Goal: Information Seeking & Learning: Check status

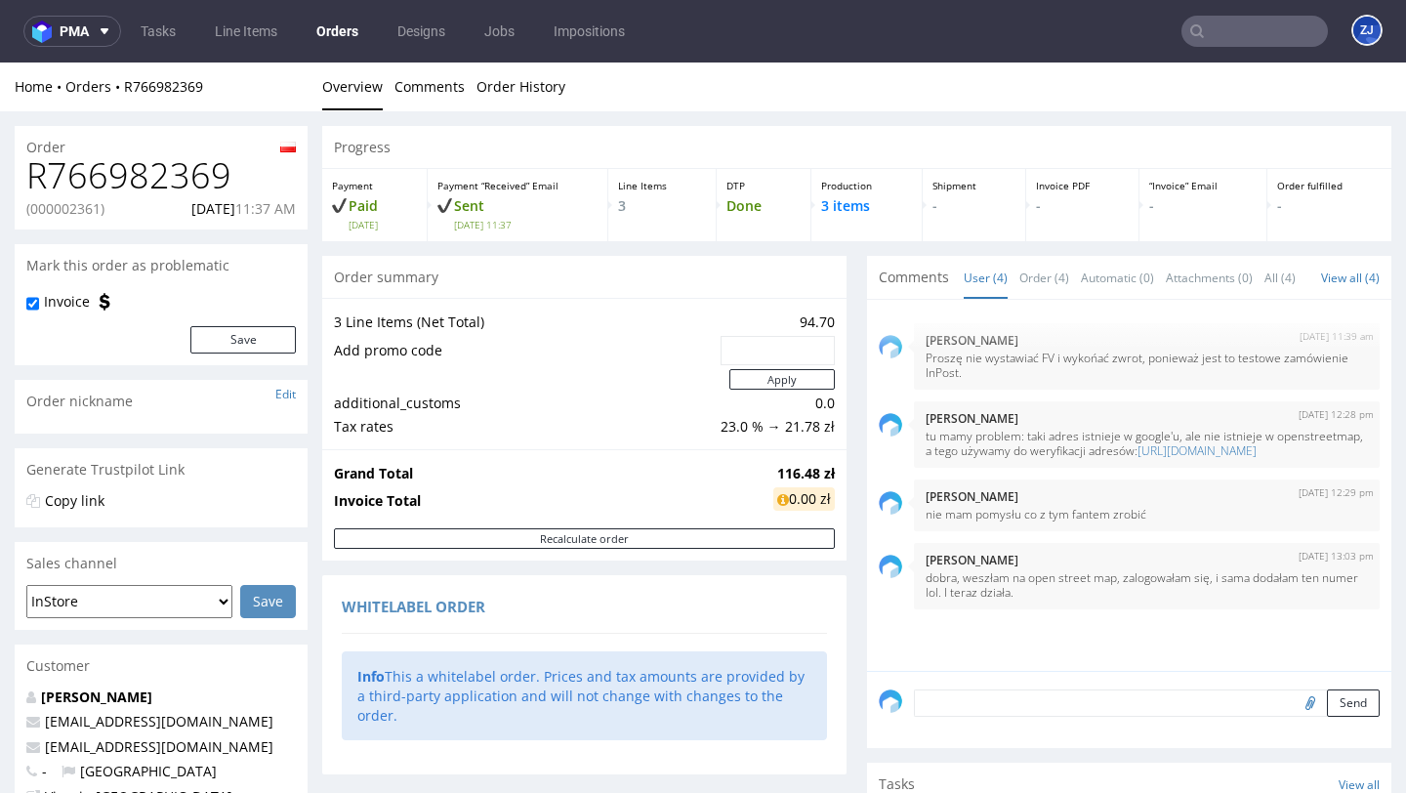
click at [341, 44] on link "Orders" at bounding box center [337, 31] width 65 height 31
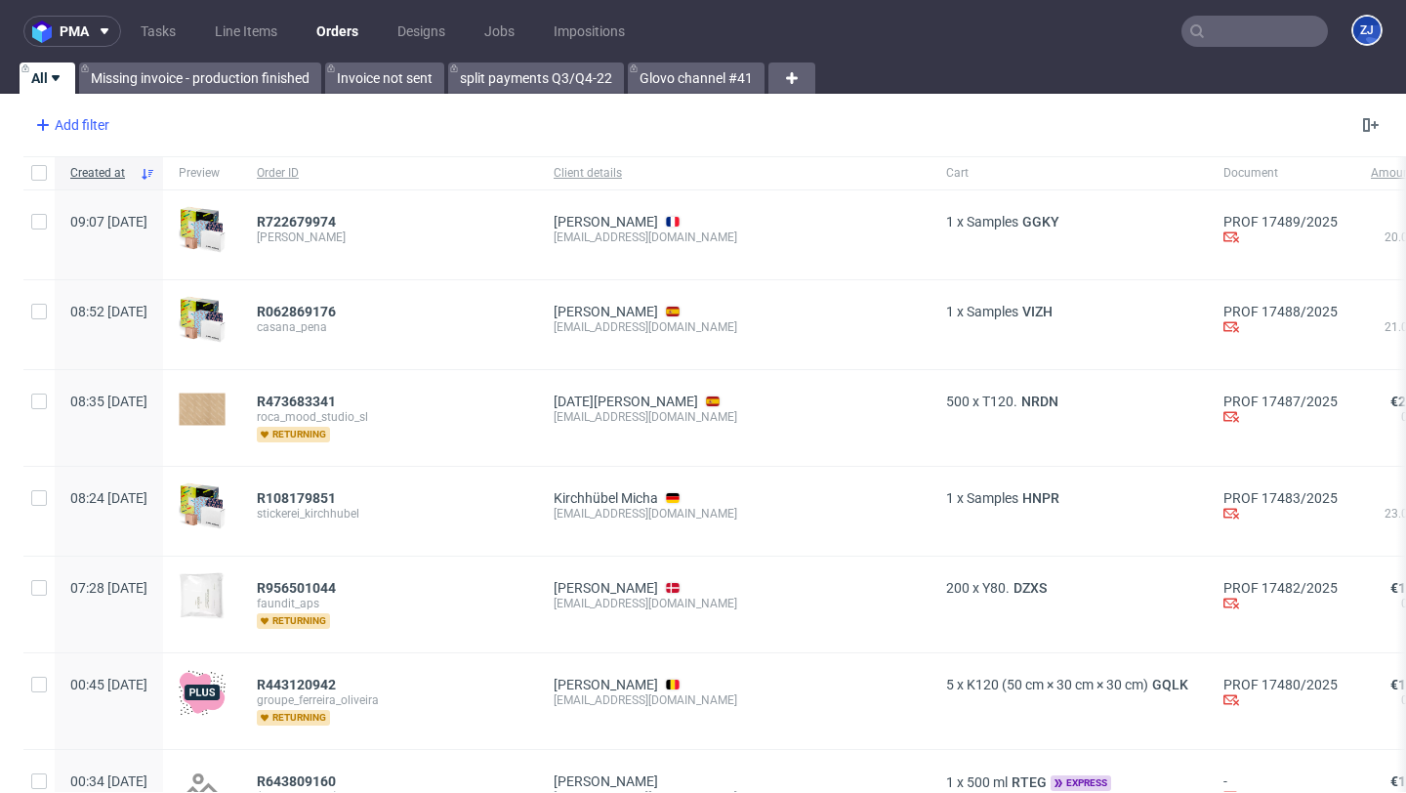
click at [99, 111] on div "Add filter" at bounding box center [70, 124] width 86 height 31
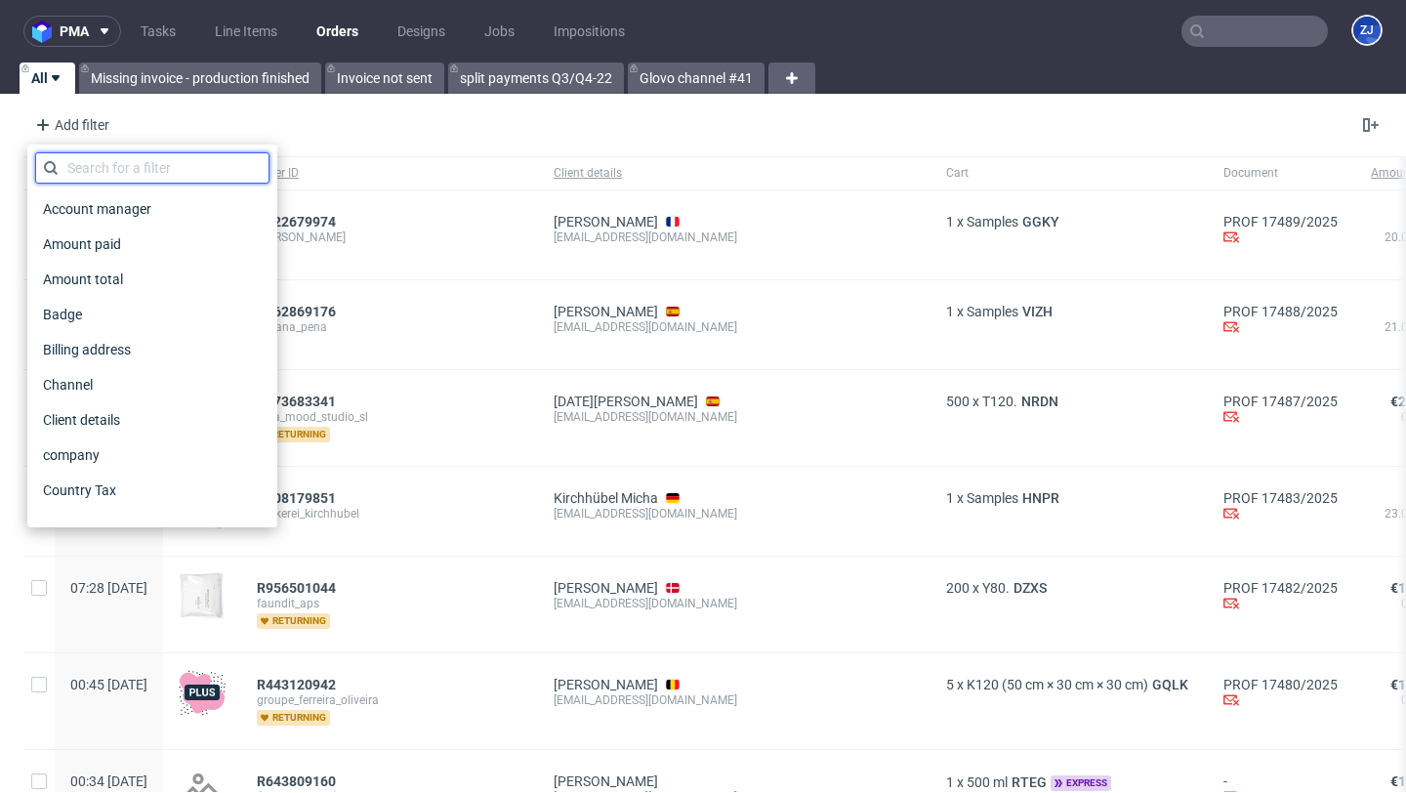
click at [95, 161] on input "text" at bounding box center [152, 167] width 234 height 31
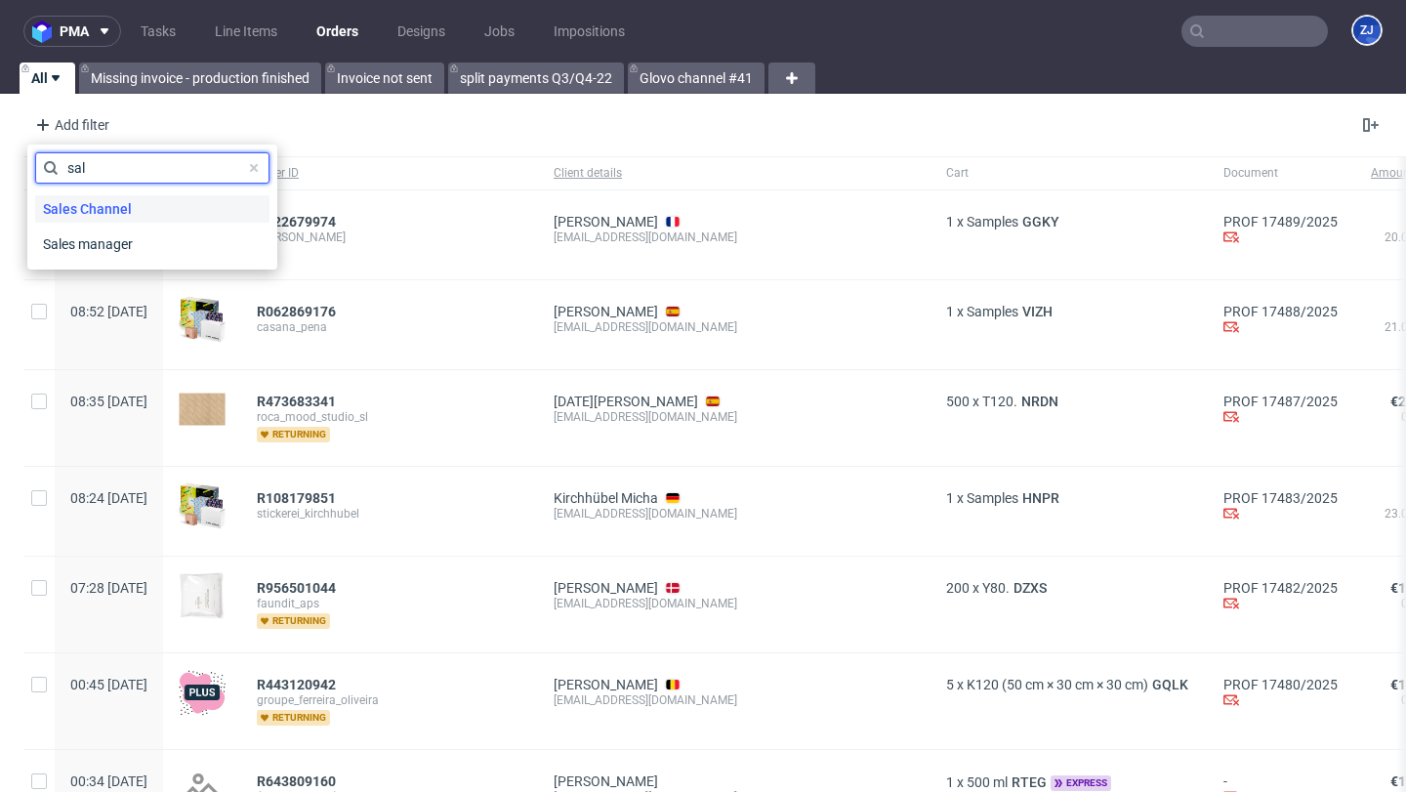
type input "sal"
click at [96, 202] on span "Sales Channel" at bounding box center [87, 208] width 104 height 27
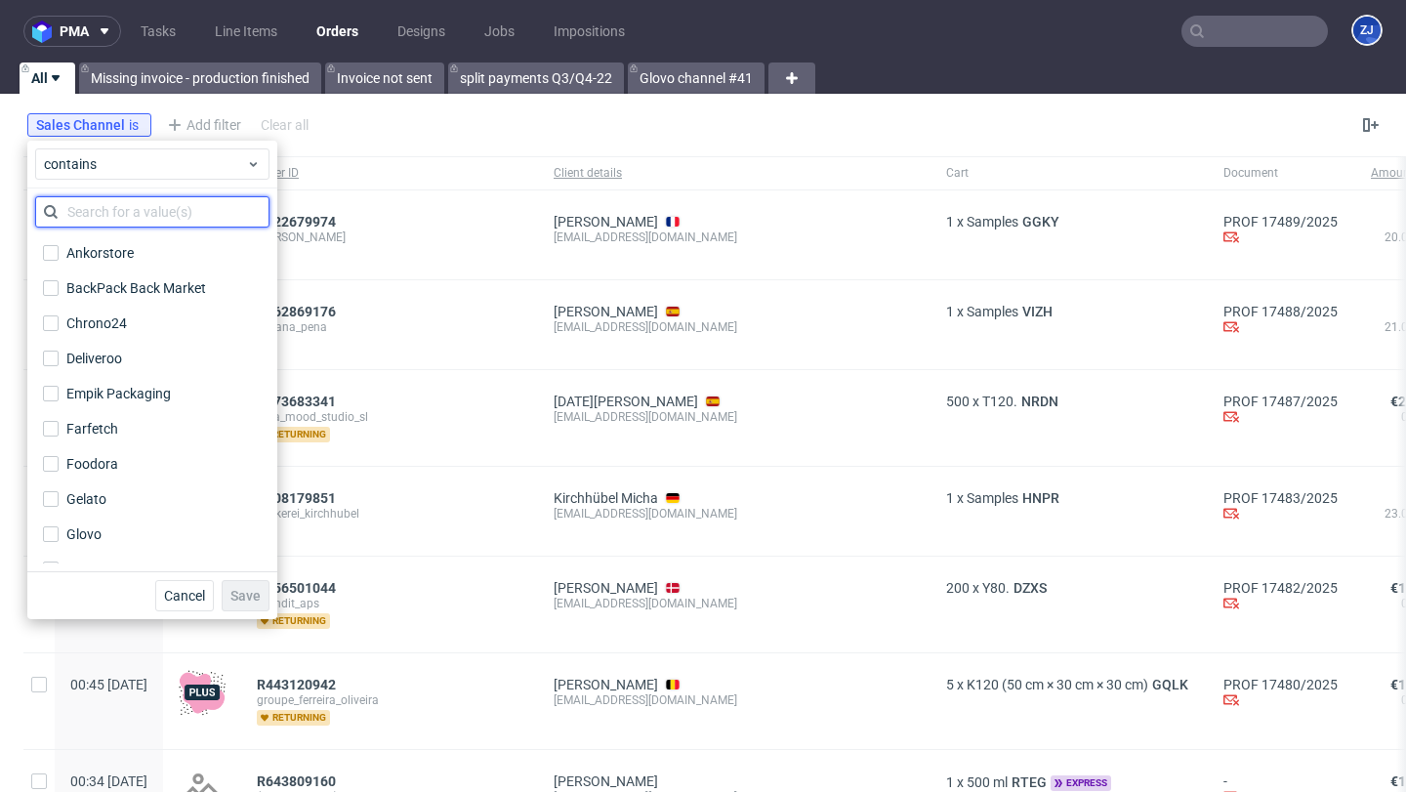
click at [96, 218] on input "text" at bounding box center [152, 211] width 234 height 31
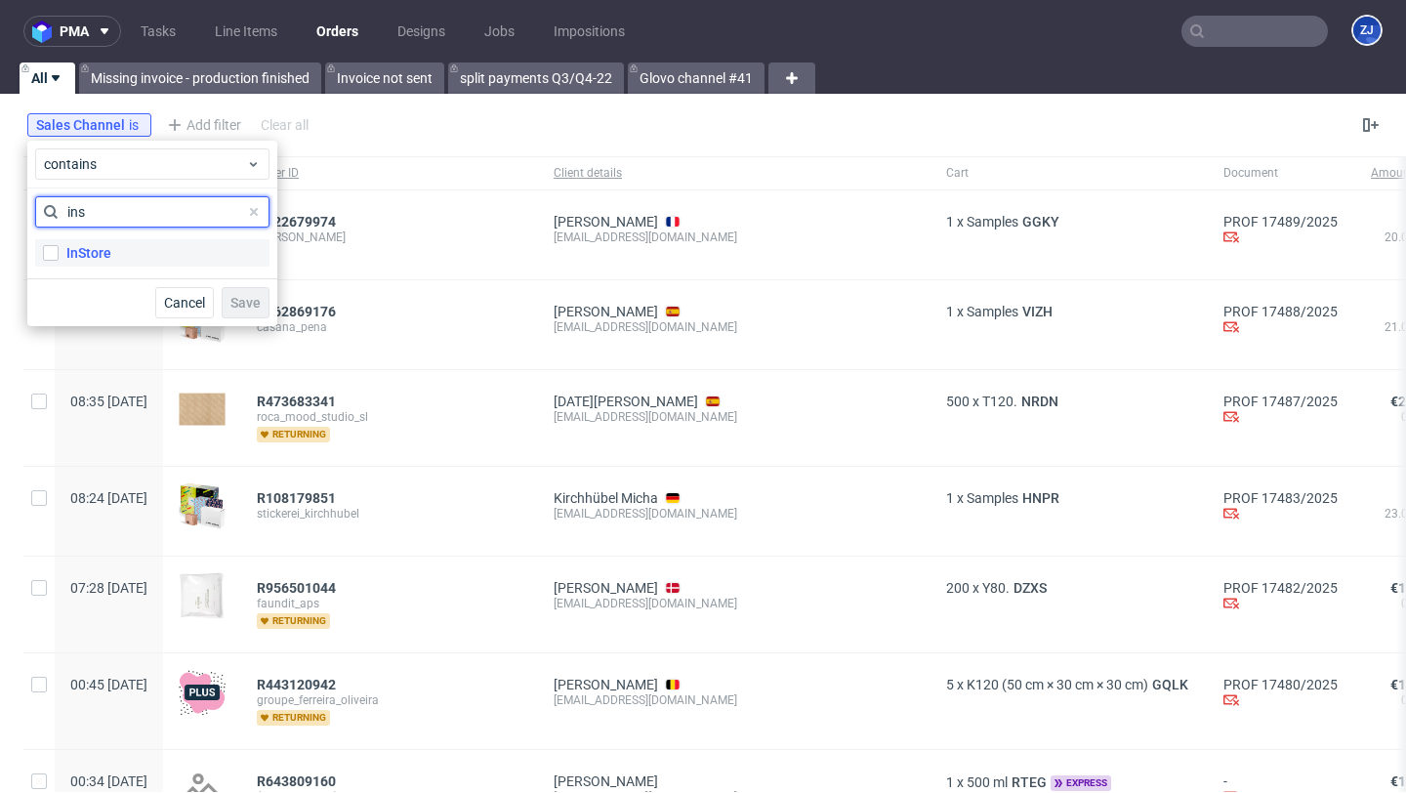
type input "ins"
click at [91, 248] on div "InStore" at bounding box center [88, 253] width 45 height 20
click at [59, 248] on input "InStore" at bounding box center [51, 253] width 16 height 16
checkbox input "true"
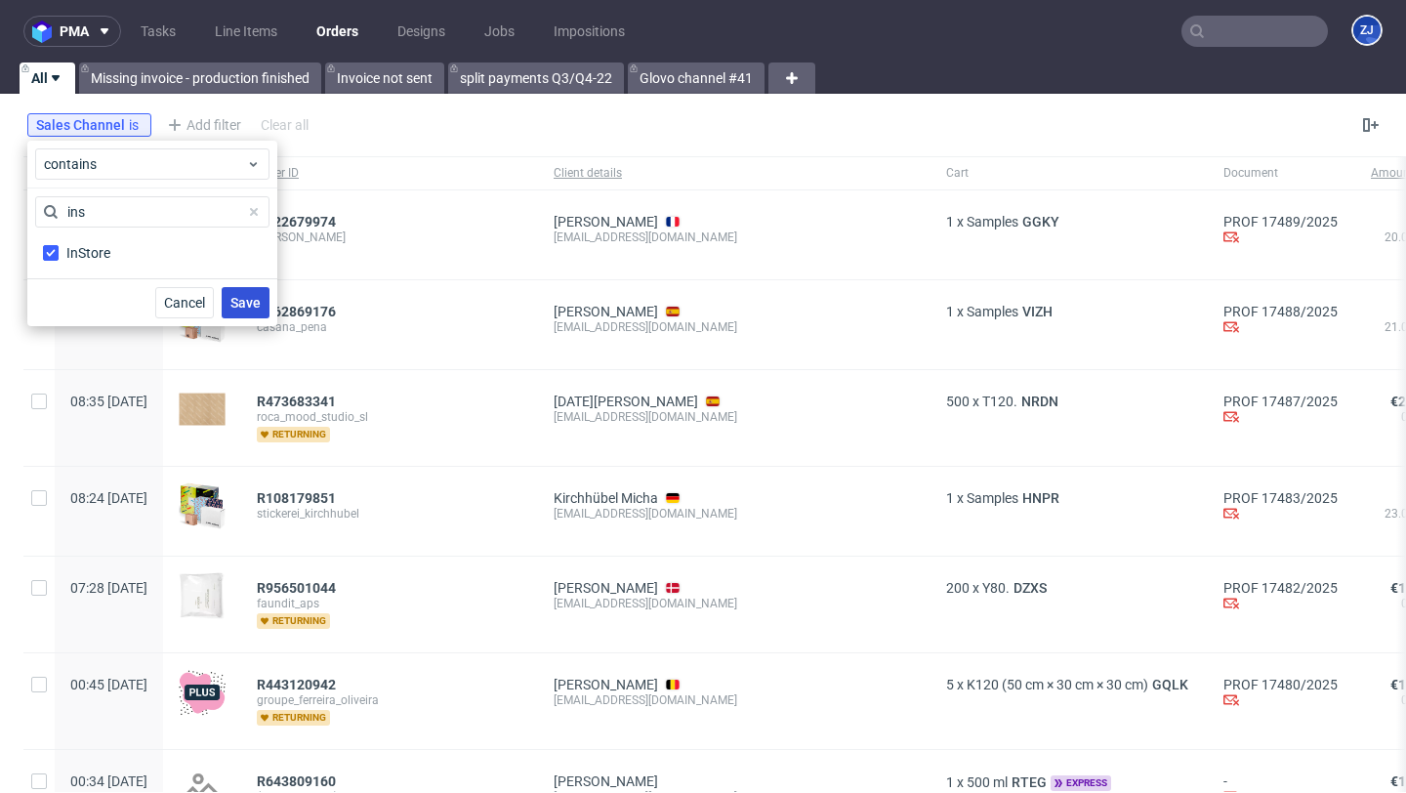
click at [251, 304] on span "Save" at bounding box center [245, 303] width 30 height 14
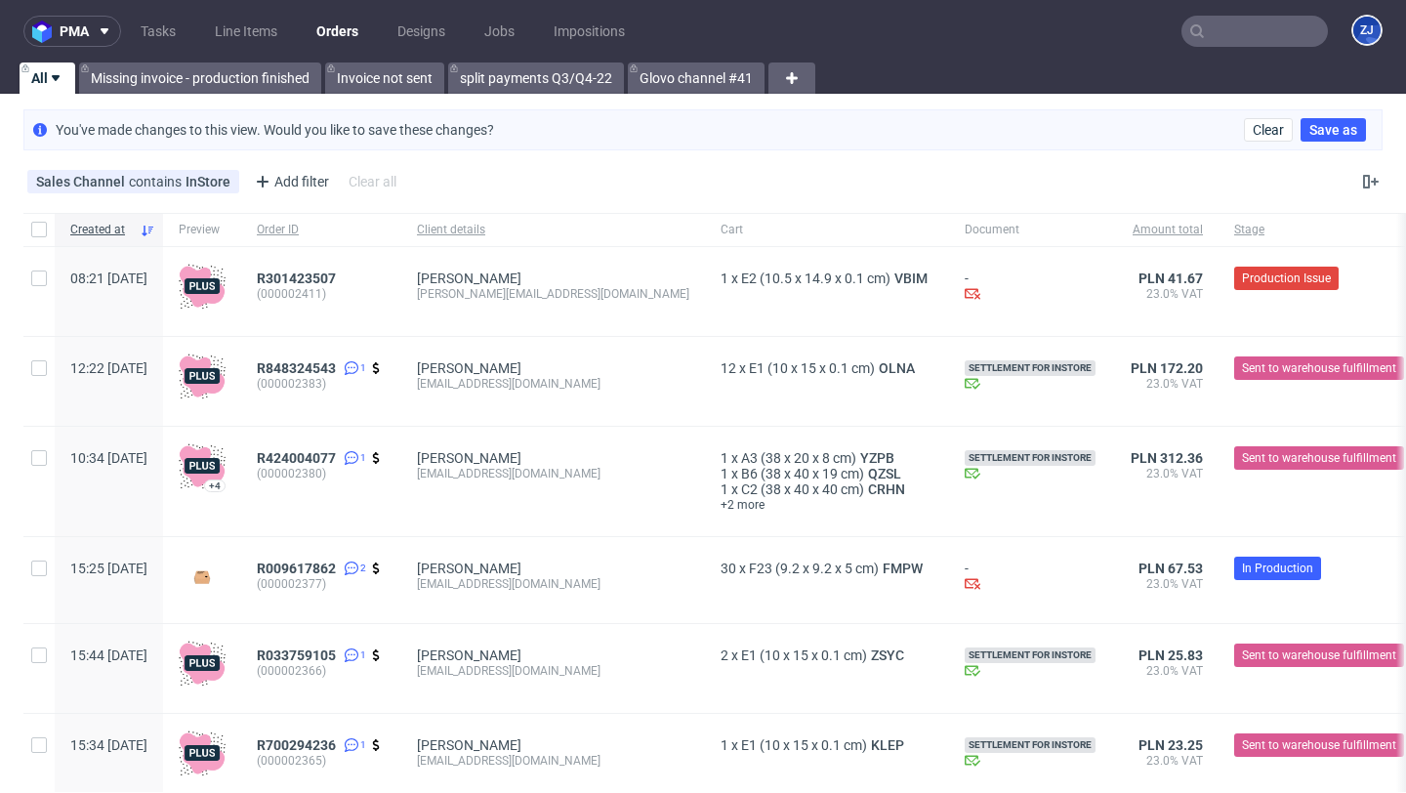
click at [910, 117] on div "You've made changes to this view. Would you like to save these changes? Clear S…" at bounding box center [702, 129] width 1359 height 41
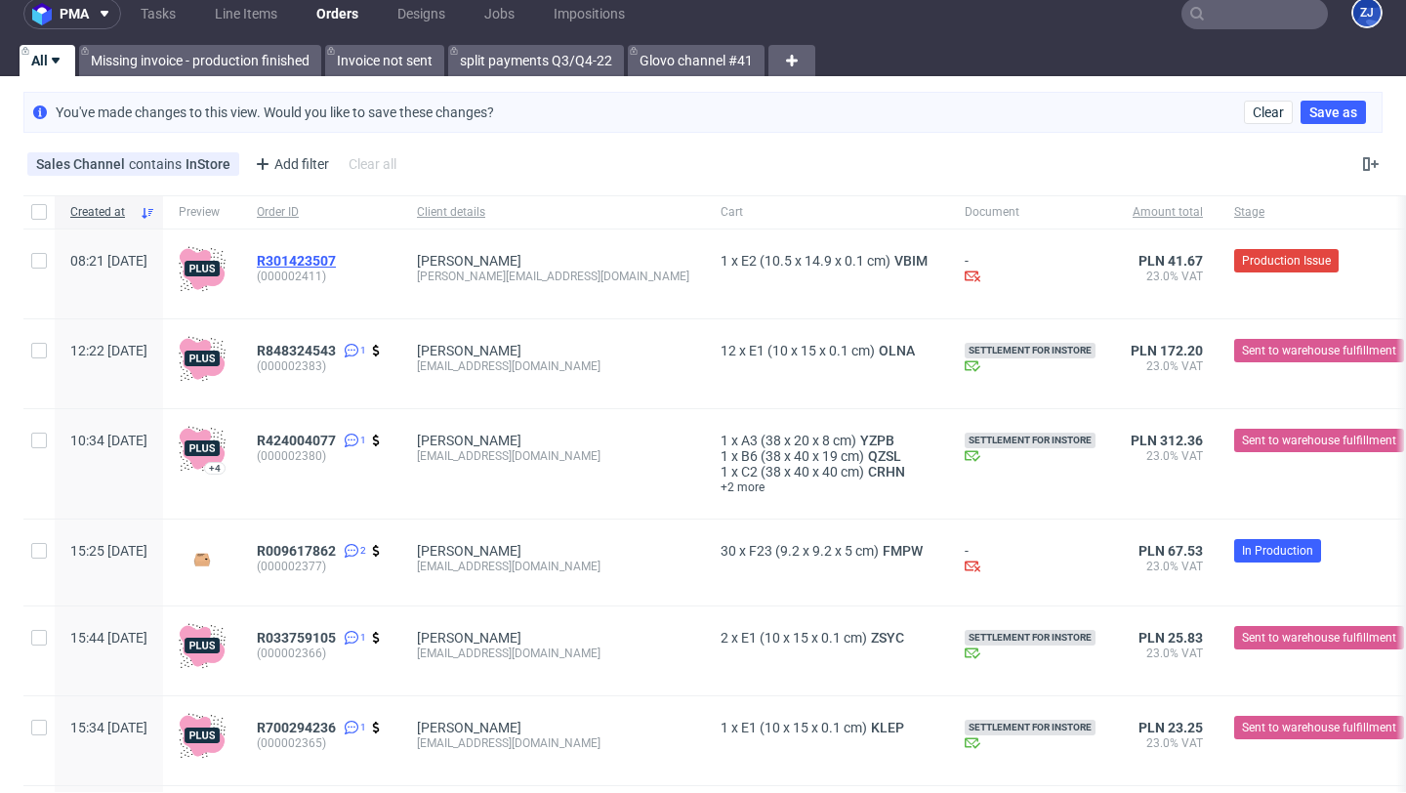
scroll to position [20, 0]
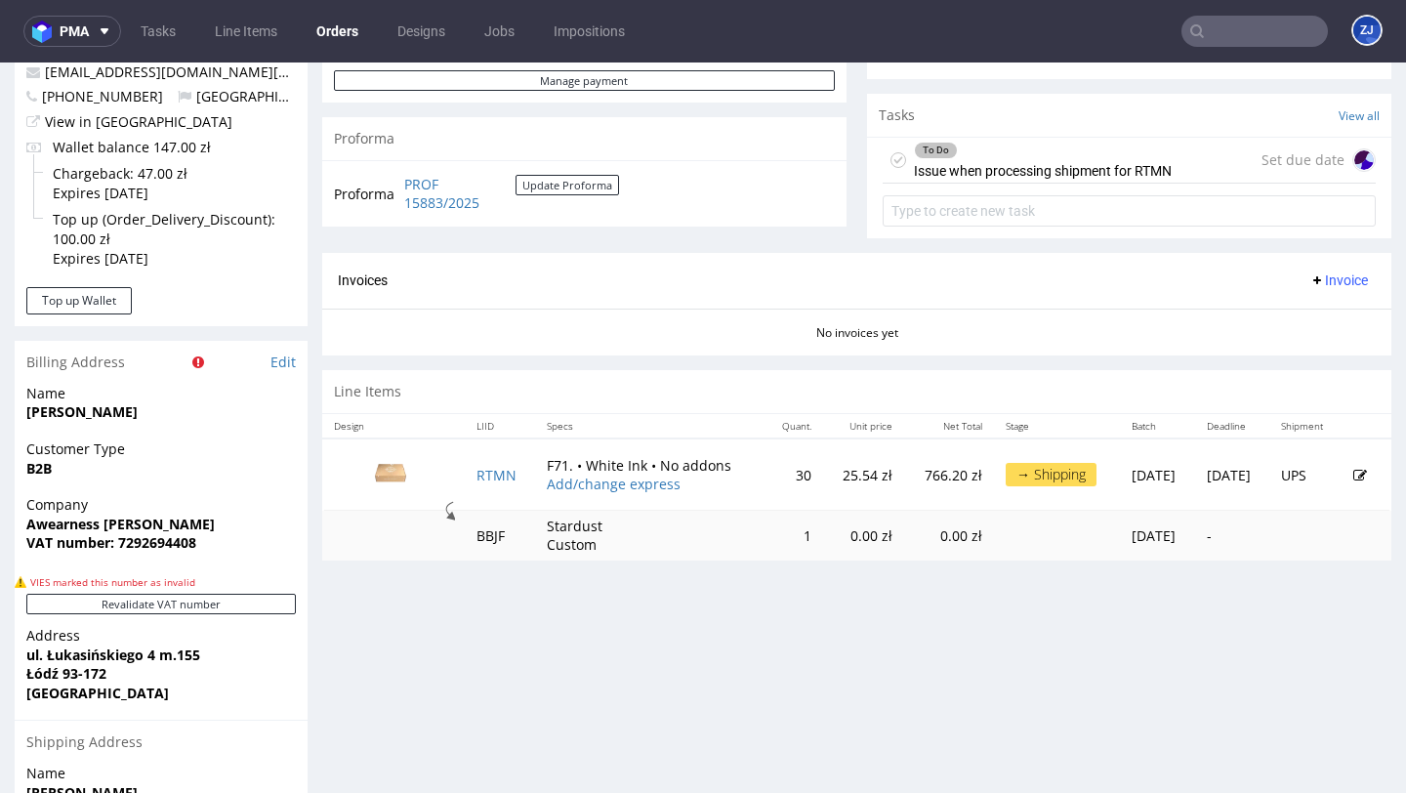
scroll to position [719, 0]
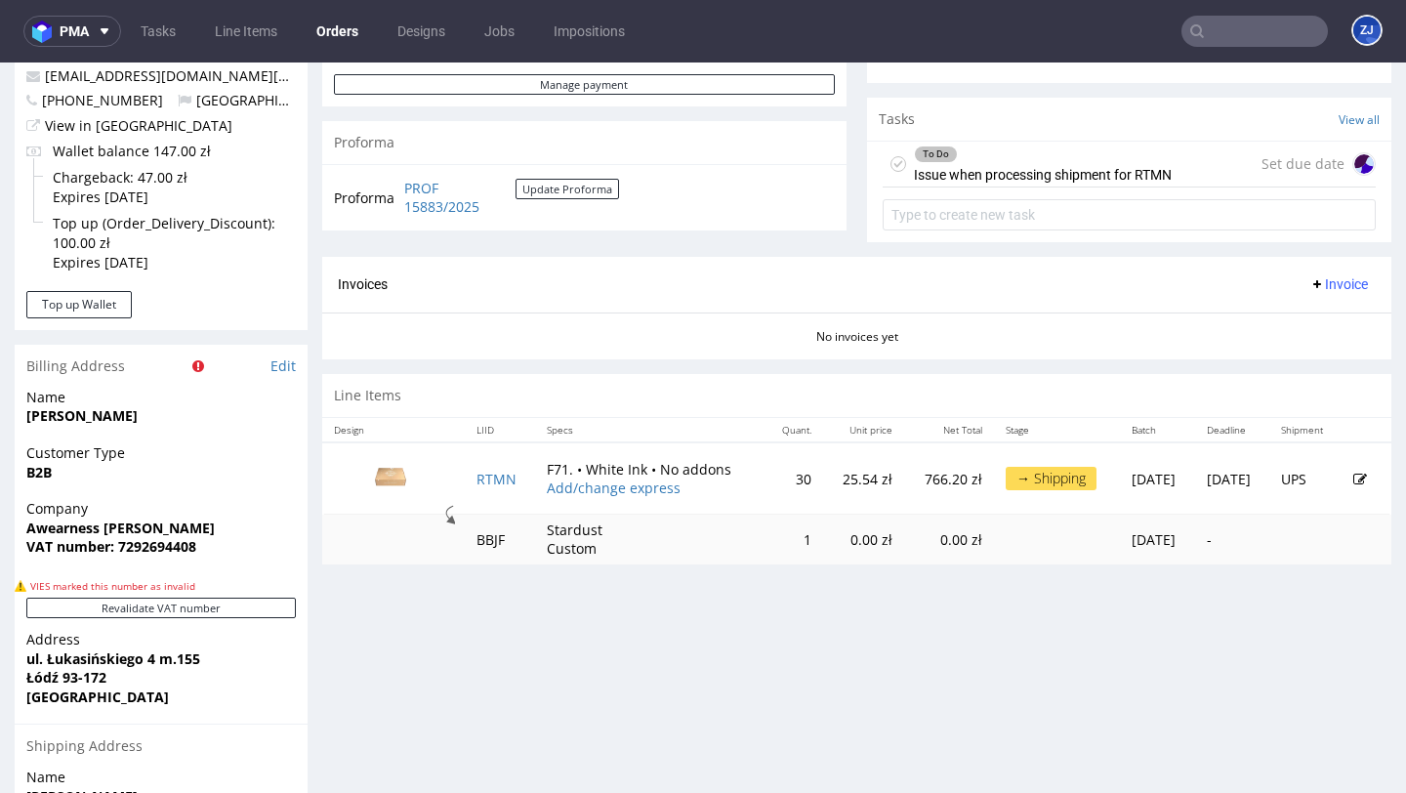
click at [1091, 186] on div "To Do Issue when processing shipment for RTMN" at bounding box center [1043, 164] width 258 height 45
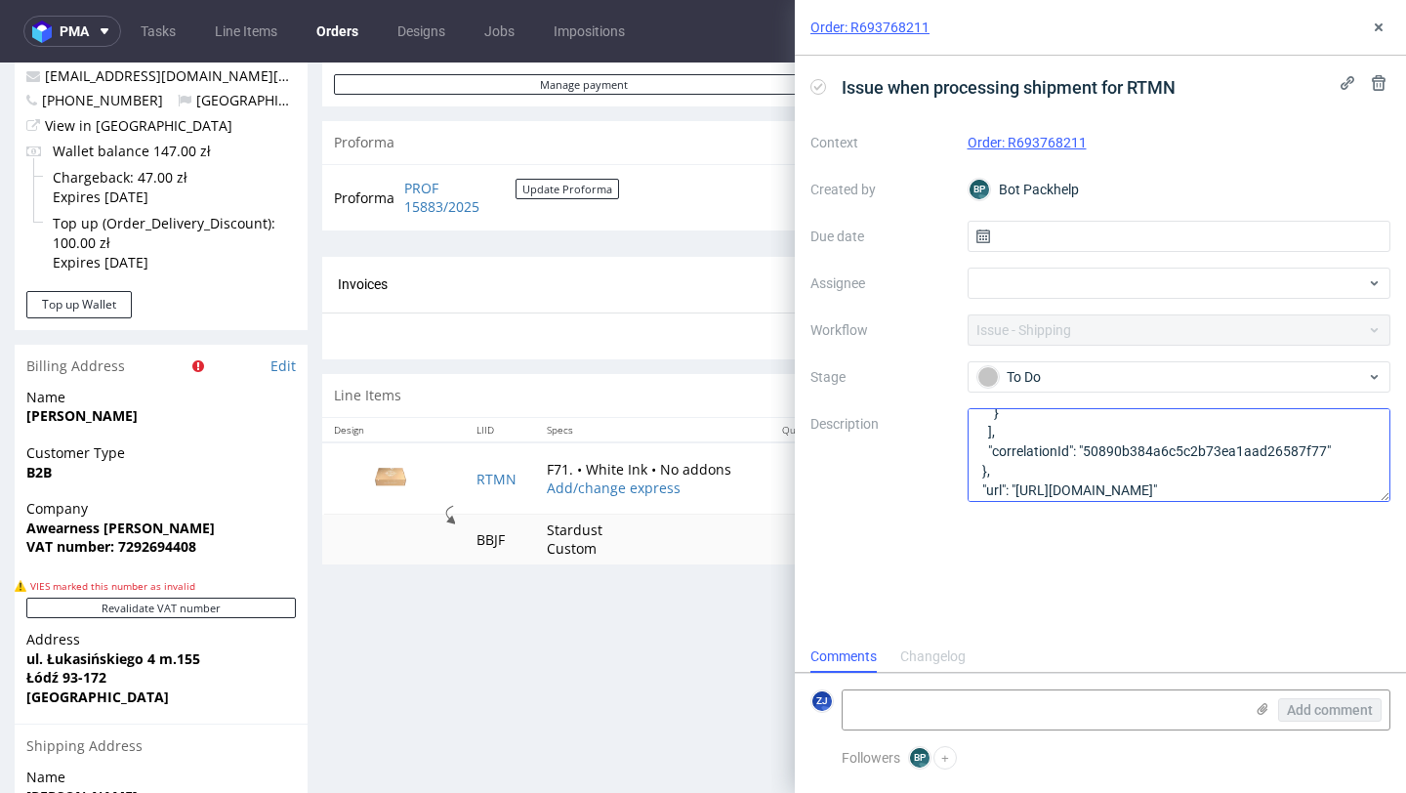
scroll to position [197, 0]
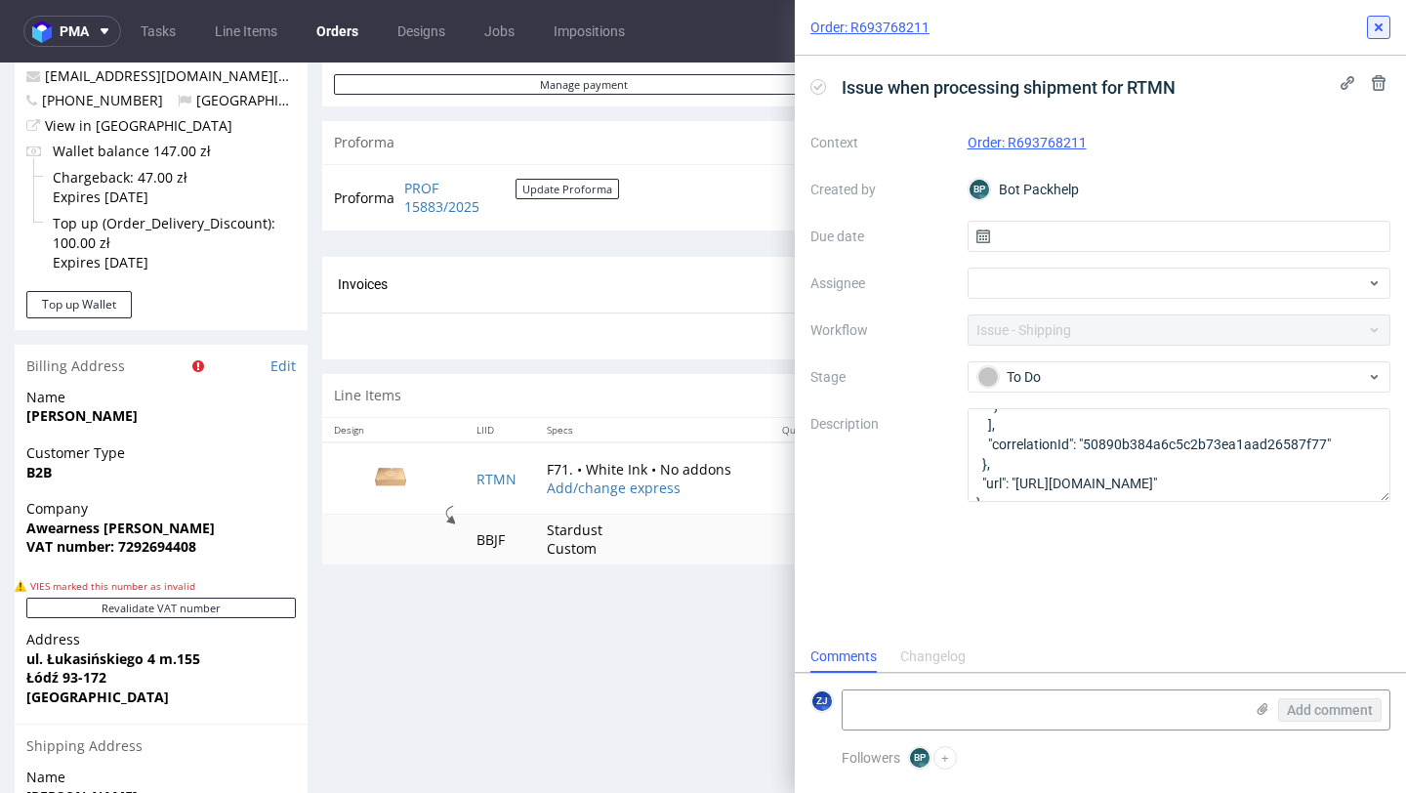
click at [1379, 23] on icon at bounding box center [1378, 28] width 16 height 16
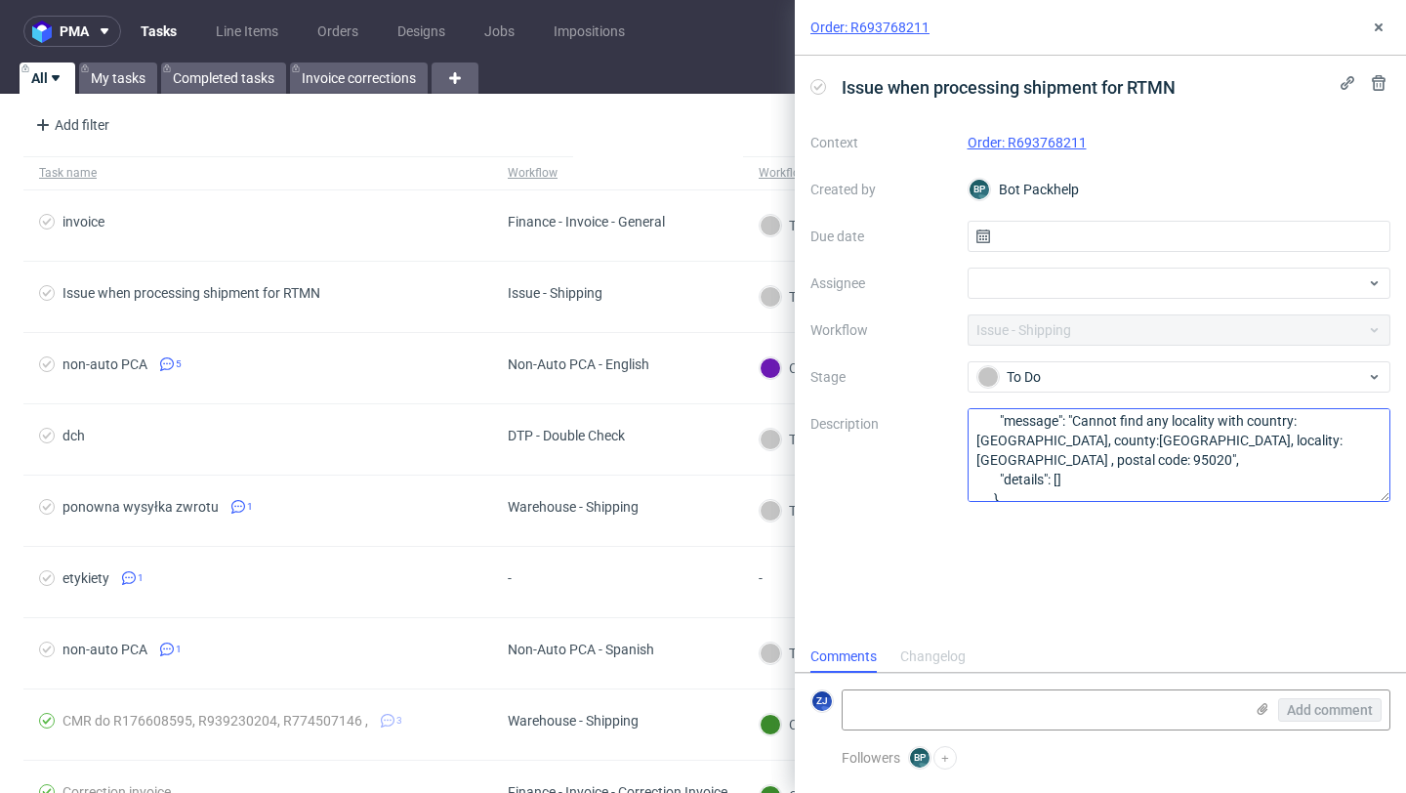
scroll to position [94, 0]
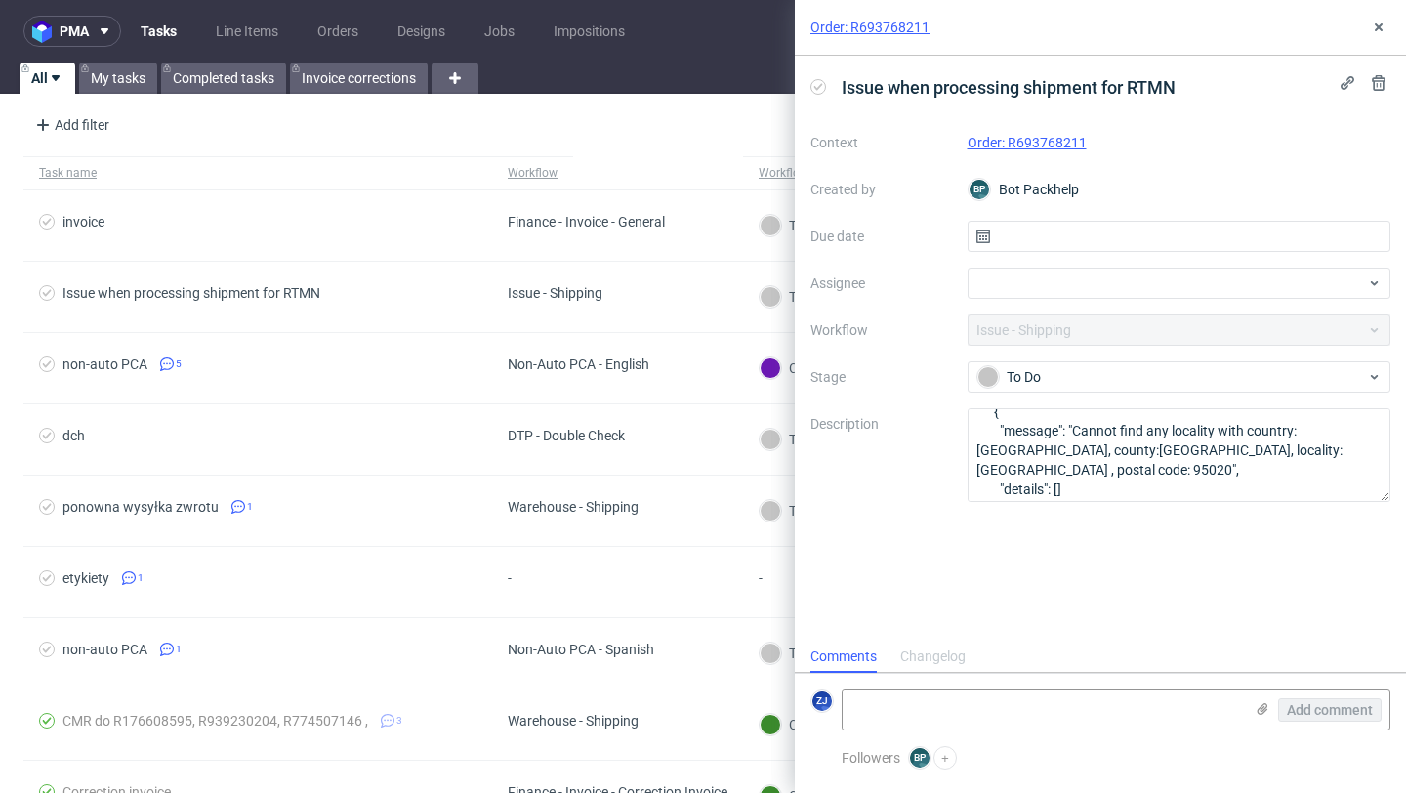
click at [1036, 143] on link "Order: R693768211" at bounding box center [1026, 143] width 119 height 16
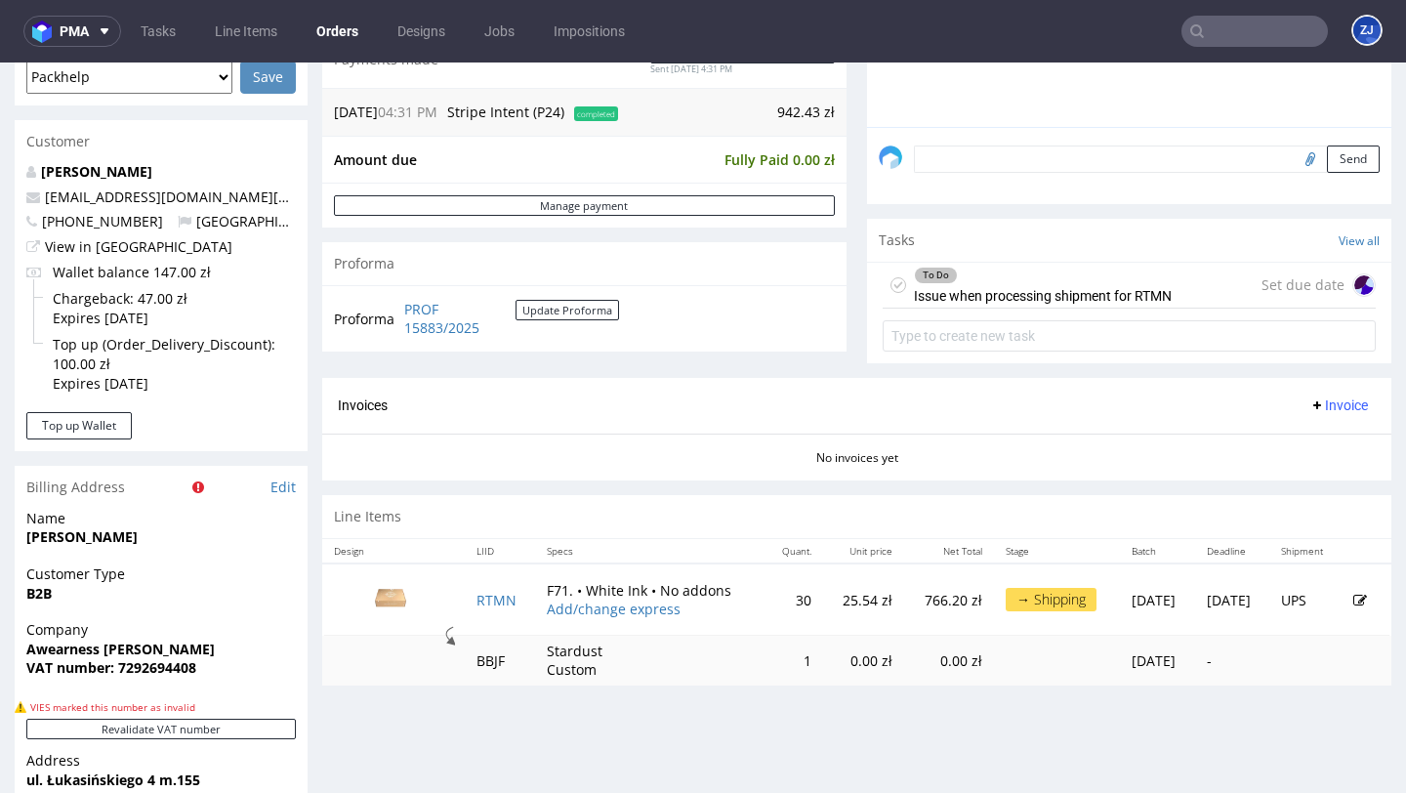
scroll to position [731, 0]
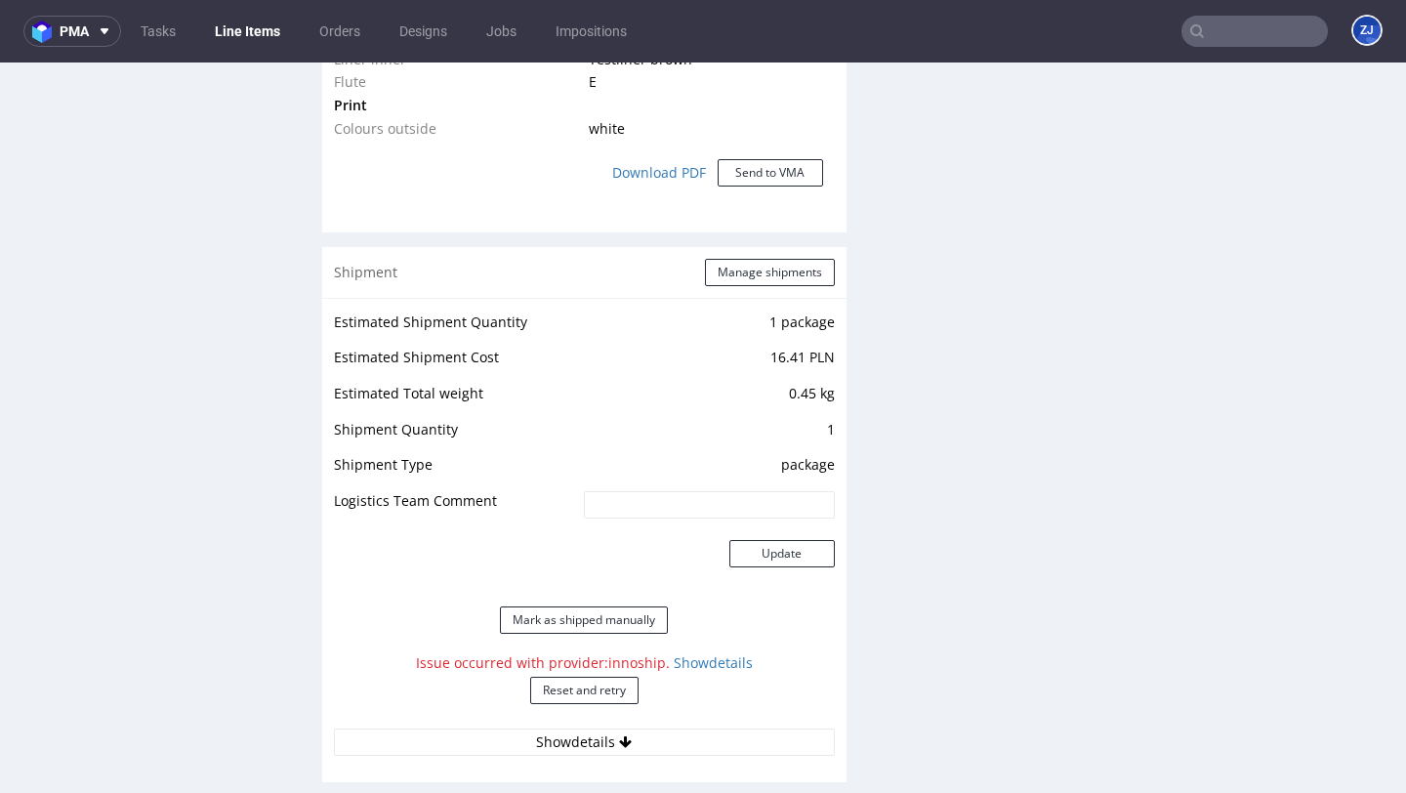
scroll to position [1848, 0]
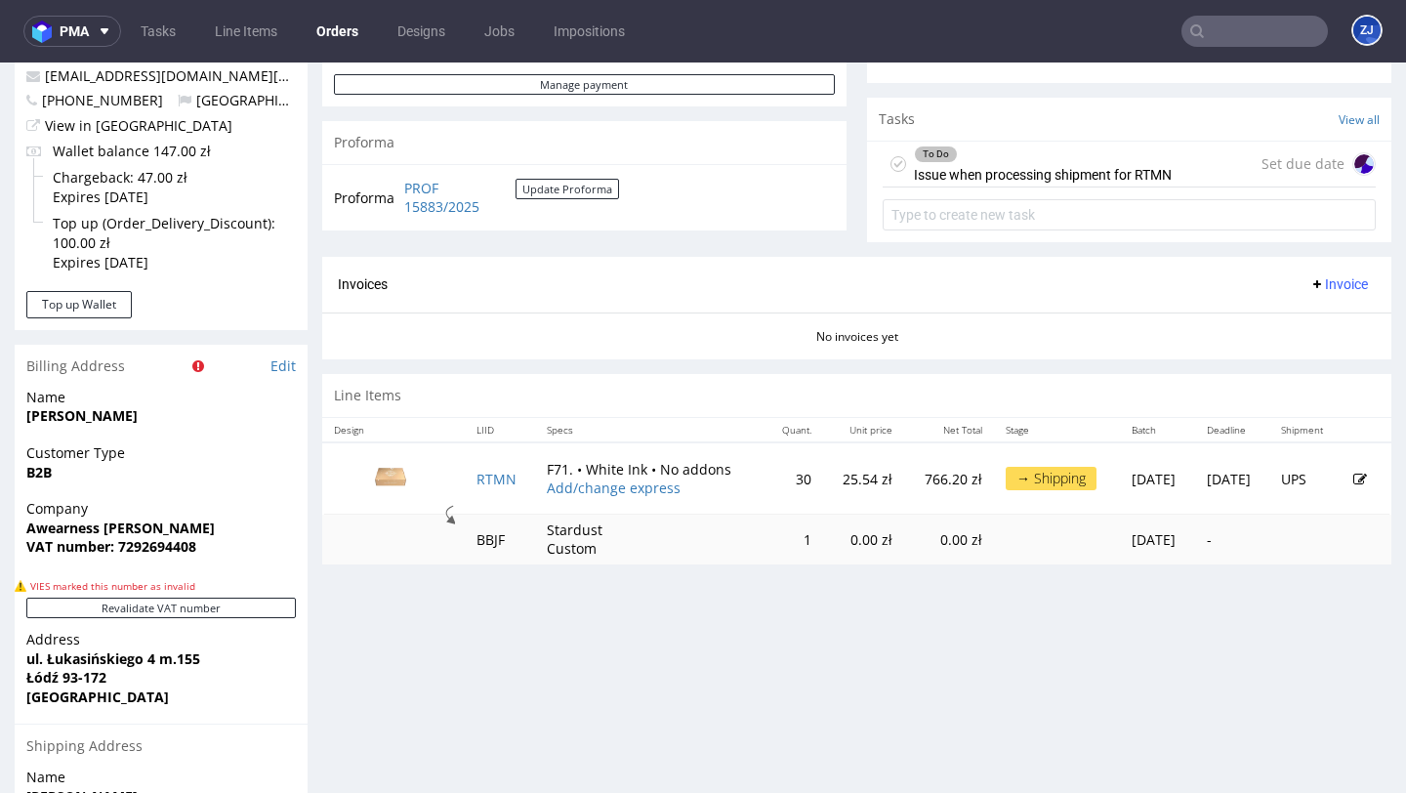
scroll to position [16, 0]
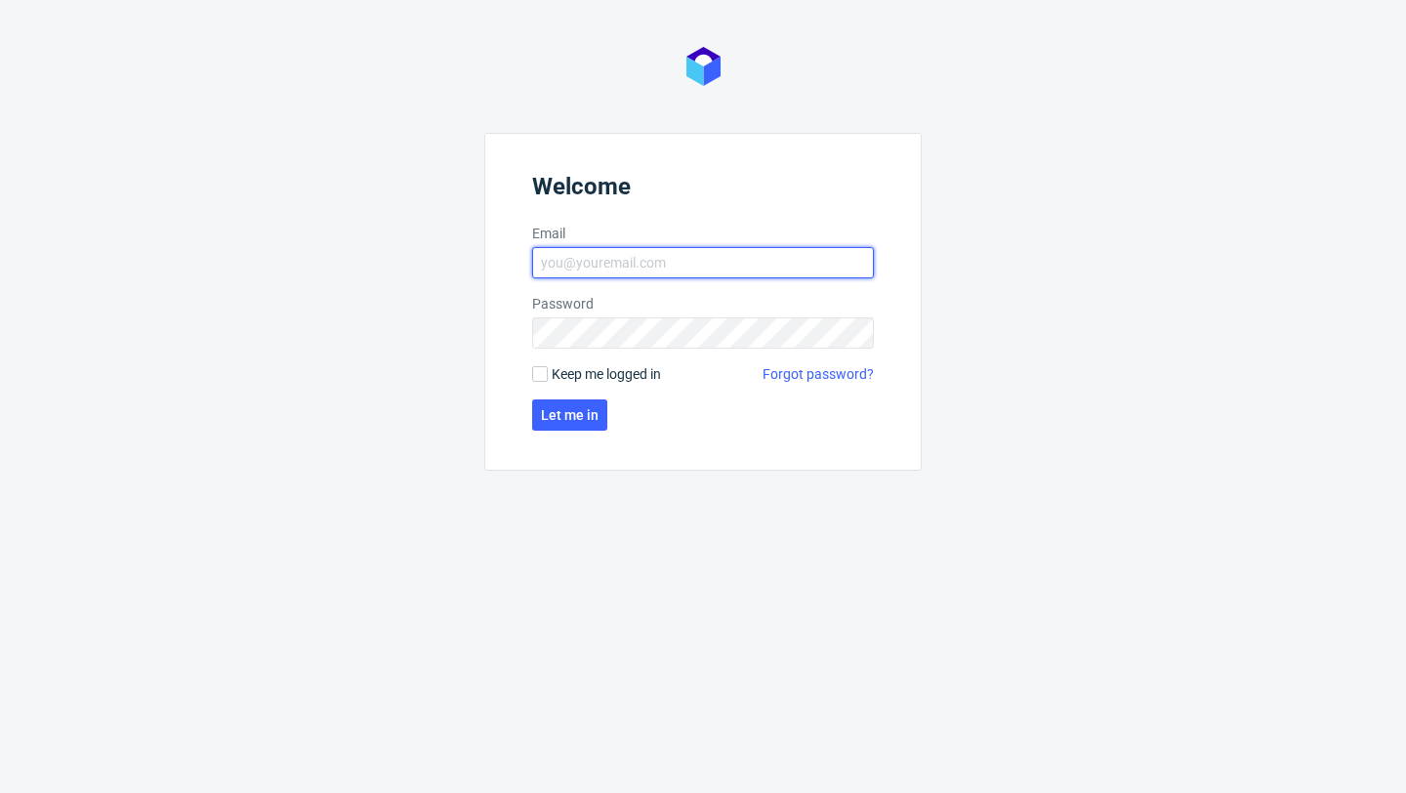
click at [614, 265] on input "Email" at bounding box center [703, 262] width 342 height 31
type input "[EMAIL_ADDRESS][PERSON_NAME][DOMAIN_NAME]"
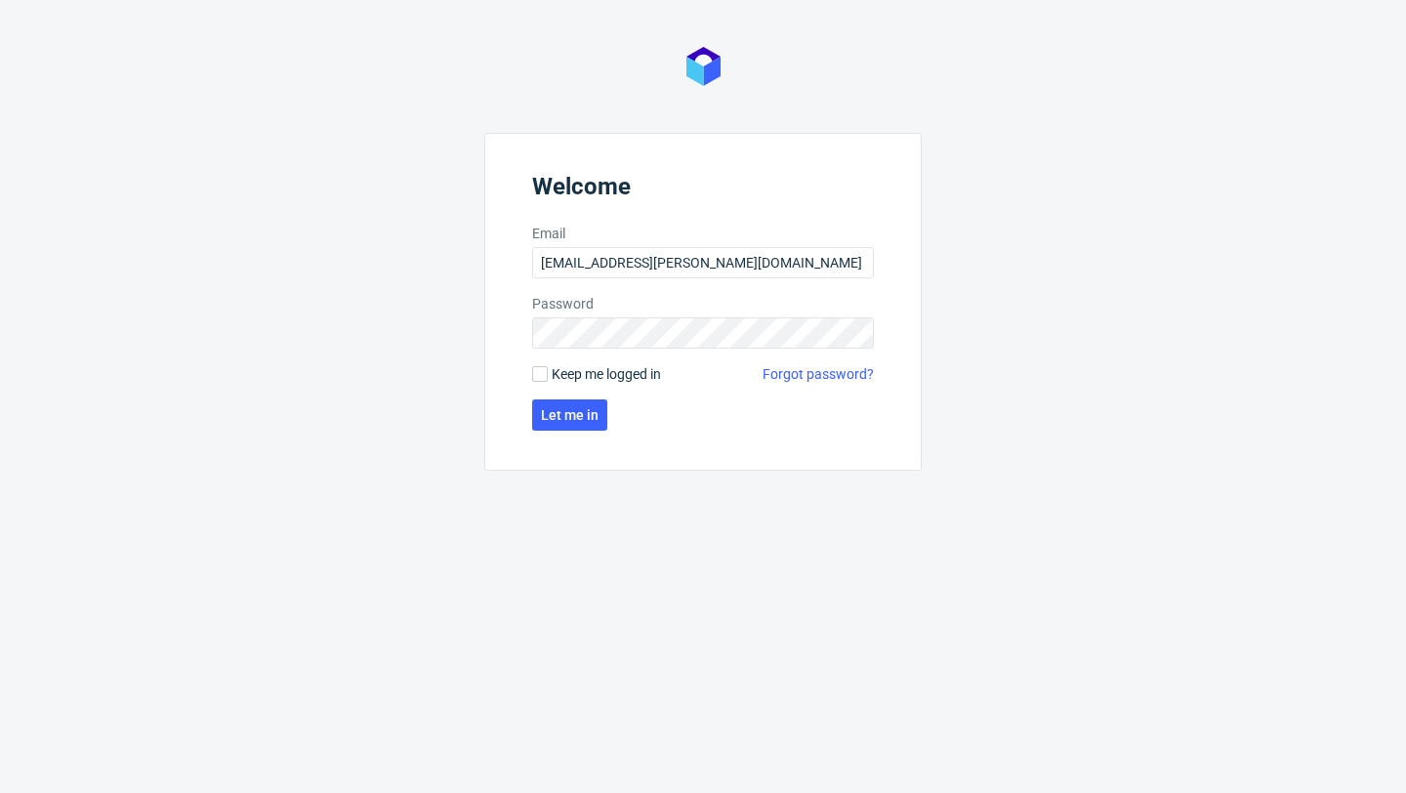
click at [628, 356] on form "Welcome Email zuzanna.jozefowicz@packhelp.com Password Keep me logged in Forgot…" at bounding box center [702, 302] width 437 height 338
click at [629, 369] on span "Keep me logged in" at bounding box center [606, 374] width 109 height 20
click at [548, 369] on input "Keep me logged in" at bounding box center [540, 374] width 16 height 16
checkbox input "true"
click at [599, 412] on button "Let me in" at bounding box center [569, 414] width 75 height 31
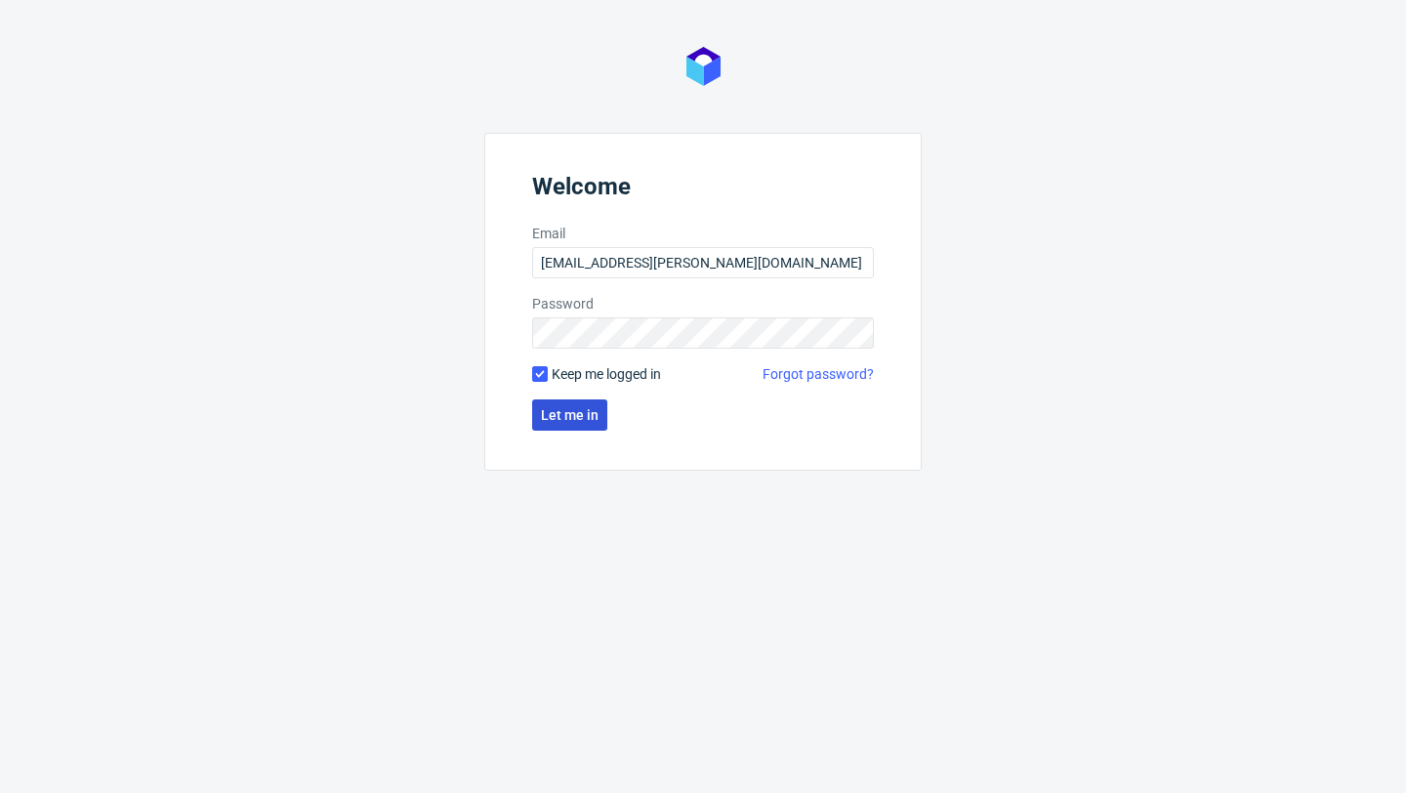
click at [576, 416] on span "Let me in" at bounding box center [570, 415] width 58 height 14
click at [576, 415] on span "Let me in" at bounding box center [570, 415] width 58 height 14
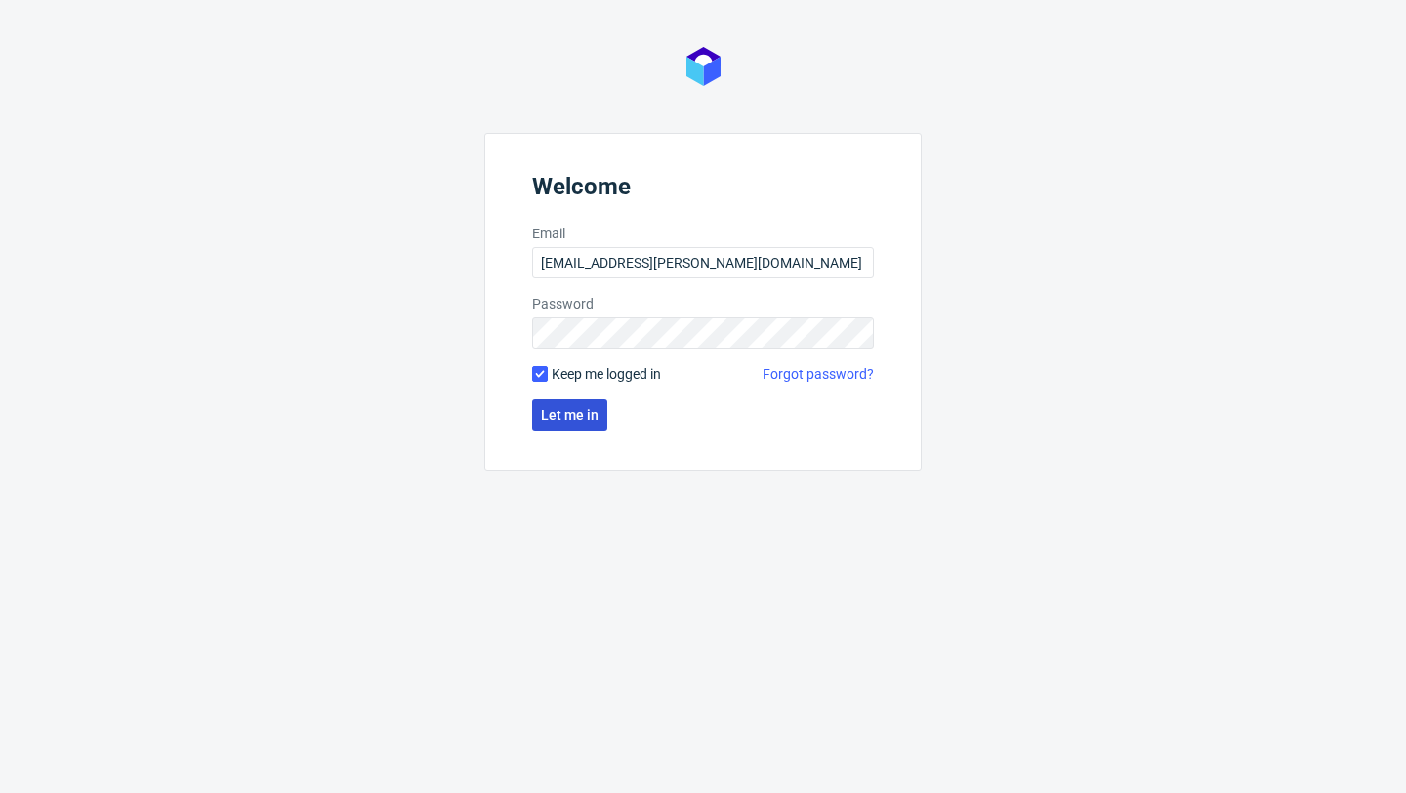
click at [569, 408] on span "Let me in" at bounding box center [570, 415] width 58 height 14
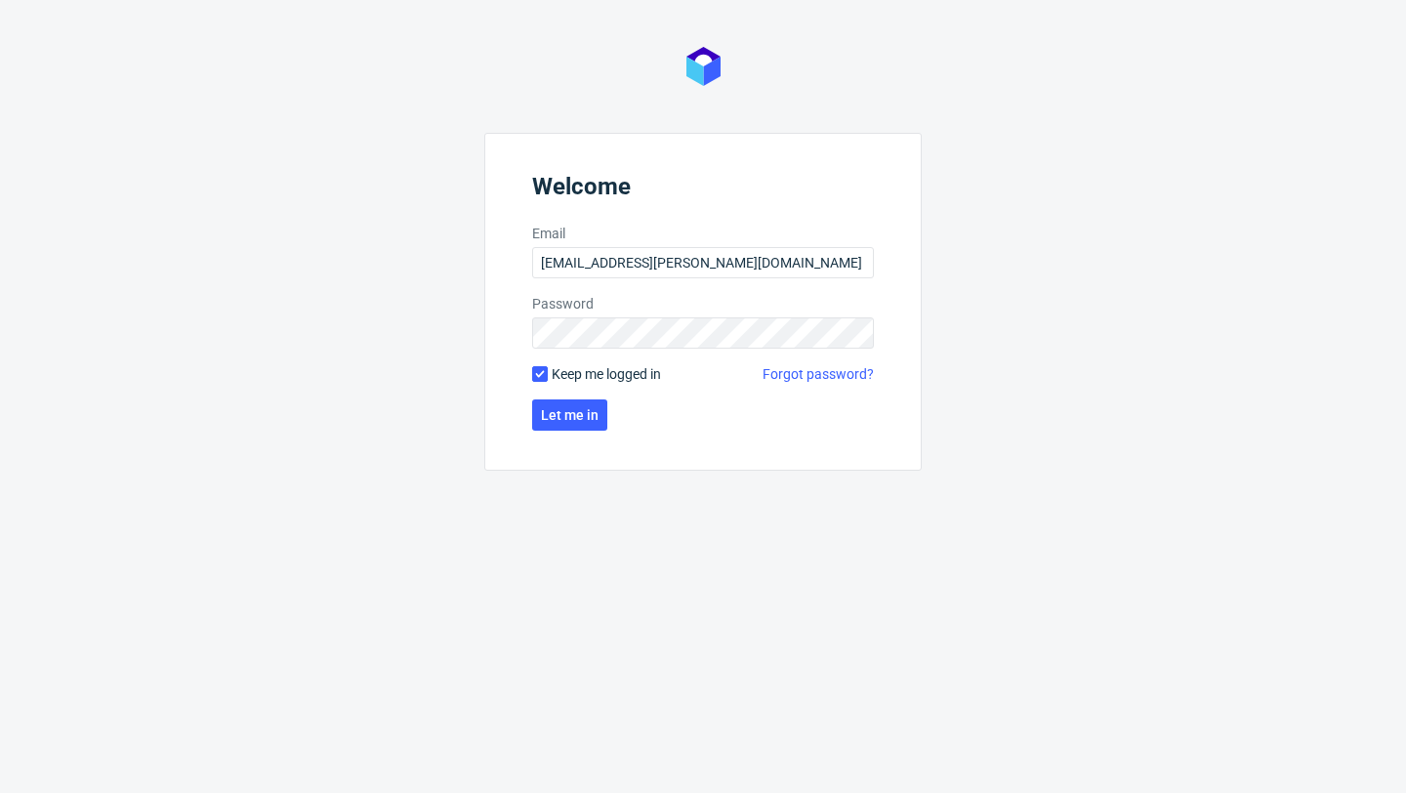
click at [570, 408] on span "Let me in" at bounding box center [570, 415] width 58 height 14
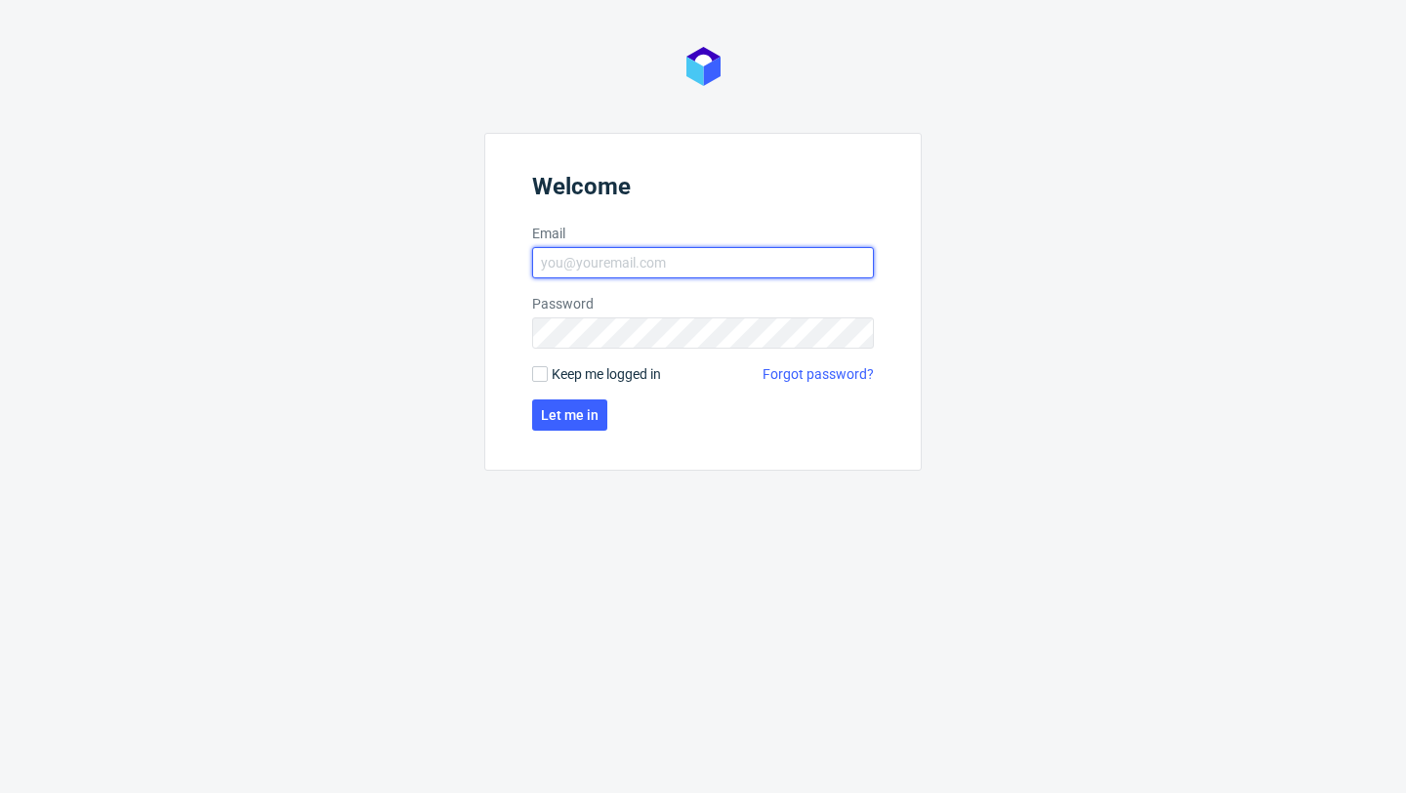
click at [610, 258] on input "Email" at bounding box center [703, 262] width 342 height 31
type input "[EMAIL_ADDRESS][PERSON_NAME][DOMAIN_NAME]"
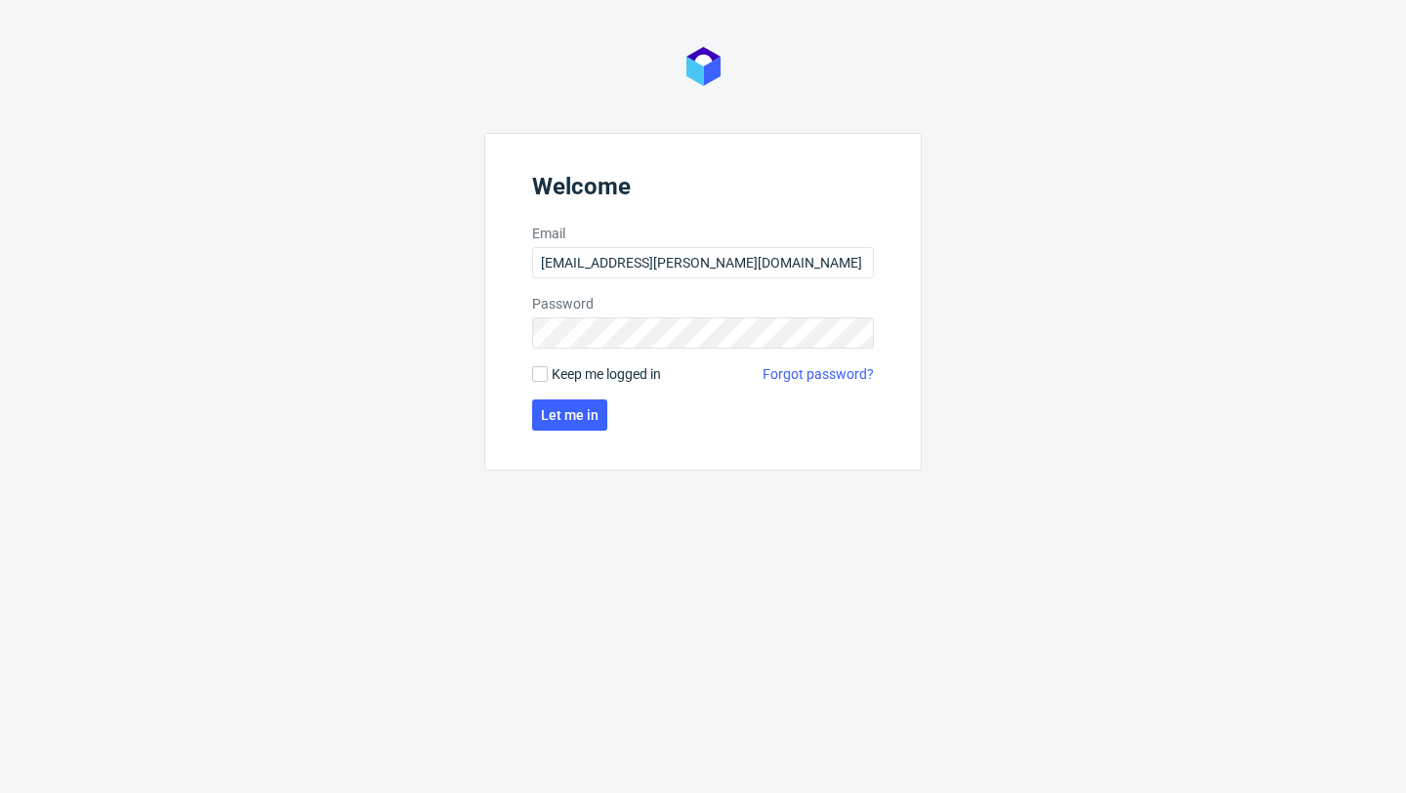
click at [619, 368] on span "Keep me logged in" at bounding box center [606, 374] width 109 height 20
click at [548, 368] on input "Keep me logged in" at bounding box center [540, 374] width 16 height 16
checkbox input "true"
click at [600, 410] on button "Let me in" at bounding box center [569, 414] width 75 height 31
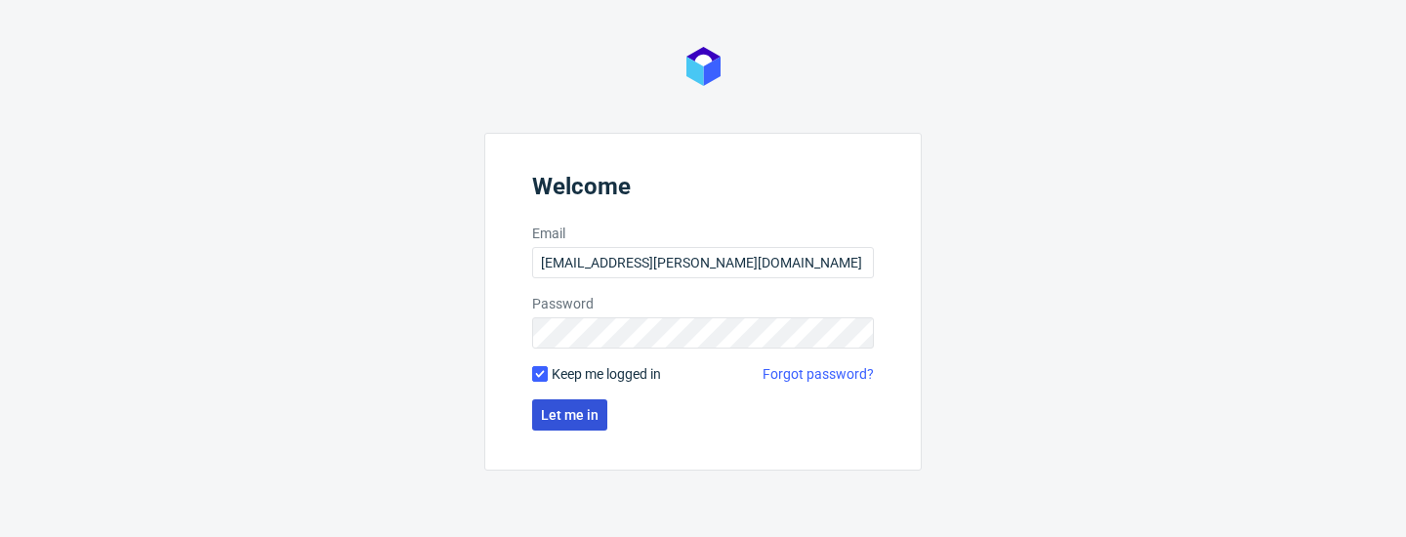
click at [550, 428] on button "Let me in" at bounding box center [569, 414] width 75 height 31
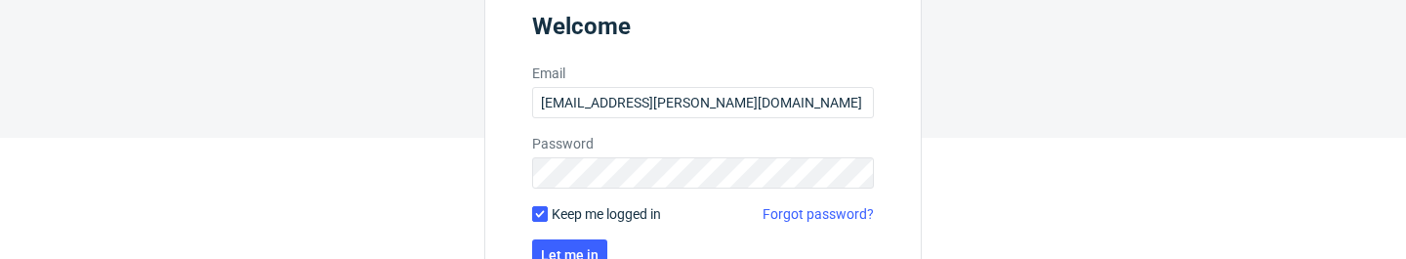
scroll to position [131, 0]
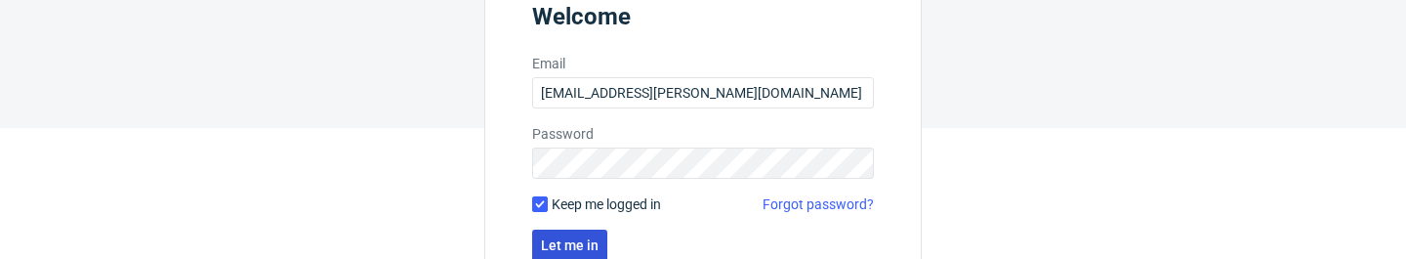
click at [559, 235] on button "Let me in" at bounding box center [569, 244] width 75 height 31
click at [567, 239] on span "Let me in" at bounding box center [570, 245] width 58 height 14
click at [572, 238] on span "Let me in" at bounding box center [570, 245] width 58 height 14
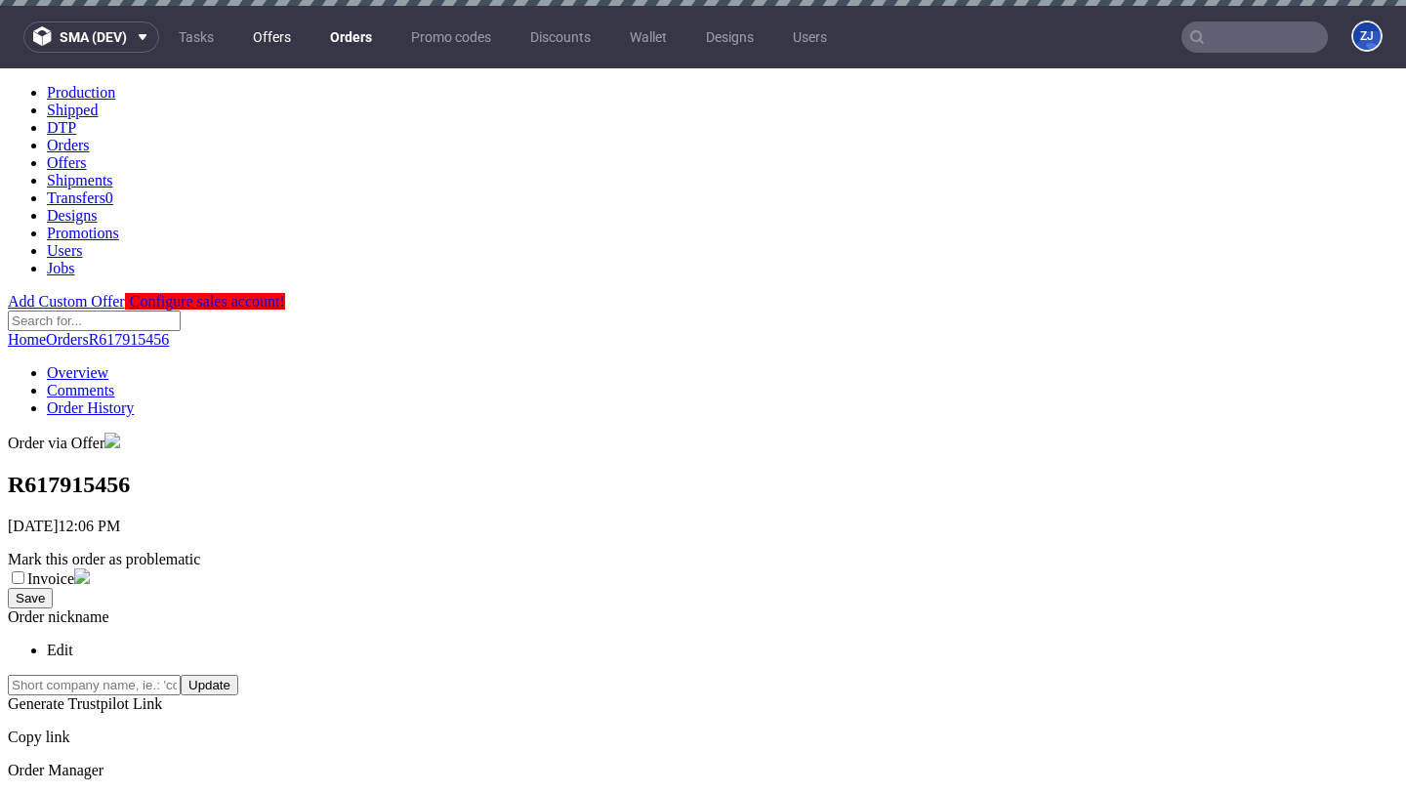
click at [275, 33] on link "Offers" at bounding box center [271, 36] width 61 height 31
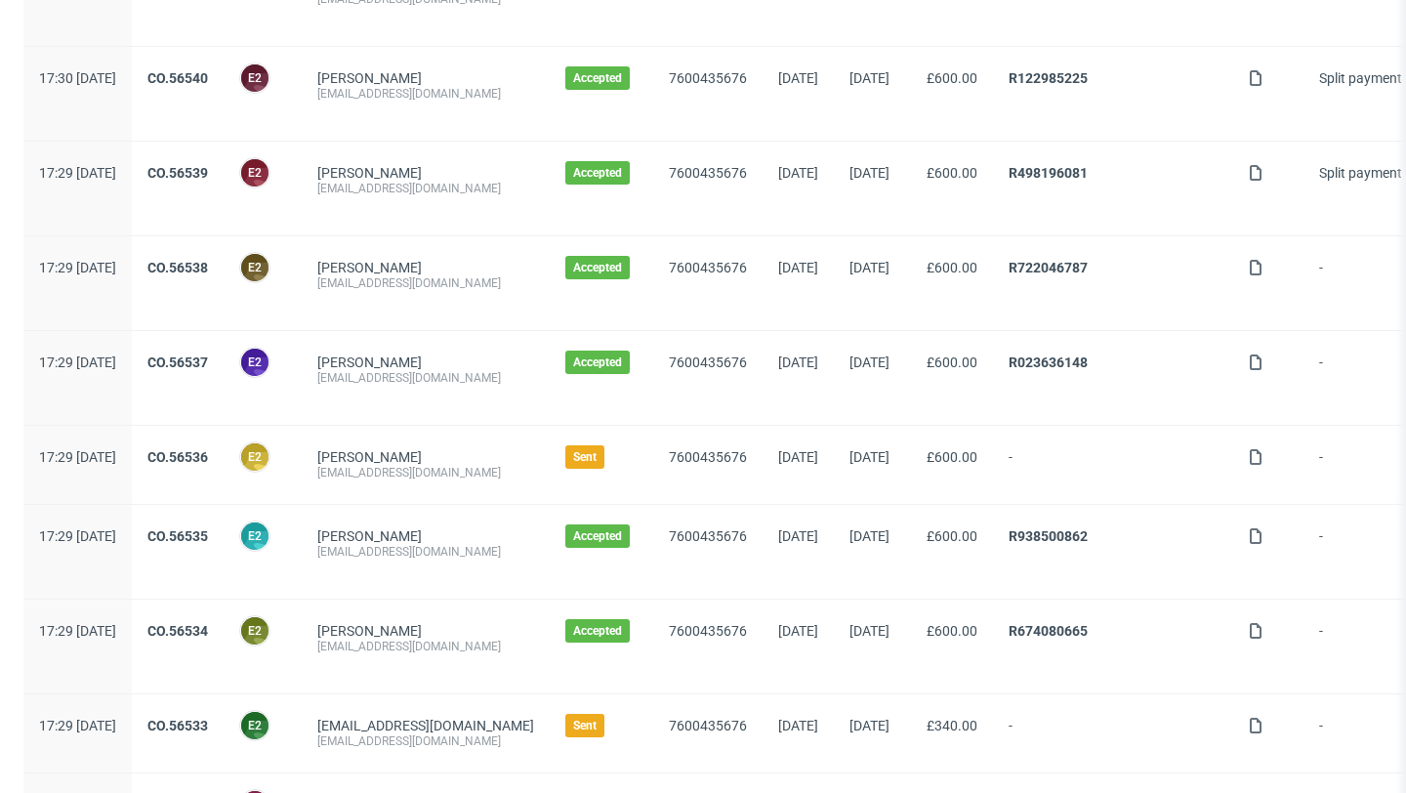
scroll to position [1936, 0]
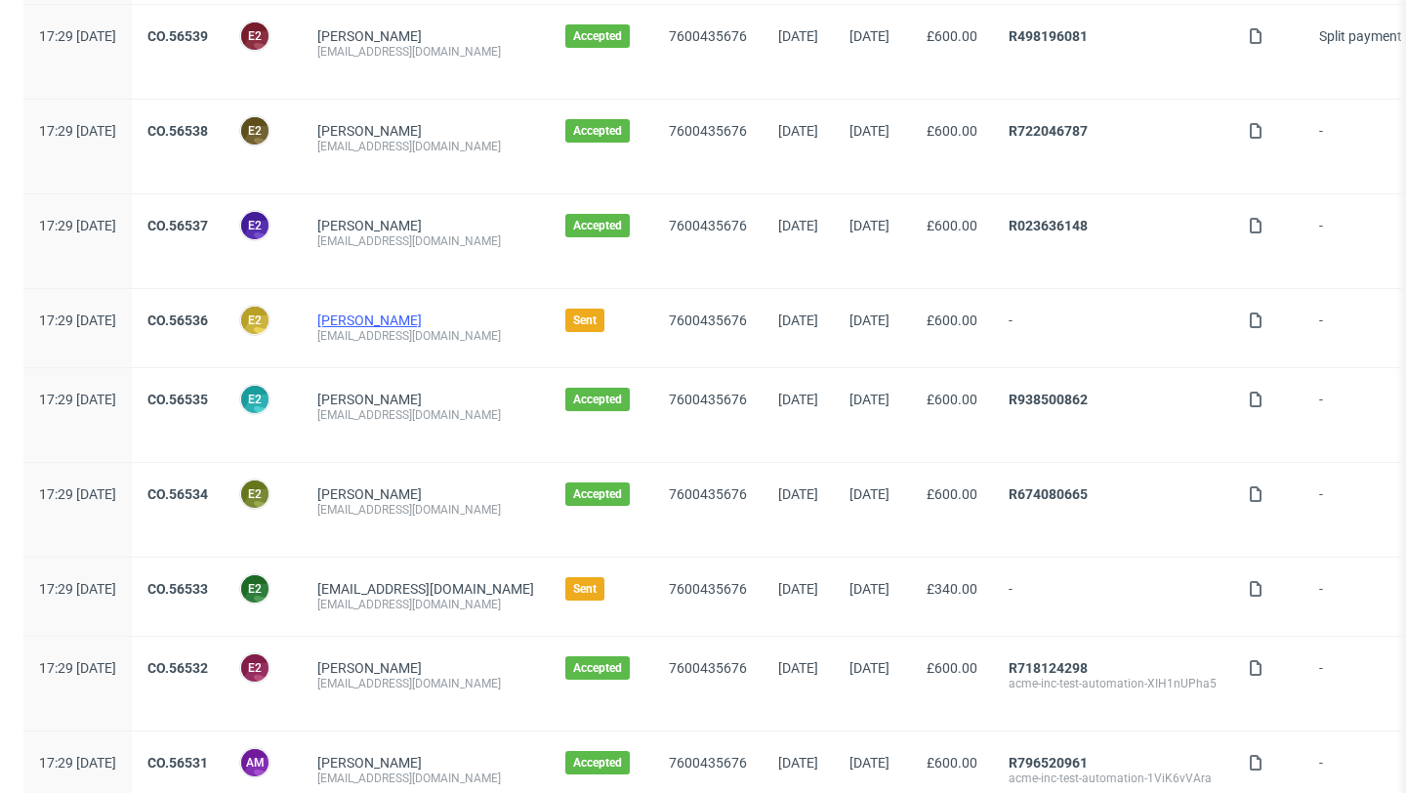
click at [422, 323] on link "[PERSON_NAME]" at bounding box center [369, 320] width 104 height 16
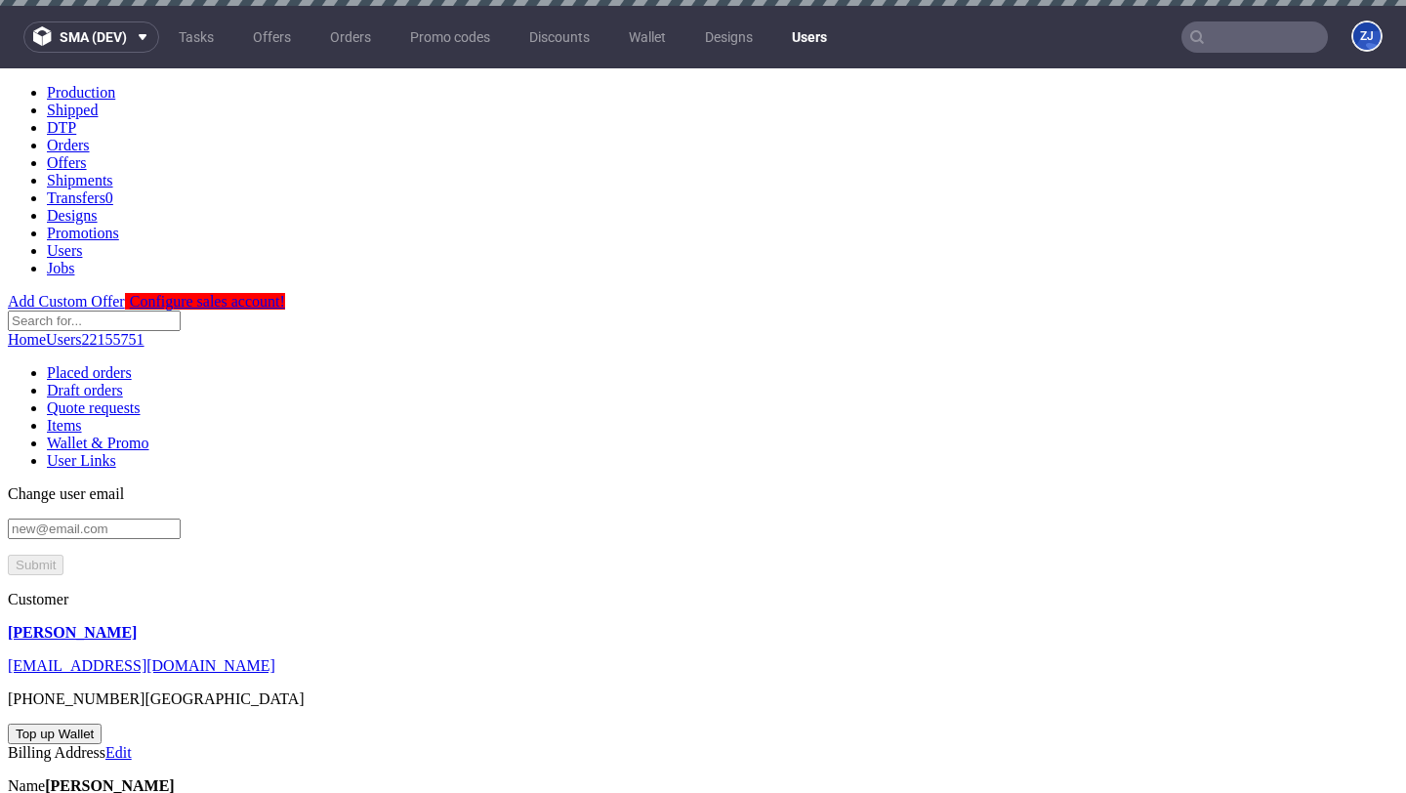
scroll to position [308, 0]
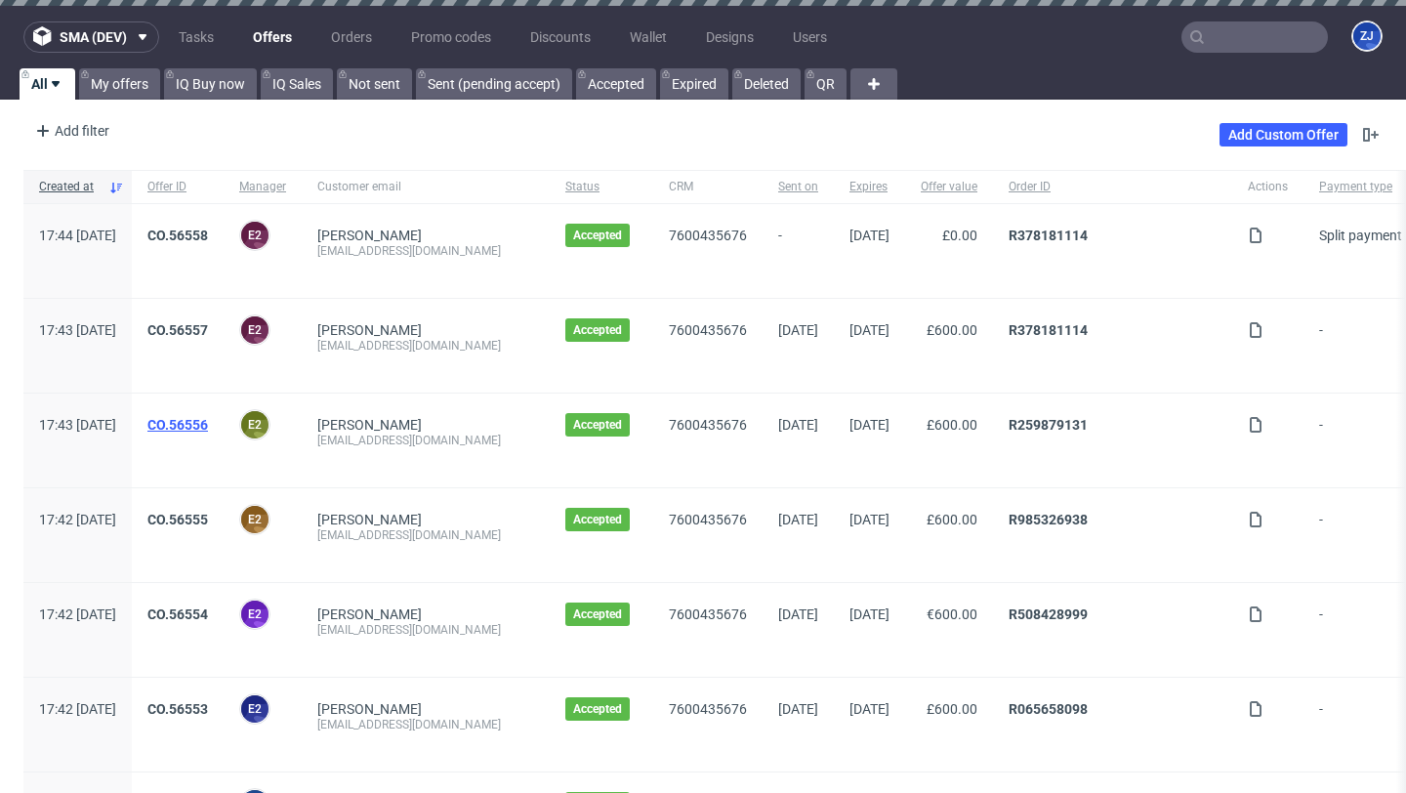
click at [208, 420] on link "CO.56556" at bounding box center [177, 425] width 61 height 16
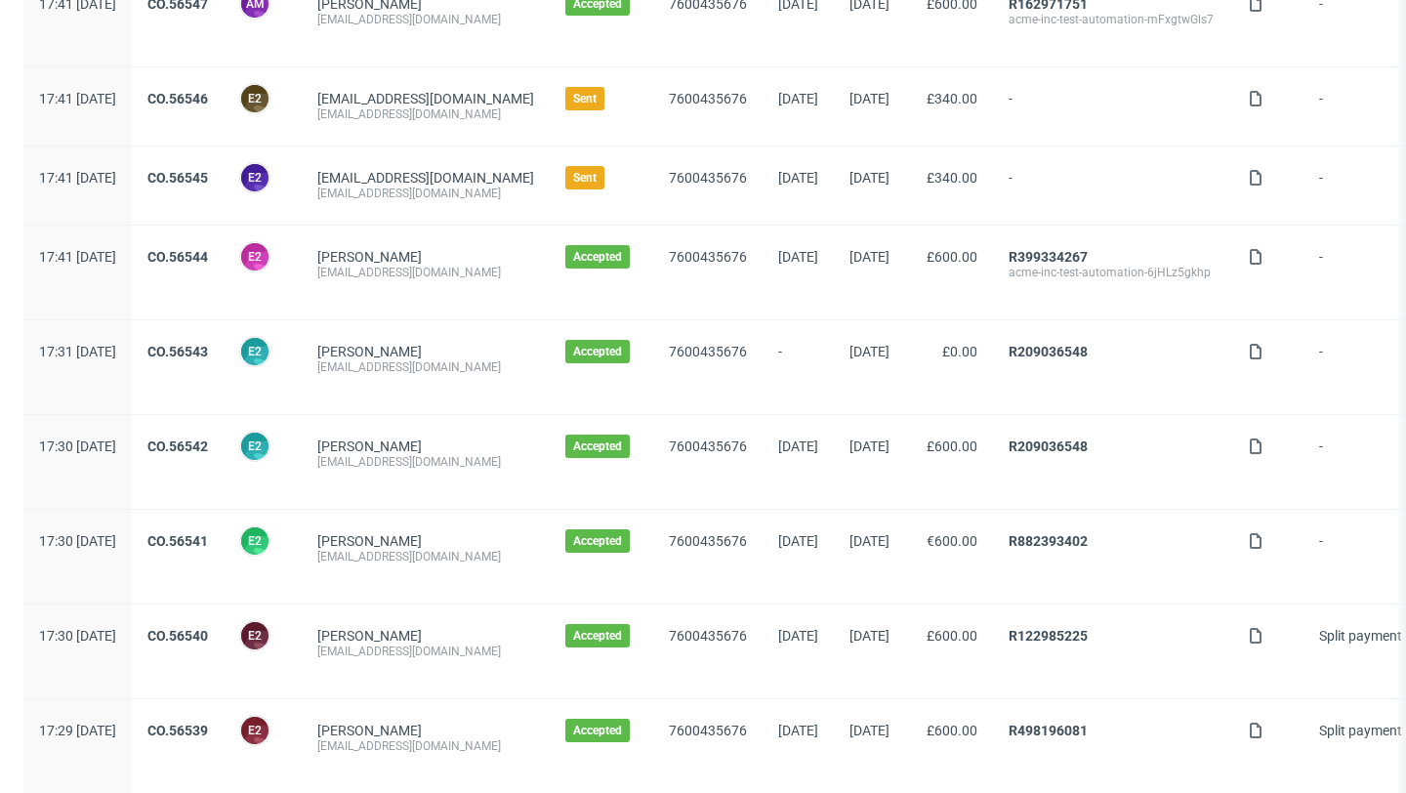
scroll to position [1184, 0]
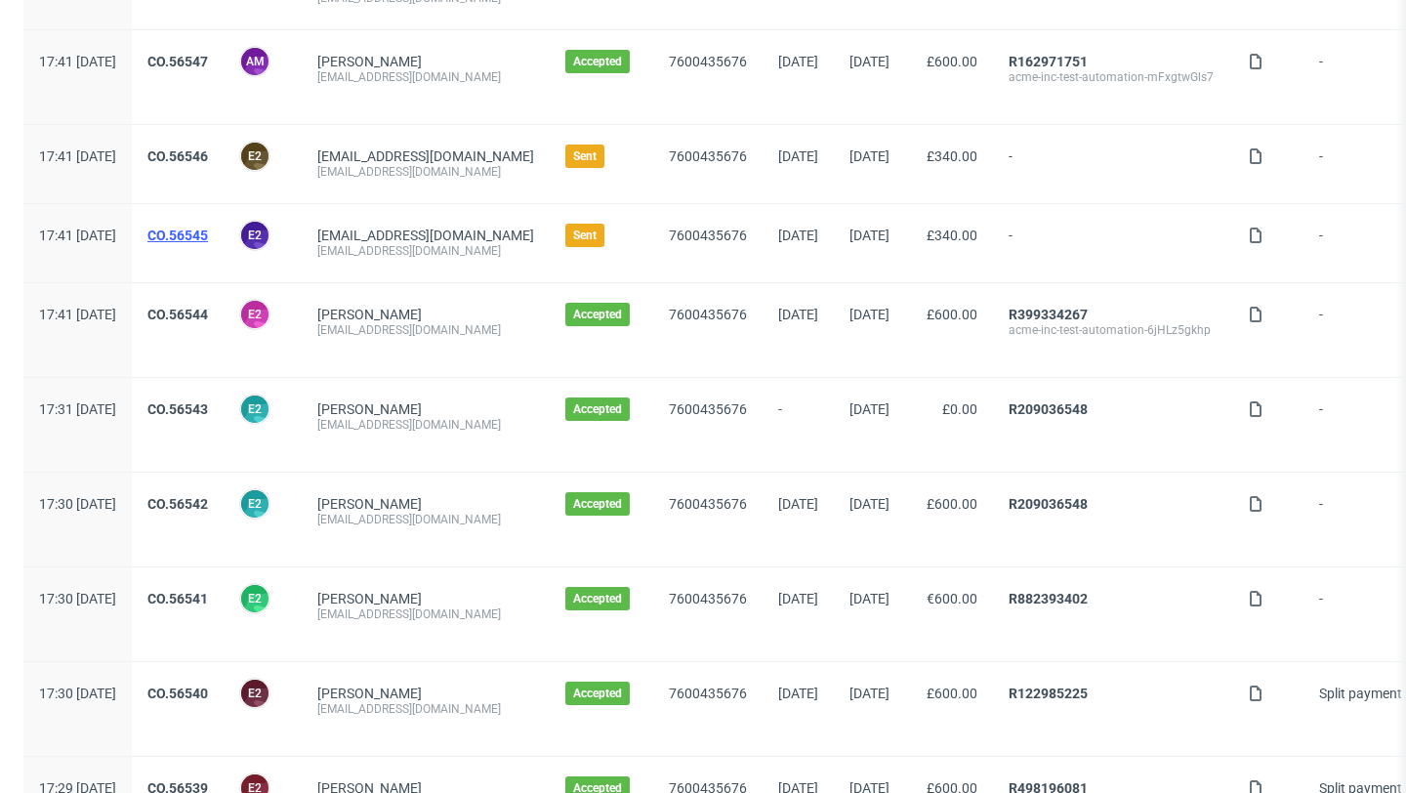
click at [224, 226] on div "CO.56545" at bounding box center [178, 243] width 92 height 78
click at [208, 238] on link "CO.56545" at bounding box center [177, 235] width 61 height 16
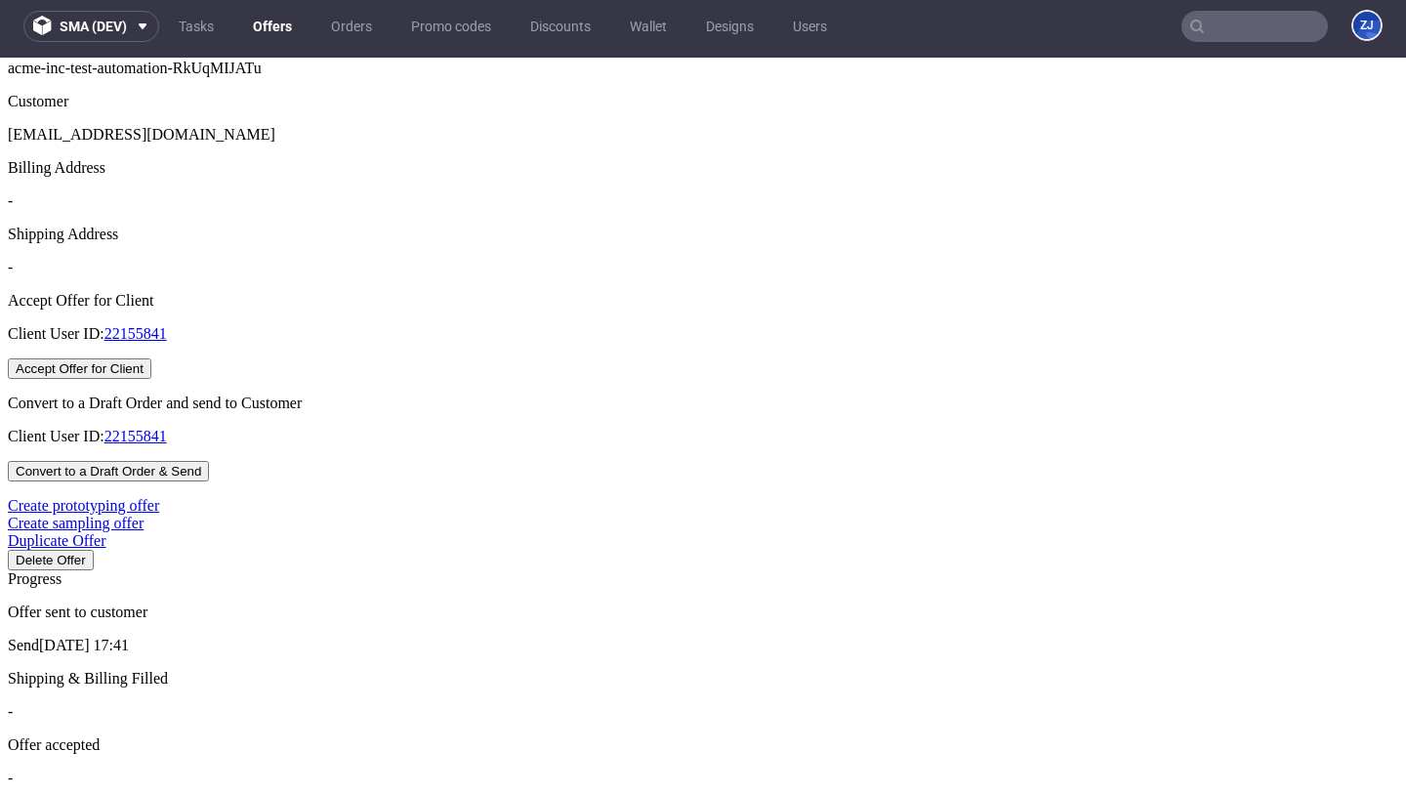
scroll to position [610, 0]
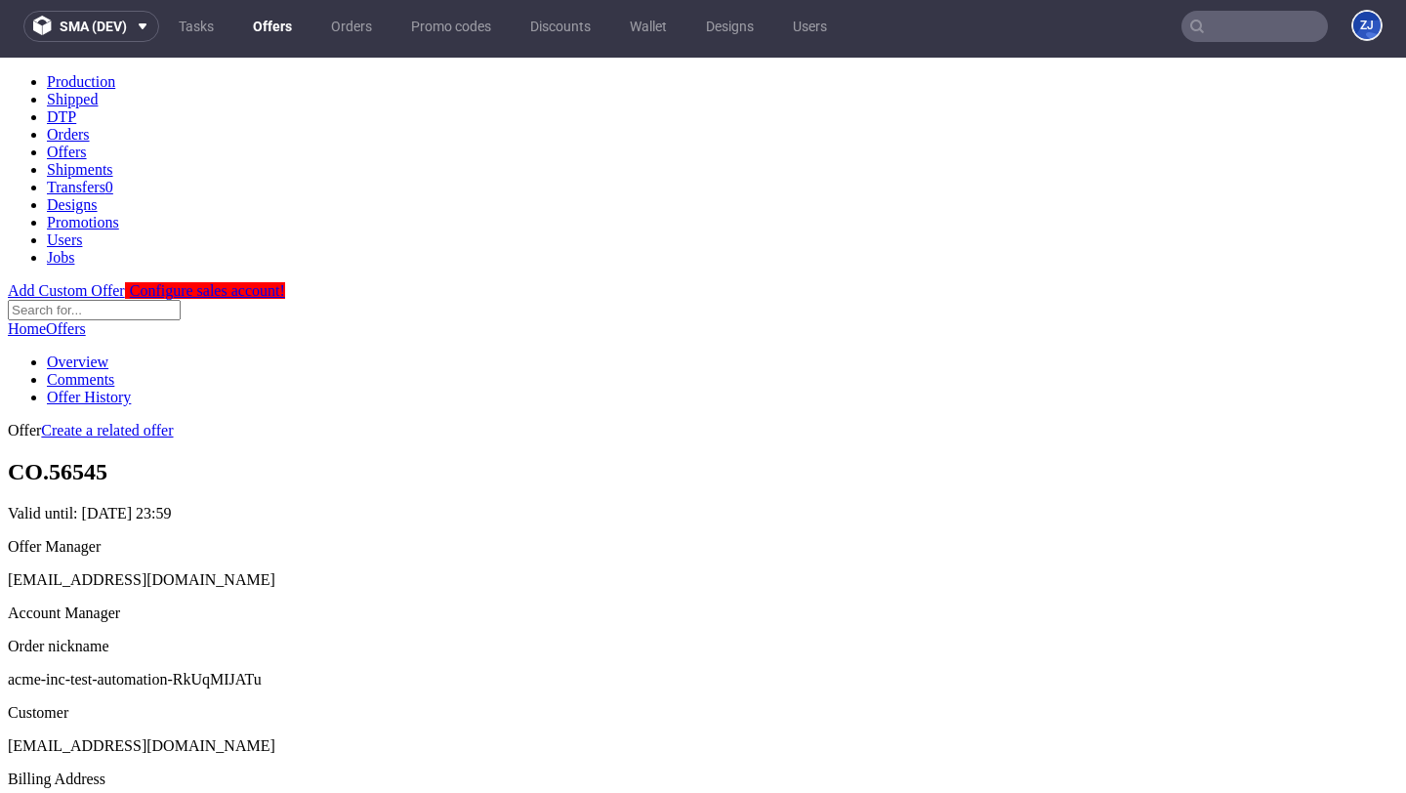
click at [292, 28] on link "Offers" at bounding box center [272, 26] width 62 height 31
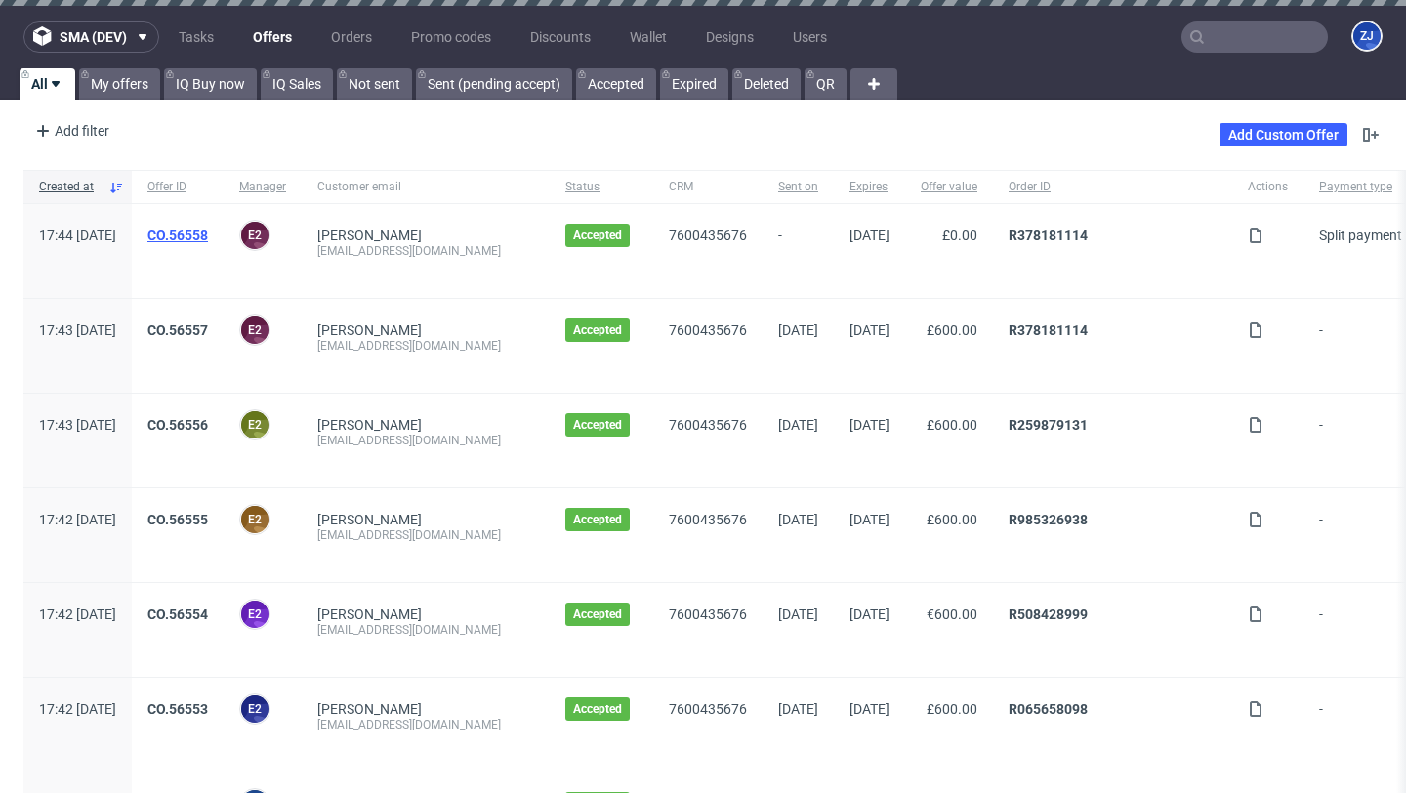
click at [208, 229] on link "CO.56558" at bounding box center [177, 235] width 61 height 16
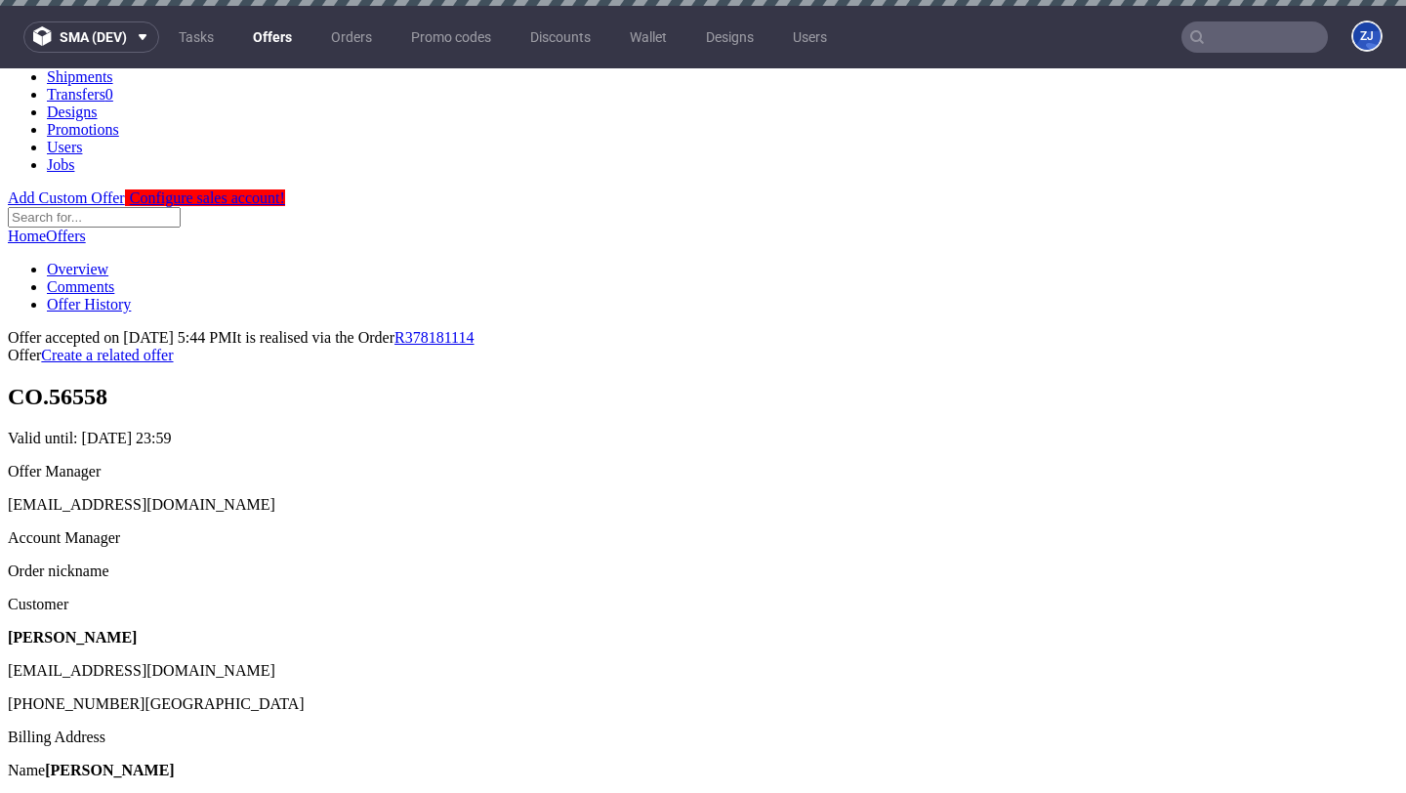
scroll to position [554, 0]
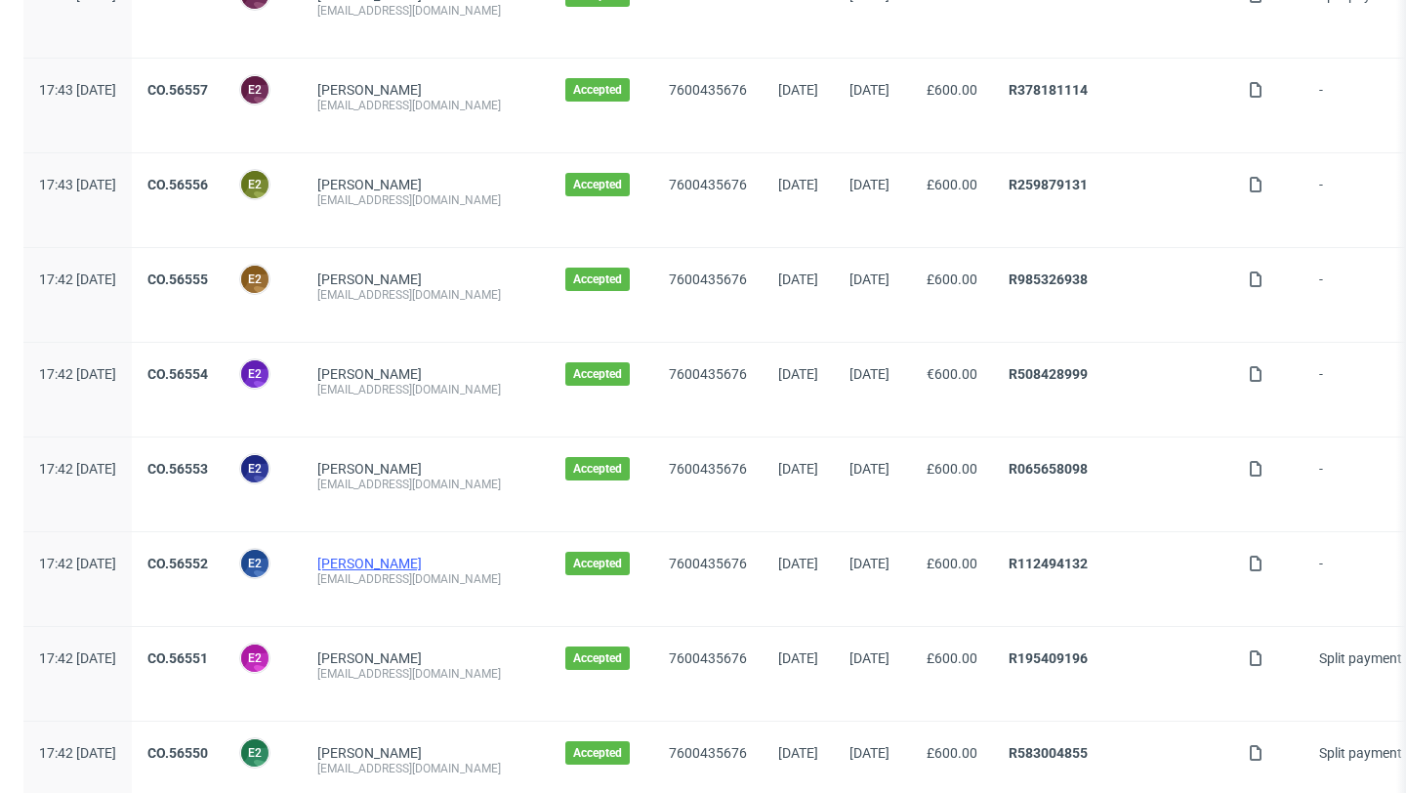
click at [419, 568] on link "Reed O'Hara" at bounding box center [369, 563] width 104 height 16
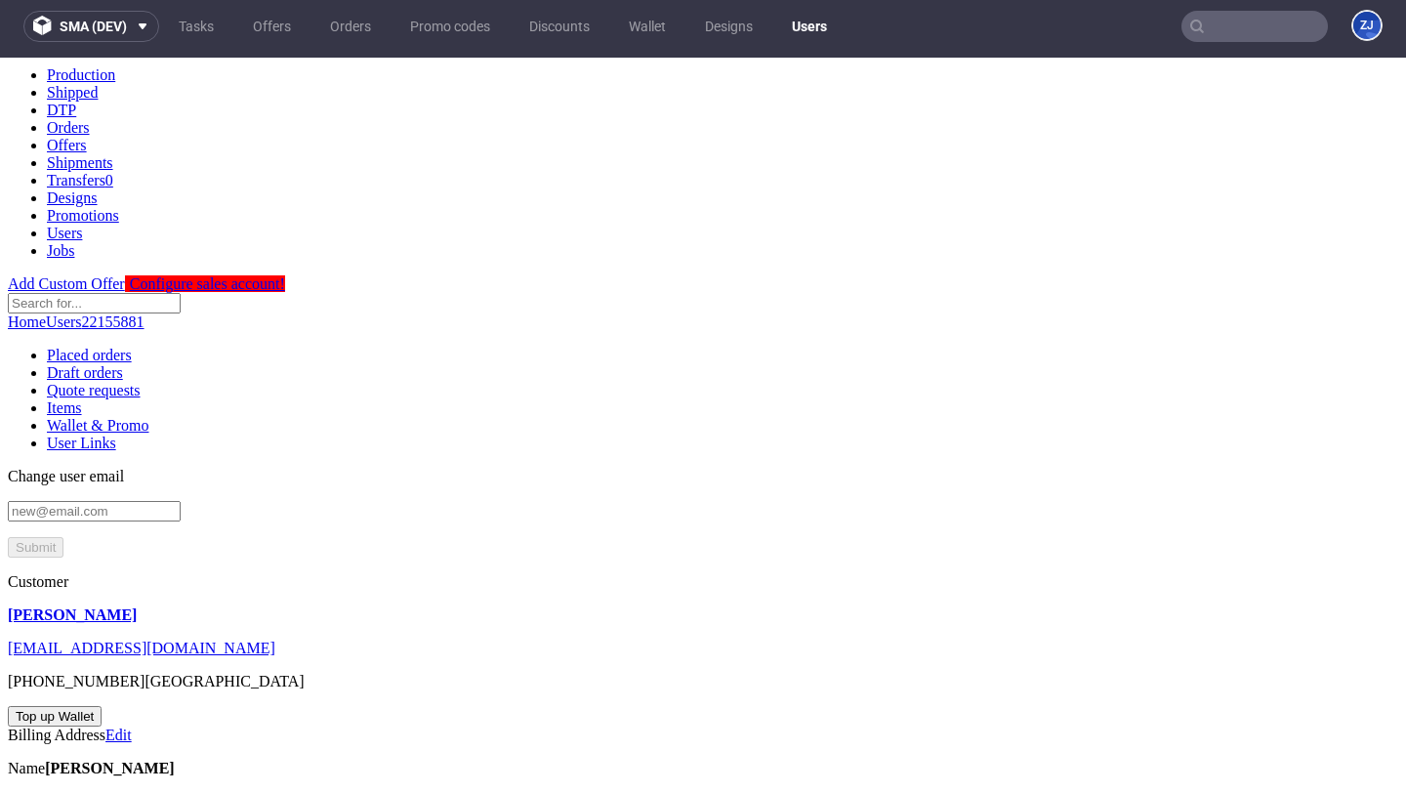
scroll to position [8, 0]
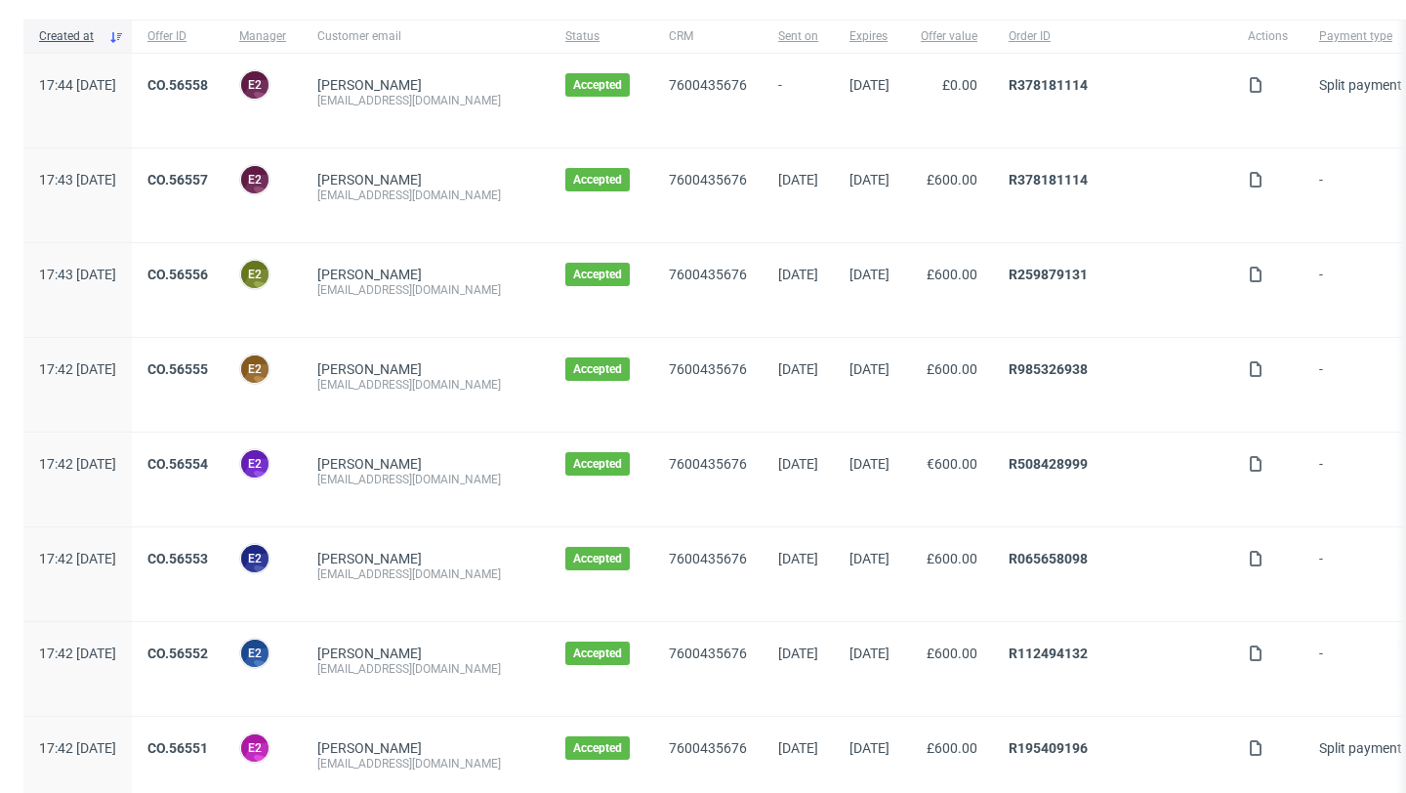
scroll to position [353, 0]
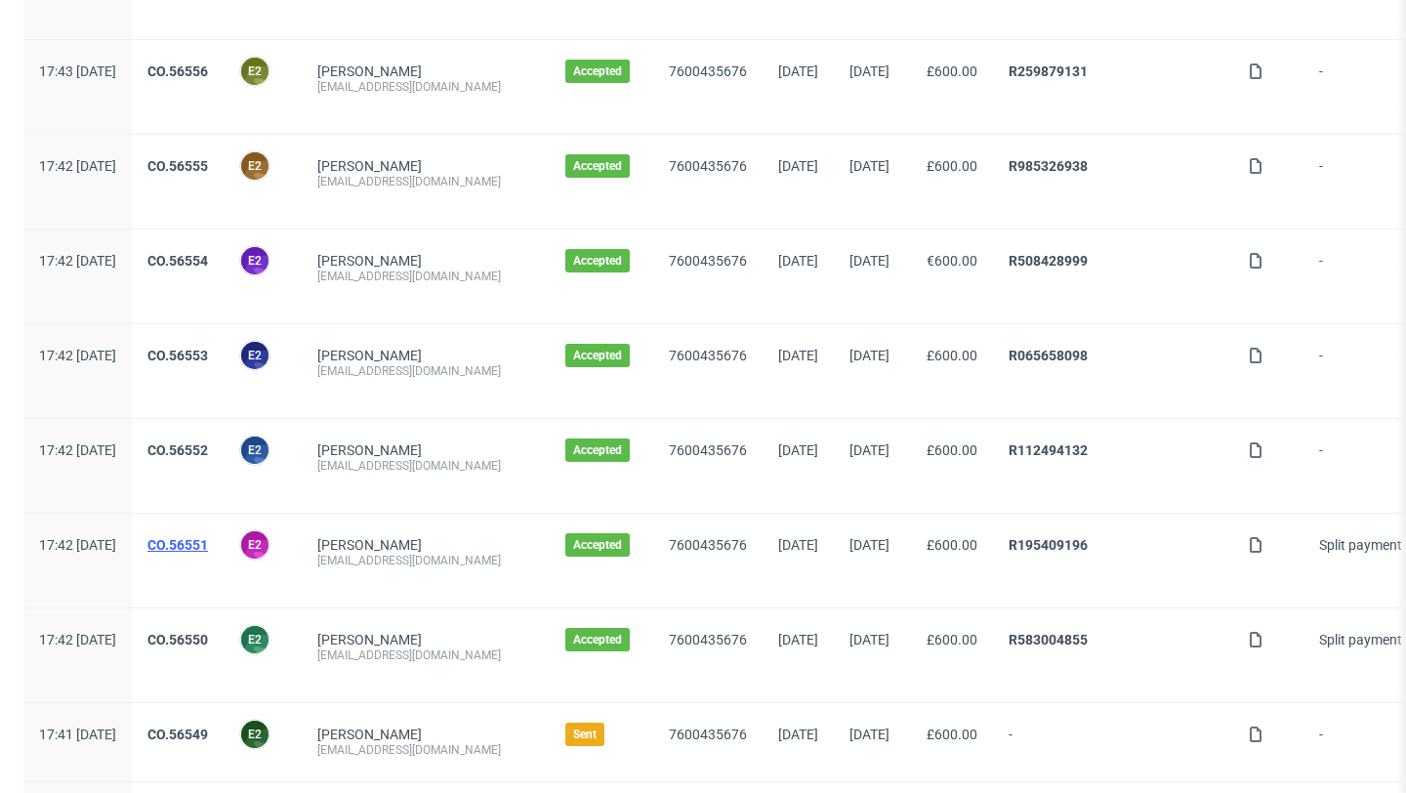
click at [208, 540] on link "CO.56551" at bounding box center [177, 545] width 61 height 16
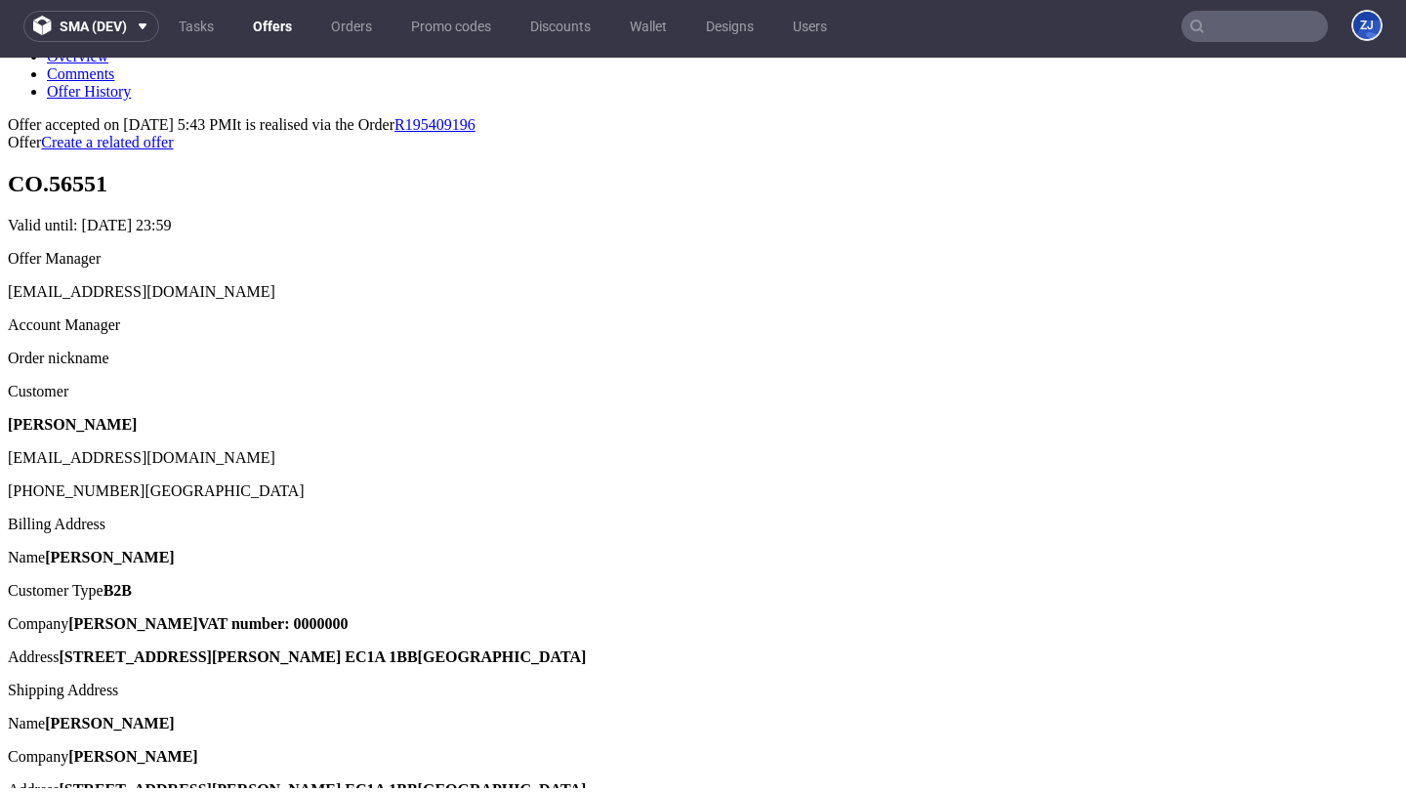
scroll to position [333, 0]
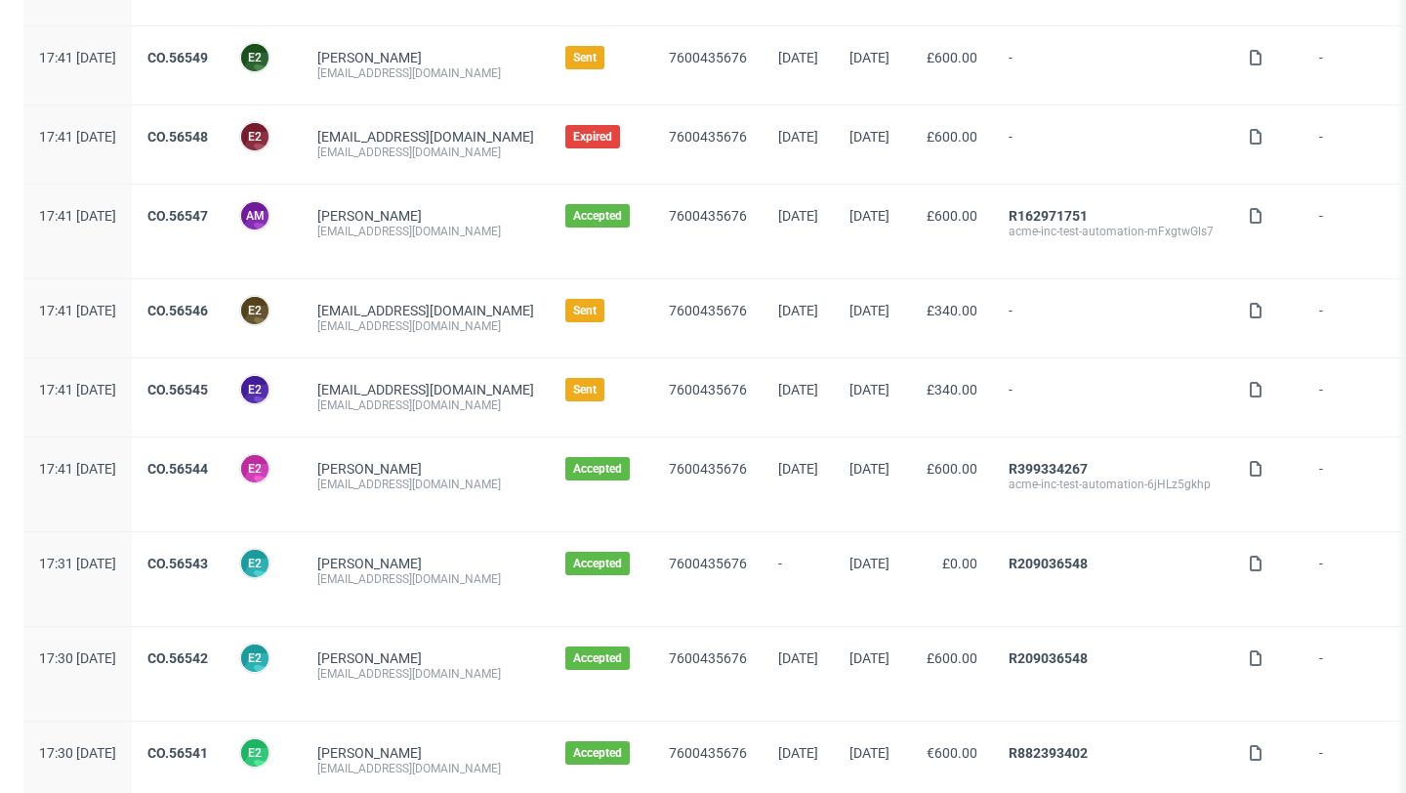
scroll to position [1524, 0]
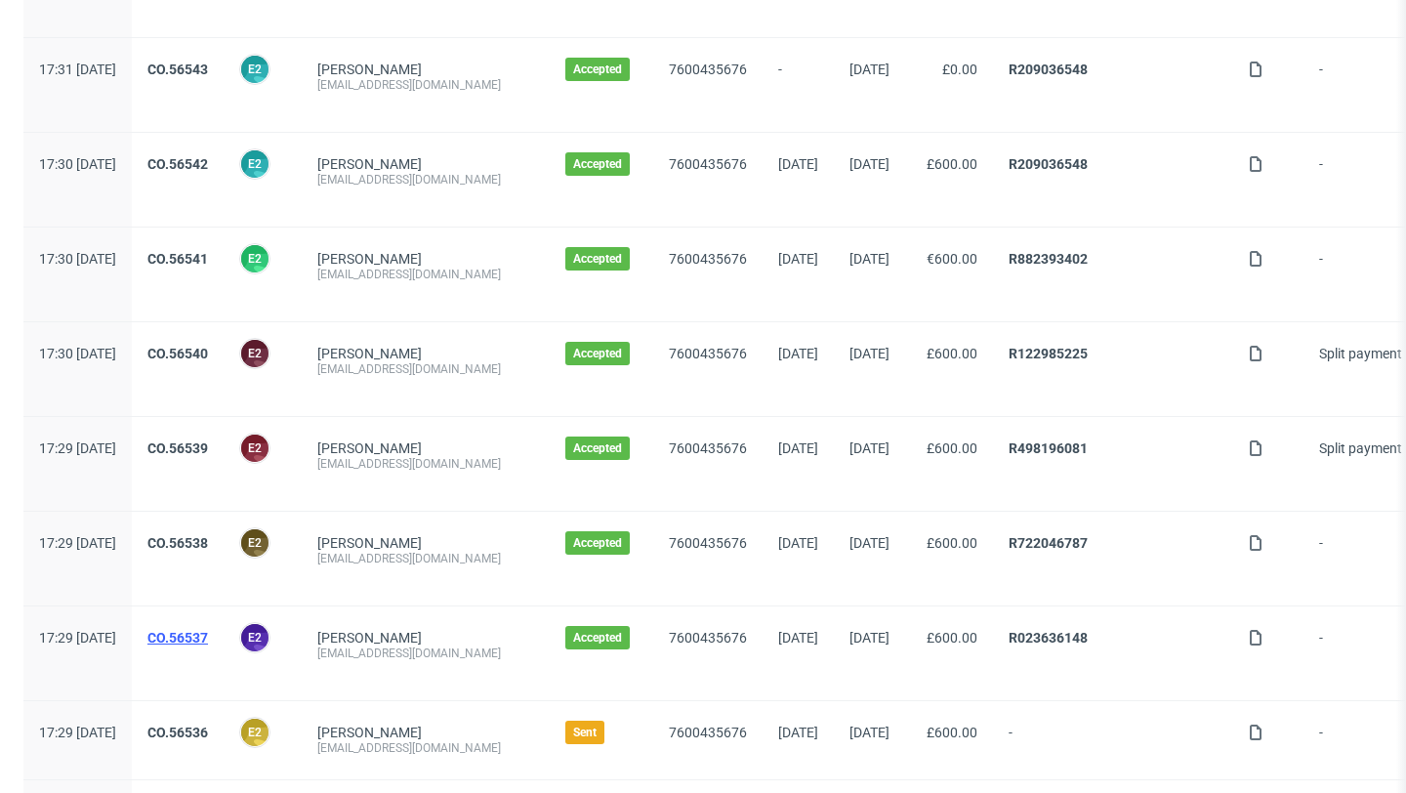
click at [208, 635] on link "CO.56537" at bounding box center [177, 638] width 61 height 16
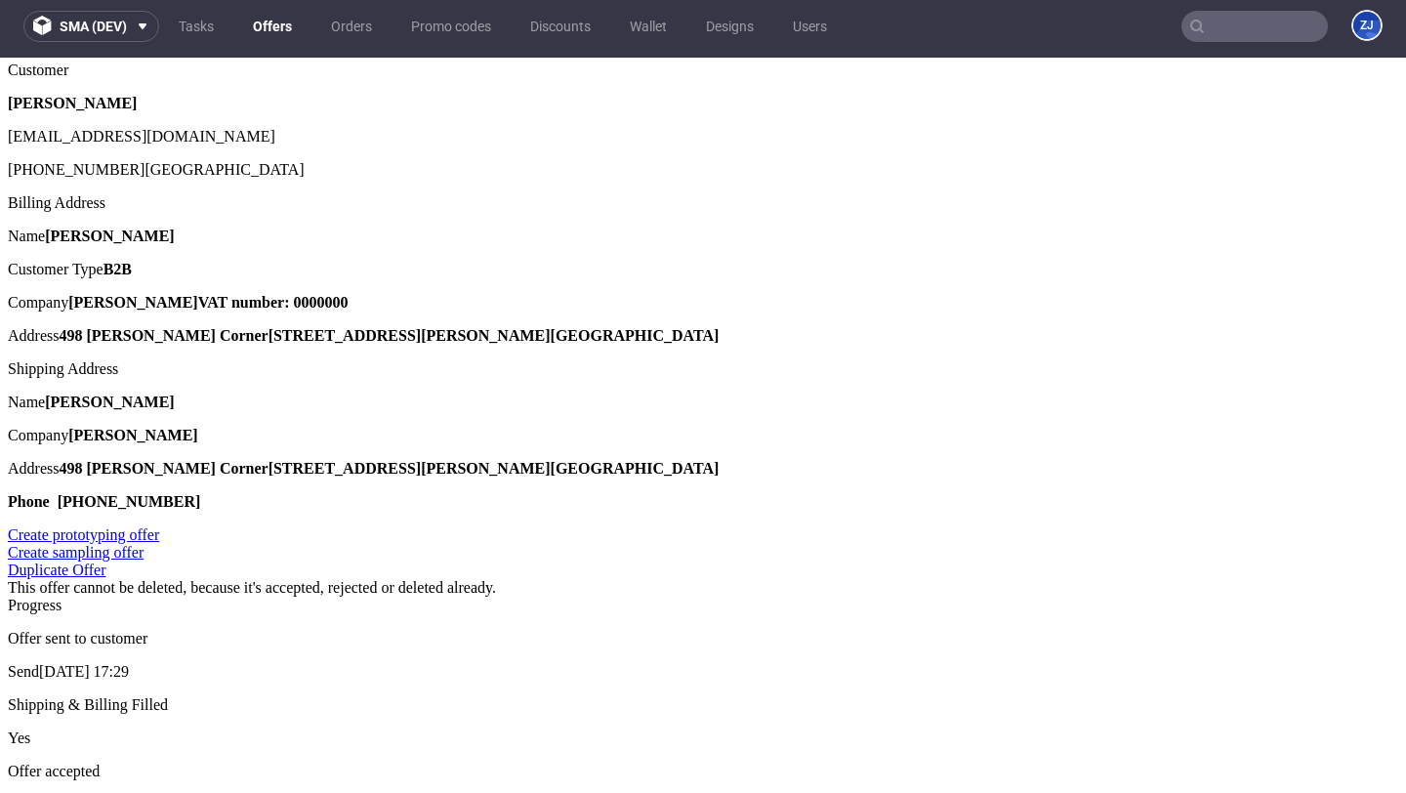
scroll to position [682, 0]
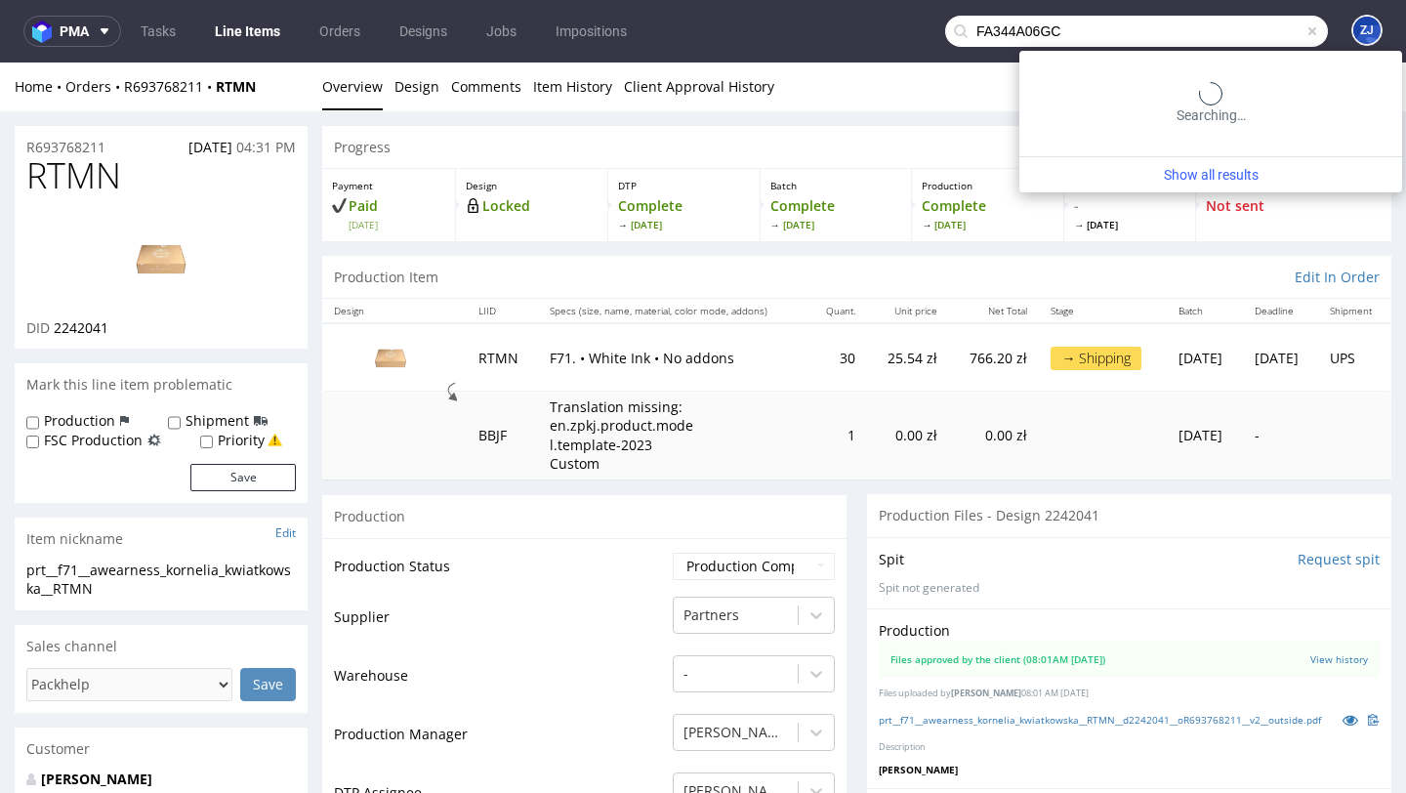
scroll to position [1848, 0]
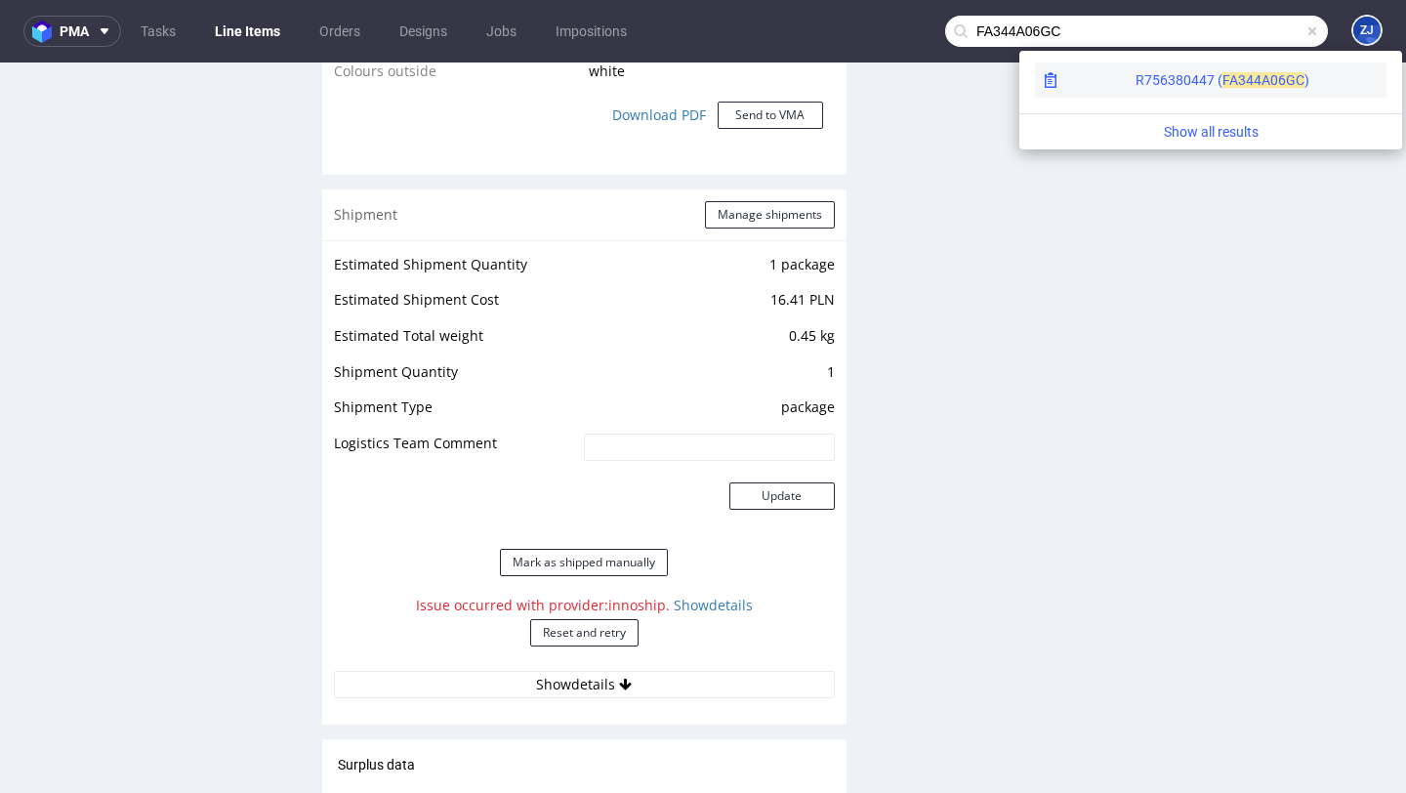
type input "FA344A06GC"
click at [1261, 89] on div "A06GC )" at bounding box center [1285, 80] width 48 height 20
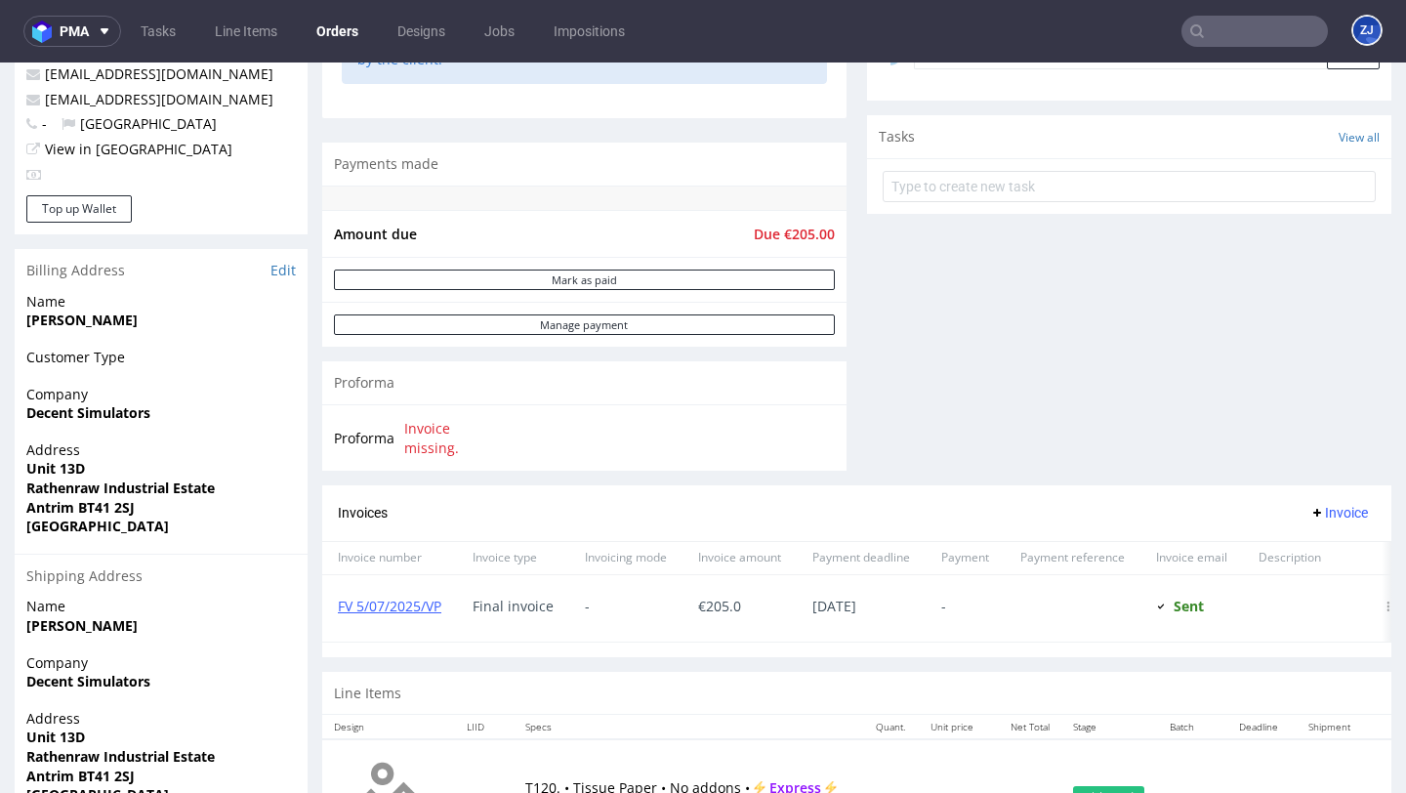
scroll to position [737, 0]
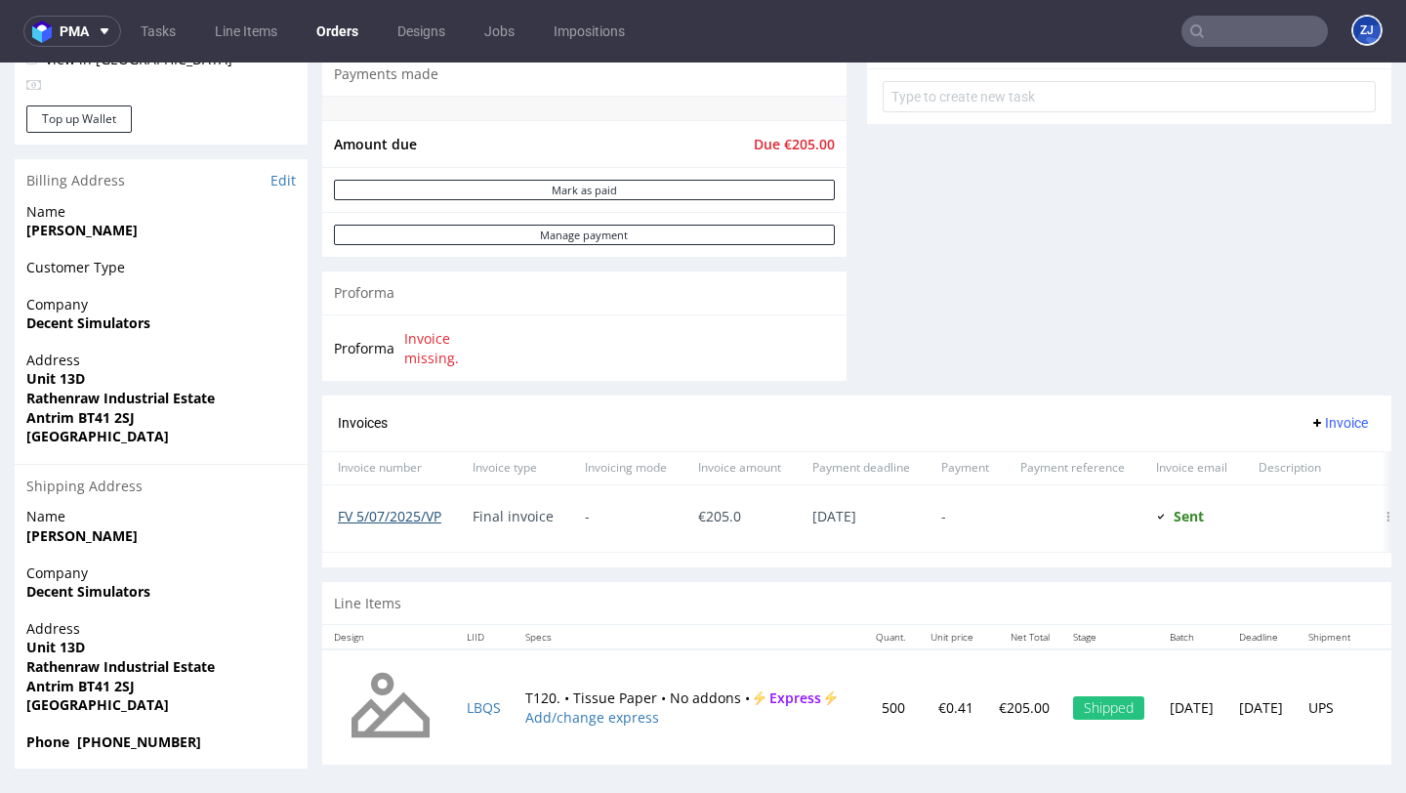
click at [417, 507] on link "FV 5/07/2025/VP" at bounding box center [389, 516] width 103 height 19
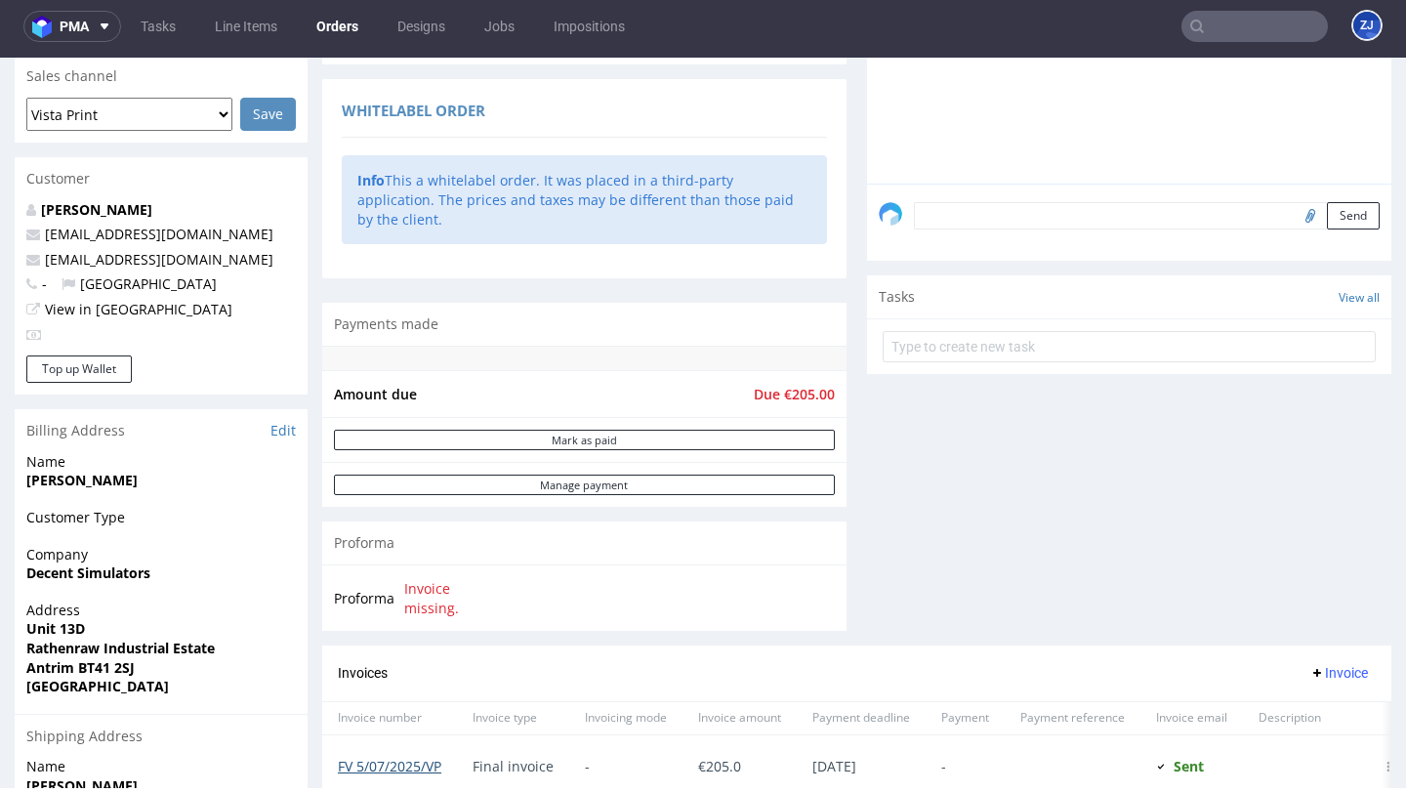
scroll to position [484, 0]
click at [1252, 25] on input "text" at bounding box center [1254, 26] width 146 height 31
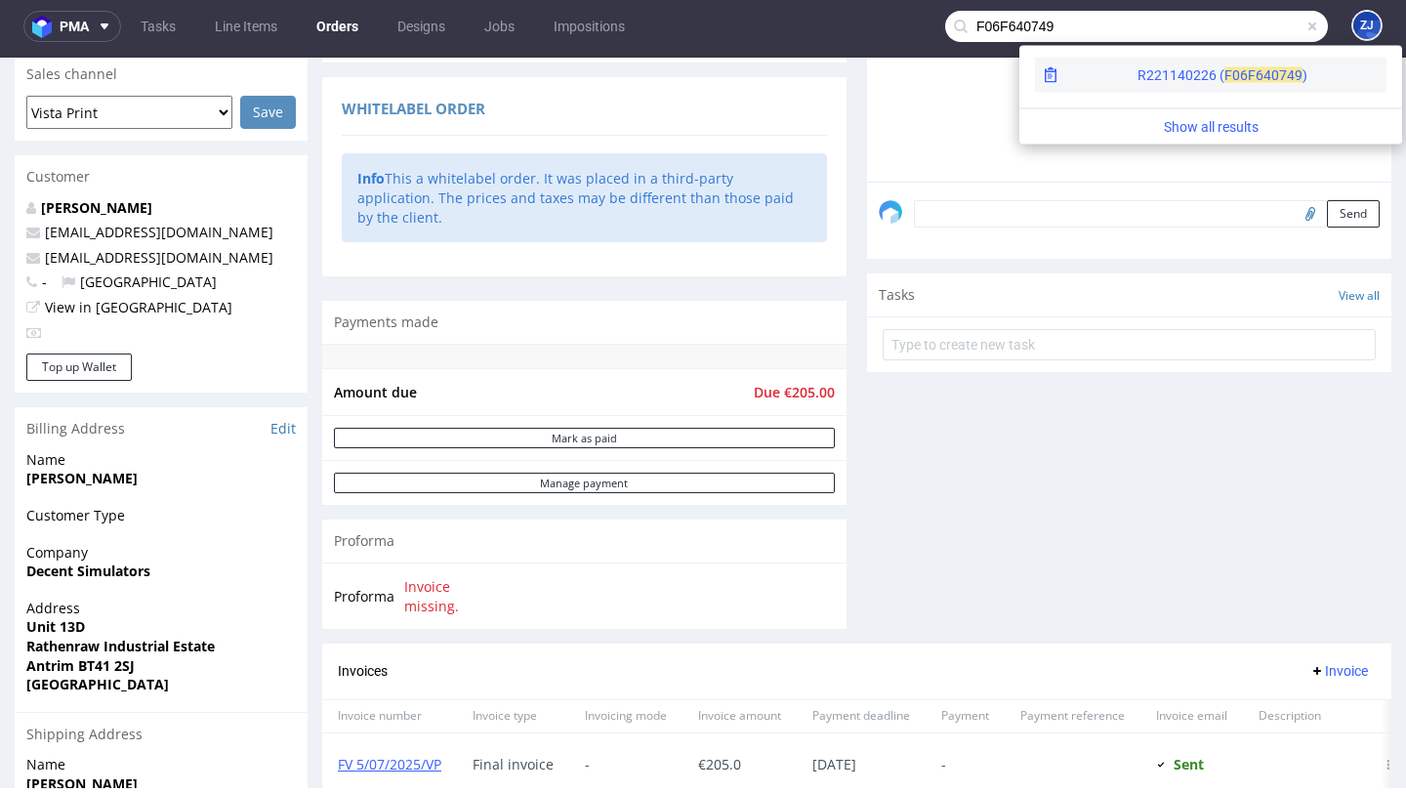
type input "F06F640749"
click at [1263, 81] on span "40749" at bounding box center [1282, 75] width 39 height 16
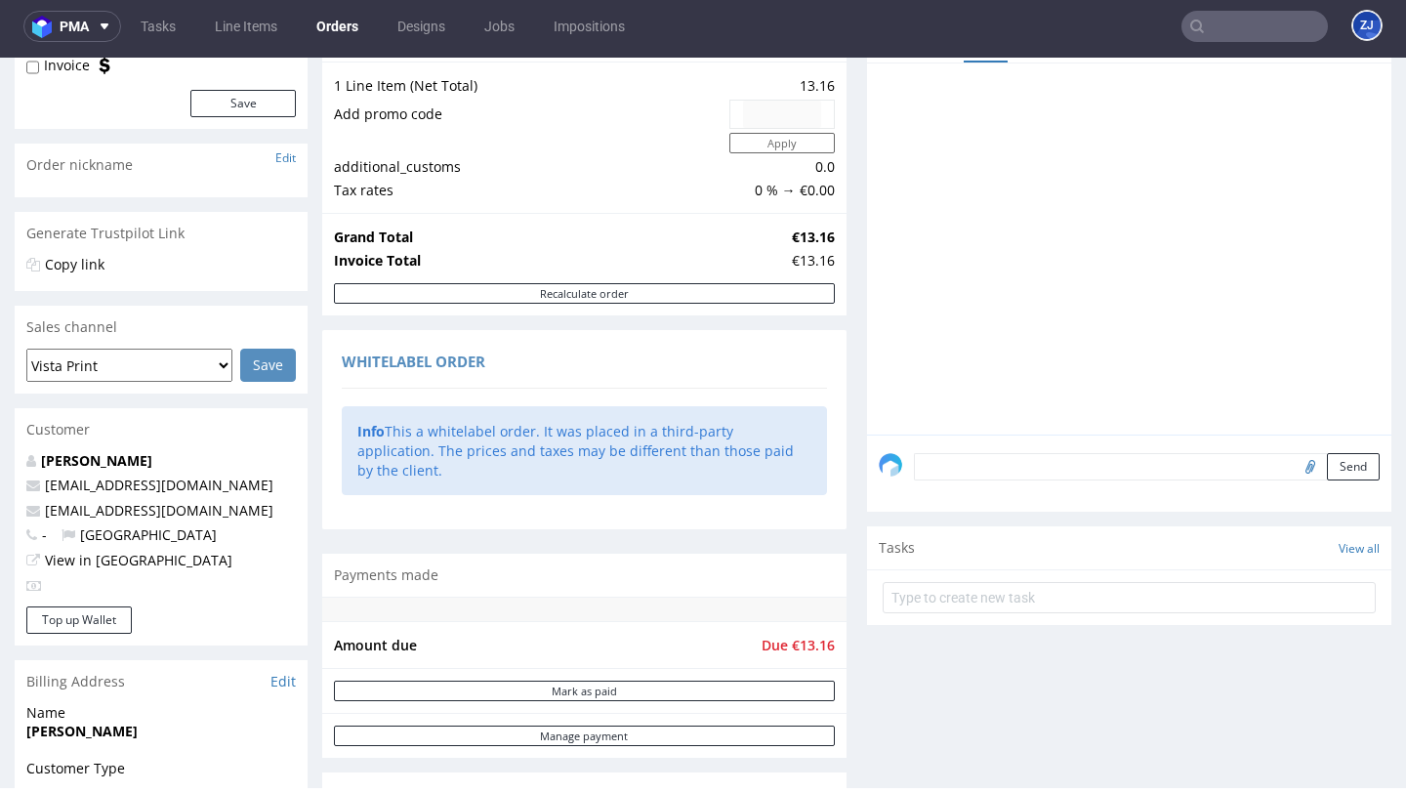
scroll to position [665, 0]
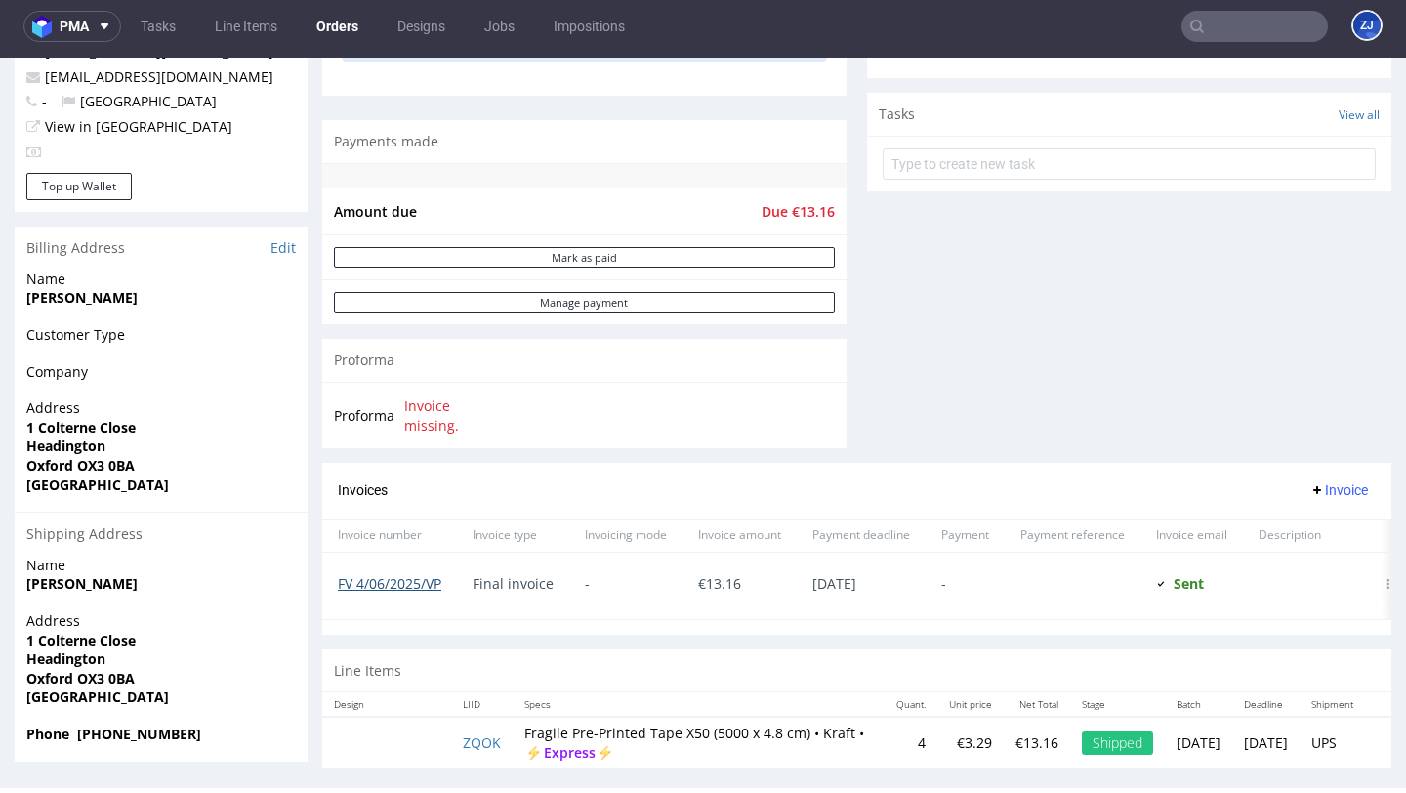
click at [401, 574] on link "FV 4/06/2025/VP" at bounding box center [389, 583] width 103 height 19
click at [1210, 21] on input "text" at bounding box center [1254, 26] width 146 height 31
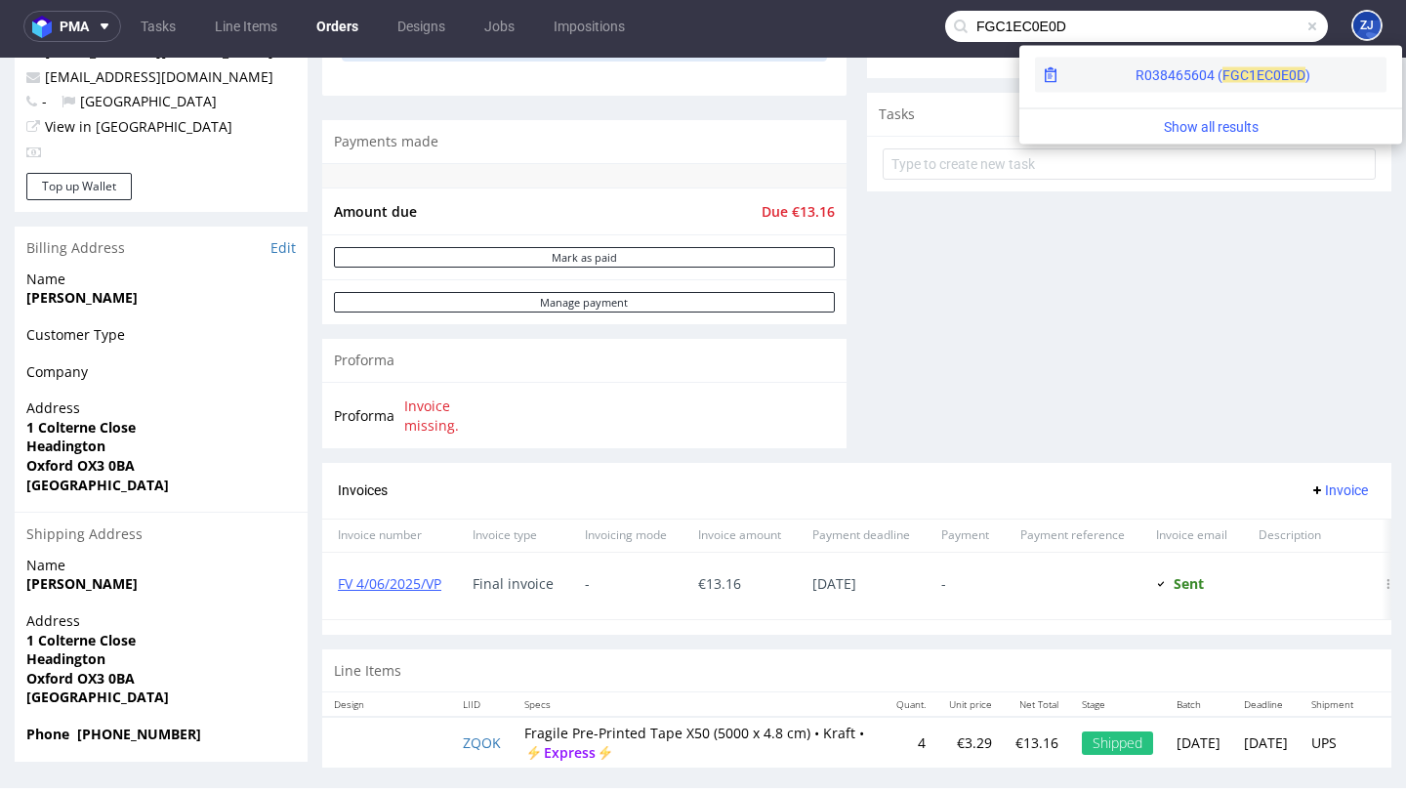
type input "FGC1EC0E0D"
click at [1222, 77] on span "FGC1E" at bounding box center [1243, 75] width 42 height 16
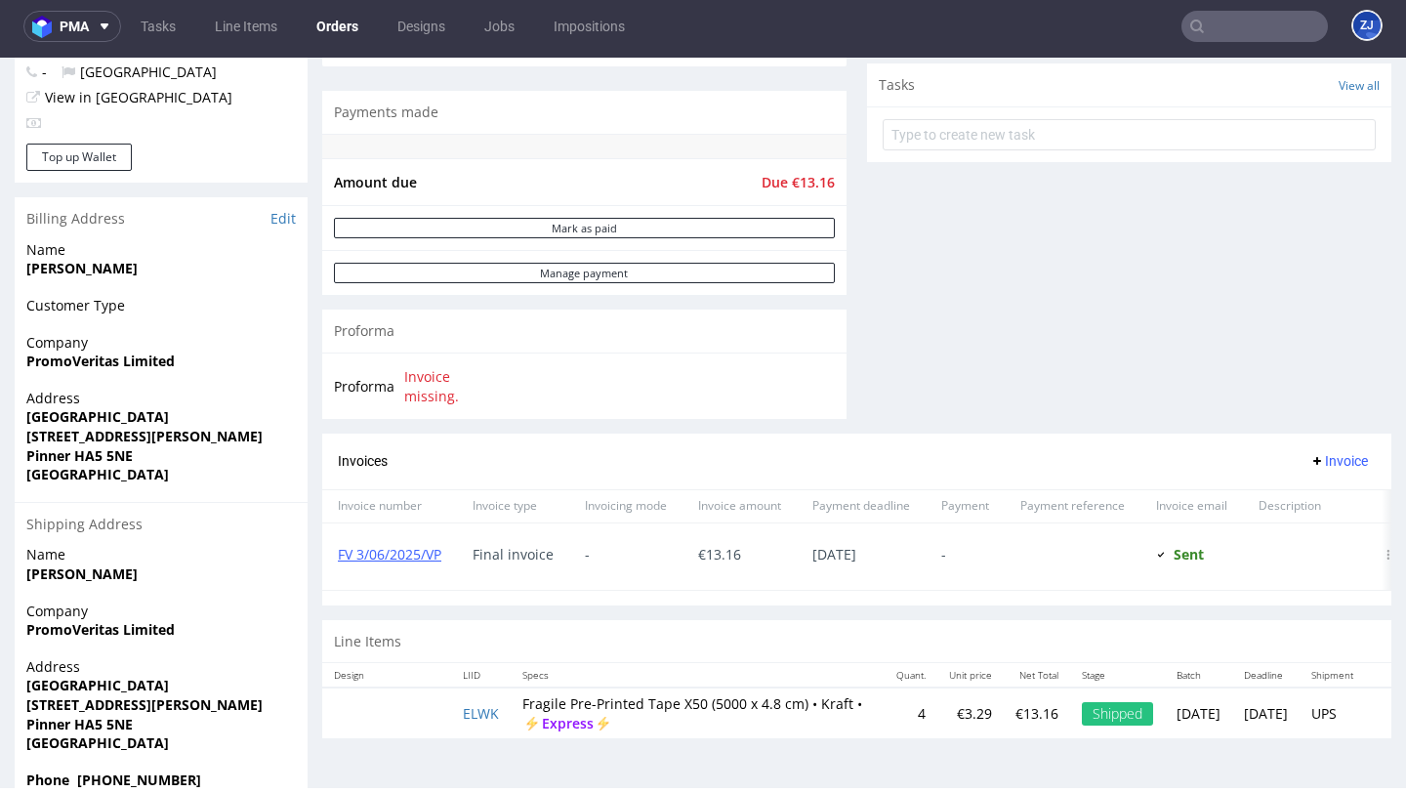
scroll to position [737, 0]
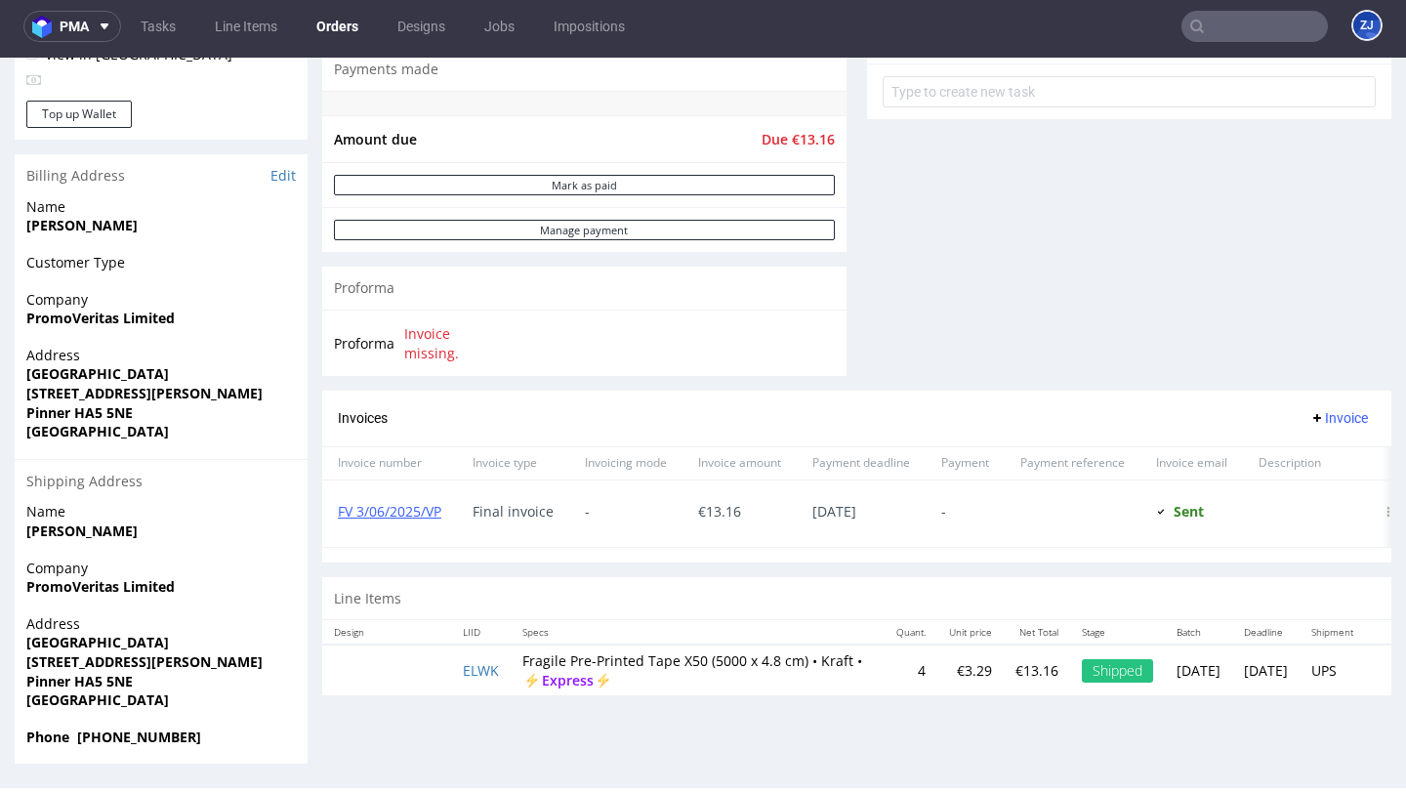
click at [1285, 37] on input "text" at bounding box center [1254, 26] width 146 height 31
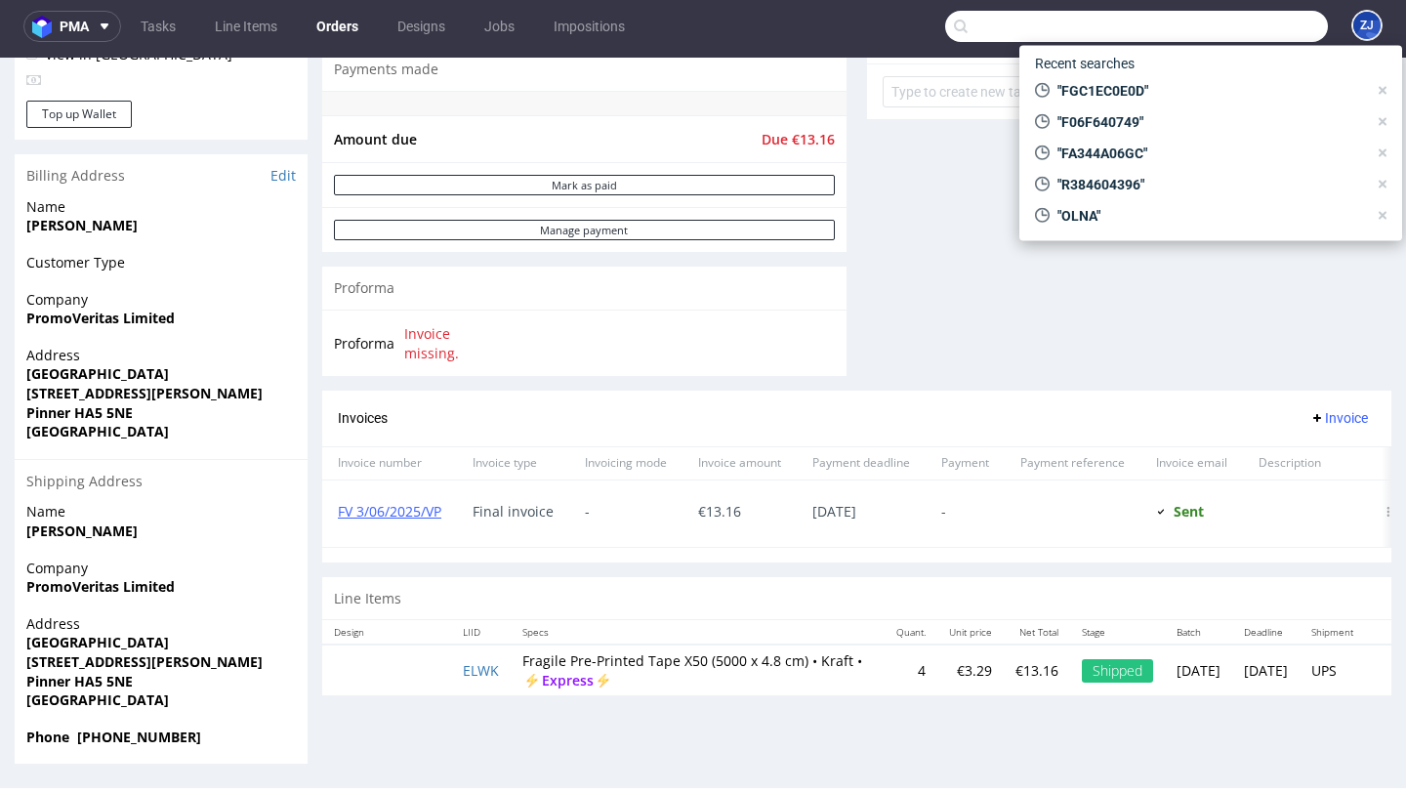
paste input "F06F640749"
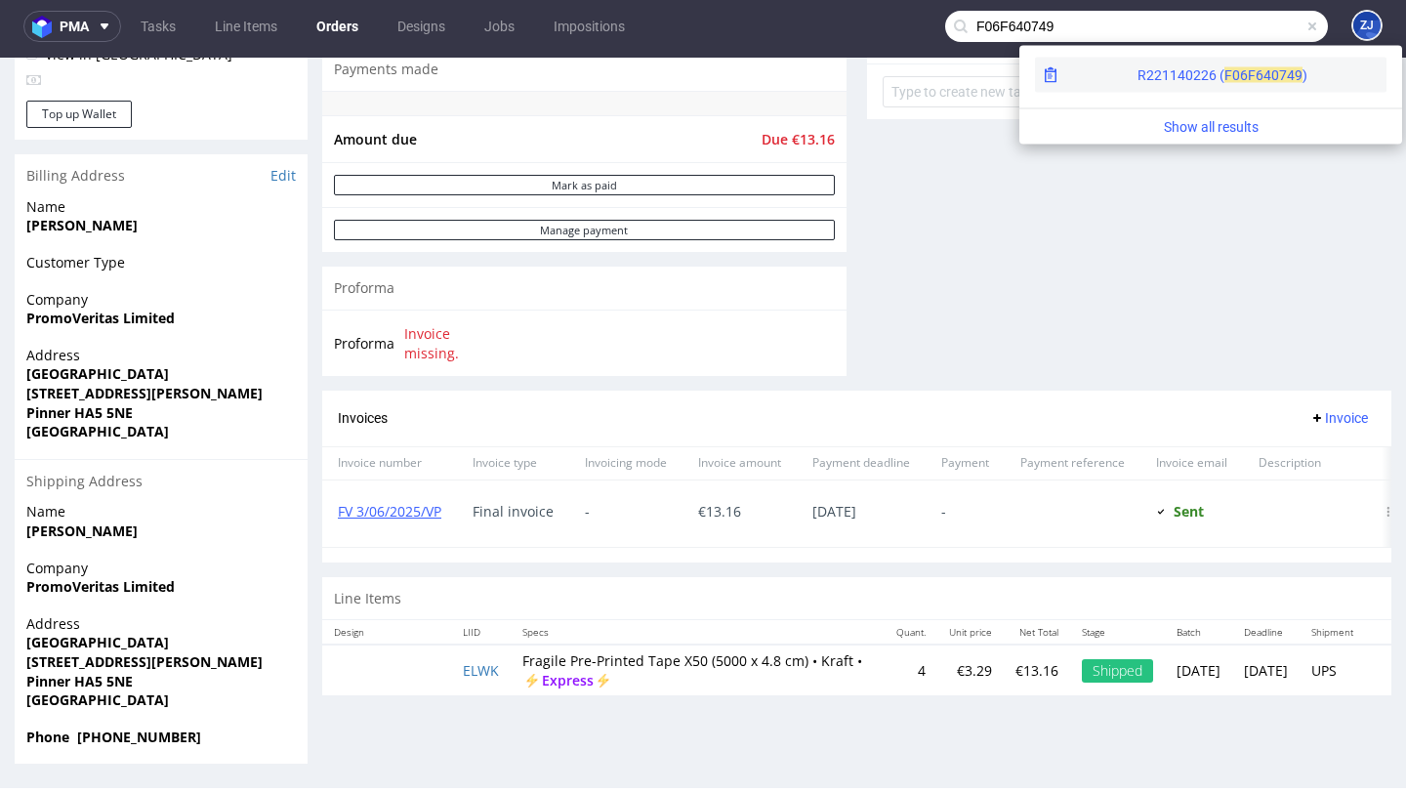
type input "F06F640749"
click at [1235, 72] on div "R221140226 ( F06F6 40749 )" at bounding box center [1210, 75] width 351 height 35
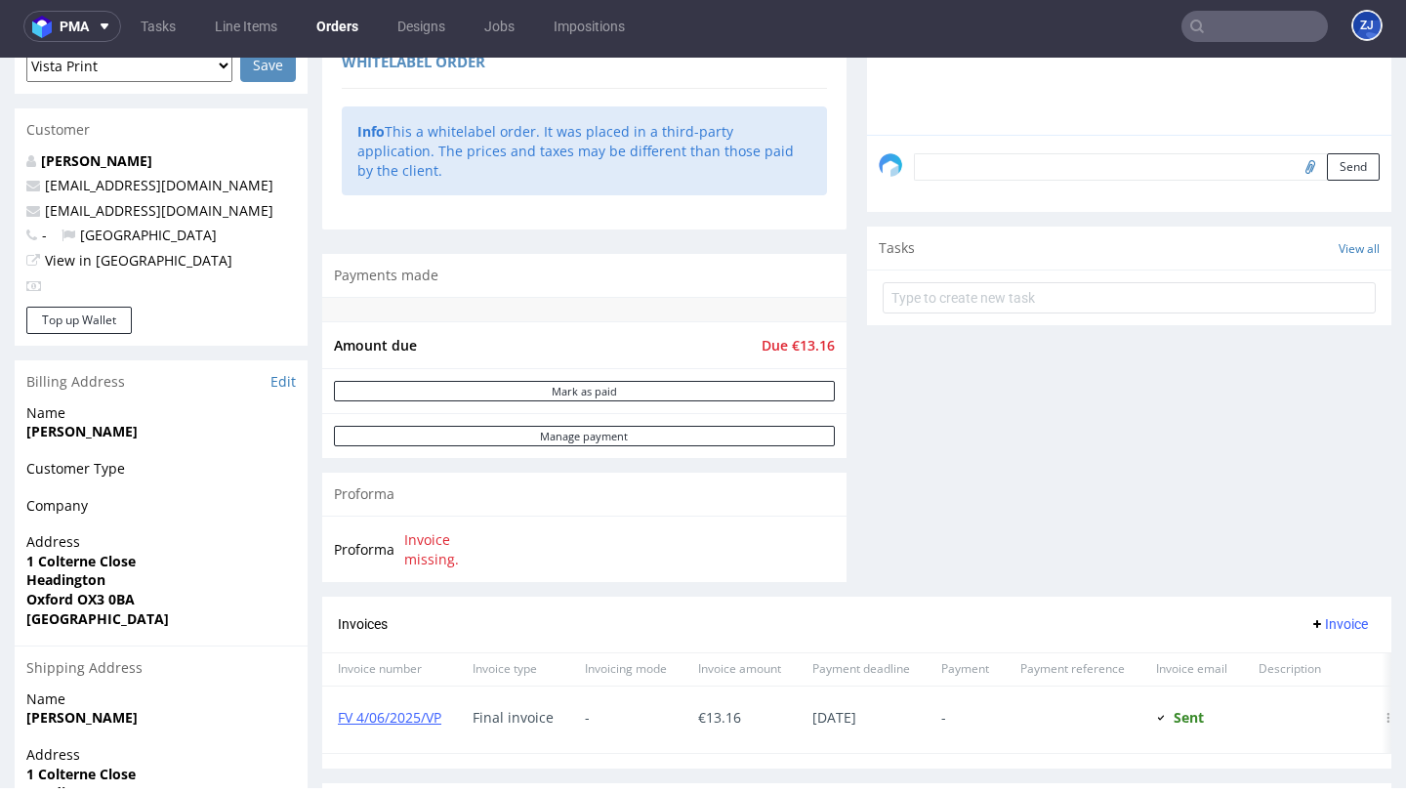
scroll to position [665, 0]
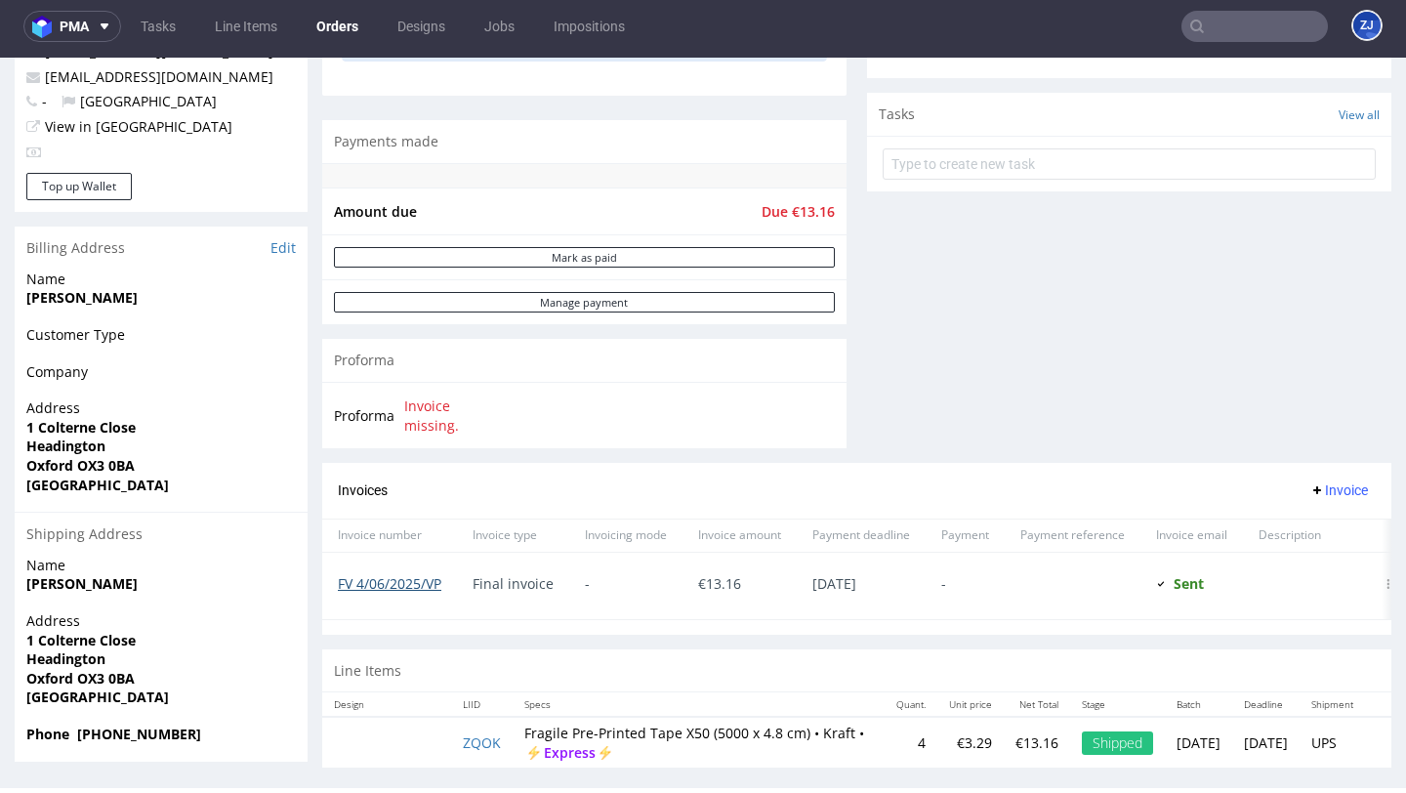
click at [397, 574] on link "FV 4/06/2025/VP" at bounding box center [389, 583] width 103 height 19
click at [1271, 31] on input "text" at bounding box center [1254, 26] width 146 height 31
paste input "FFHG4EG9AC"
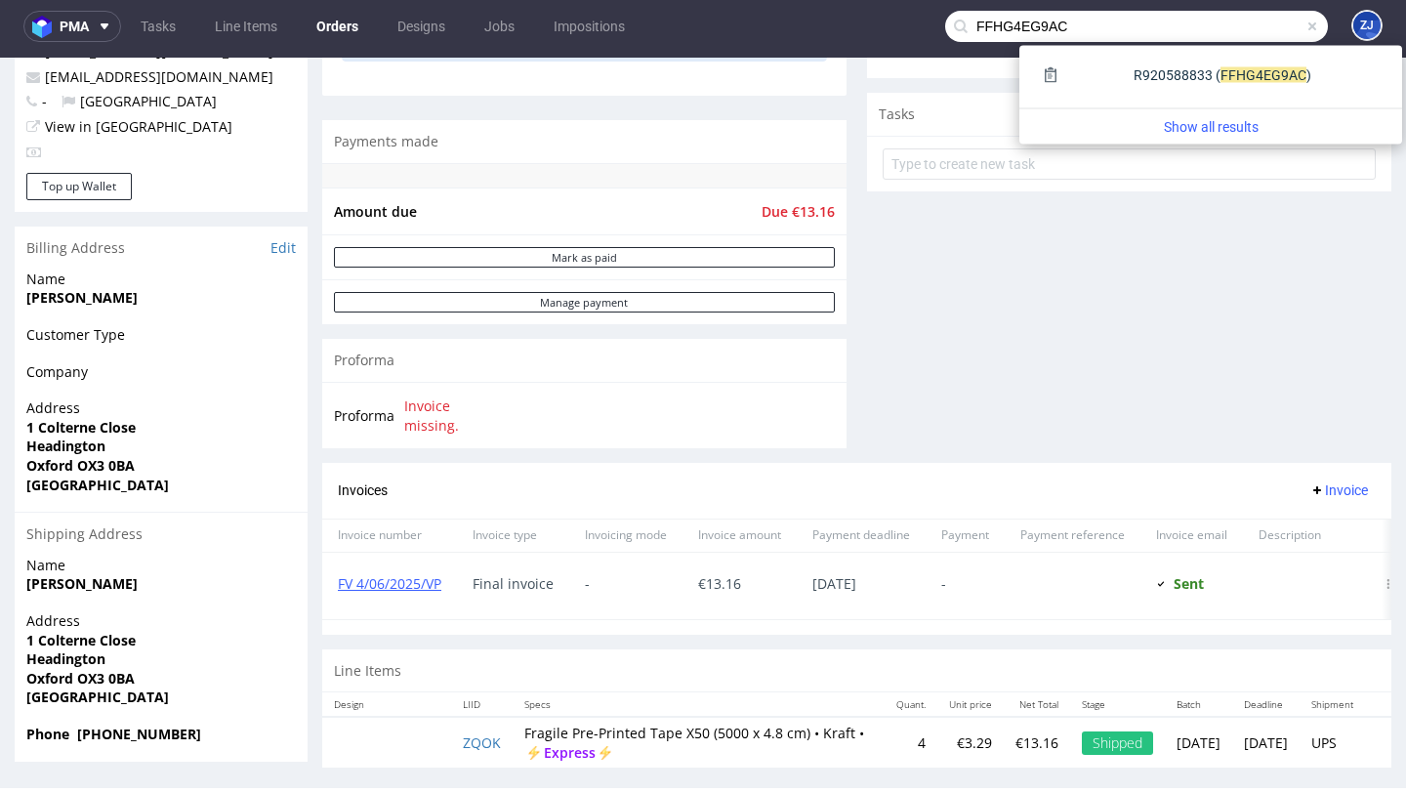
type input "FFHG4EG9AC"
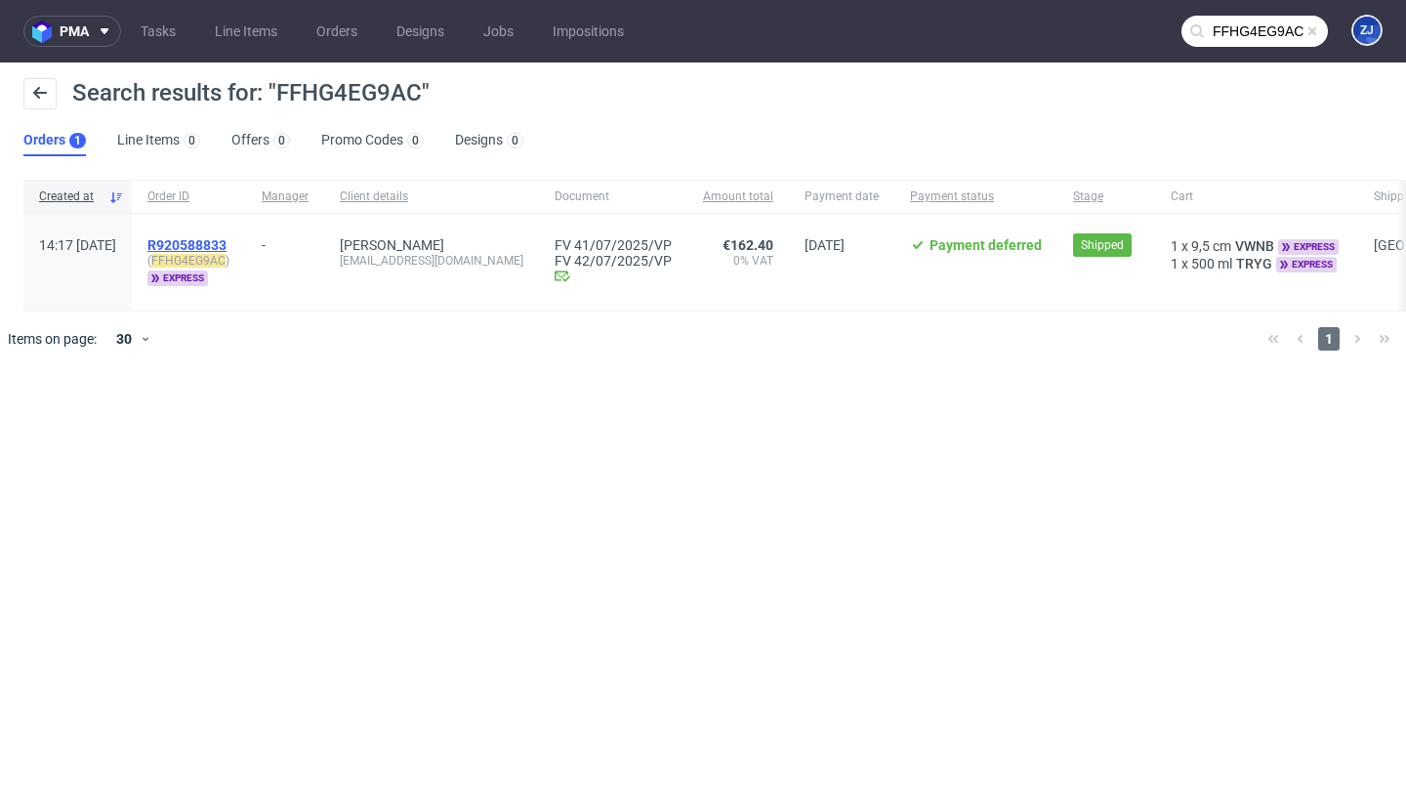
click at [226, 244] on span "R920588833" at bounding box center [186, 245] width 79 height 16
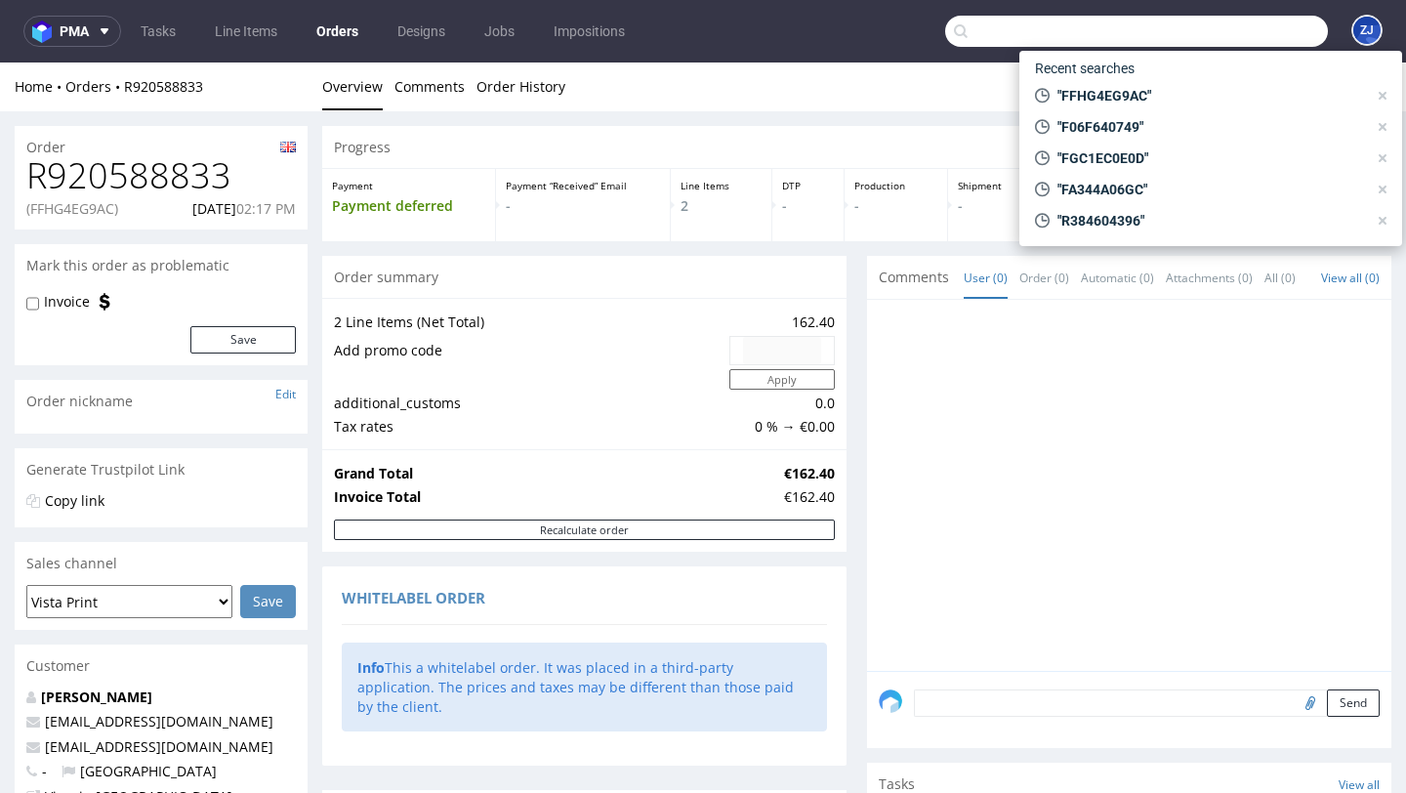
click at [1256, 22] on input "text" at bounding box center [1136, 31] width 383 height 31
paste input "F64B8A103B"
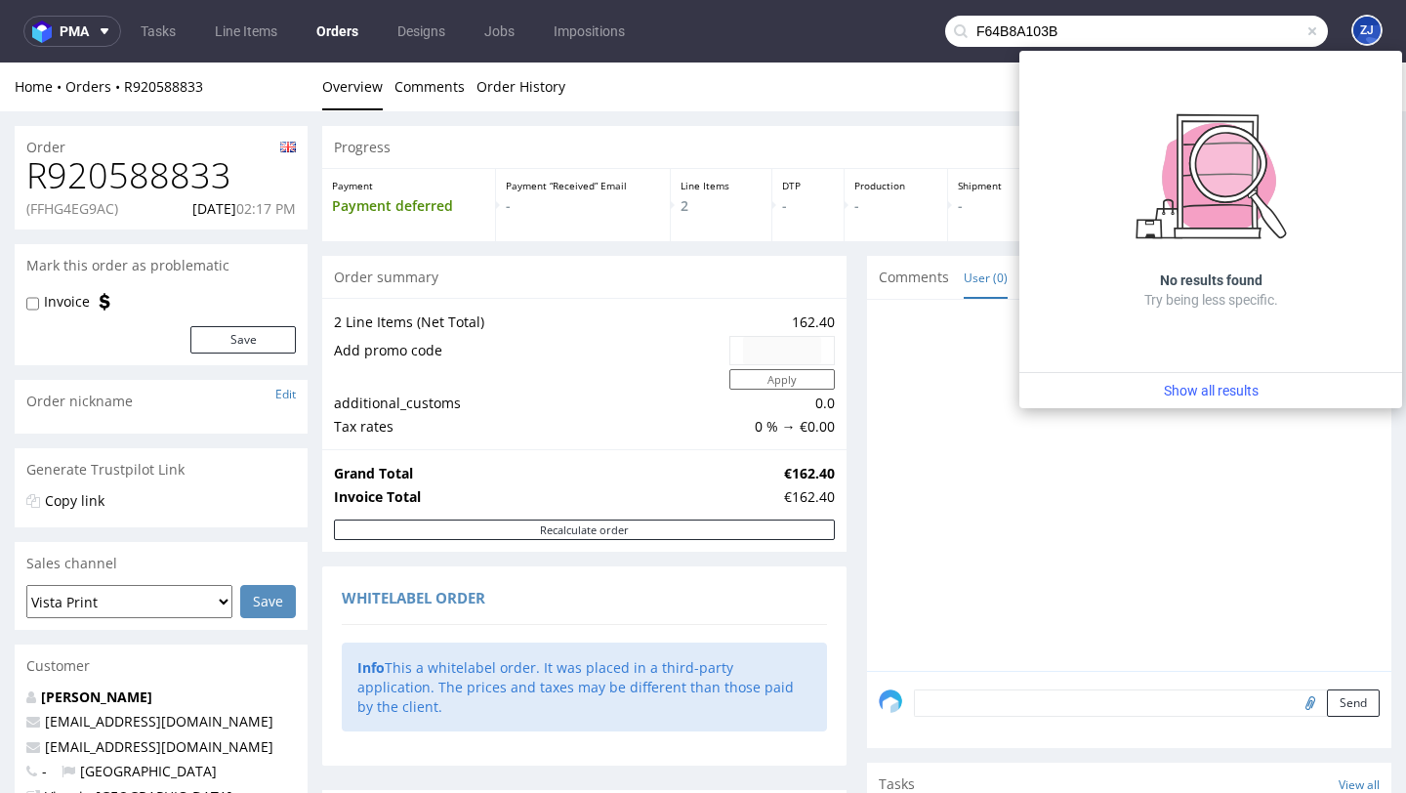
click at [1059, 41] on input "F64B8A103B" at bounding box center [1136, 31] width 383 height 31
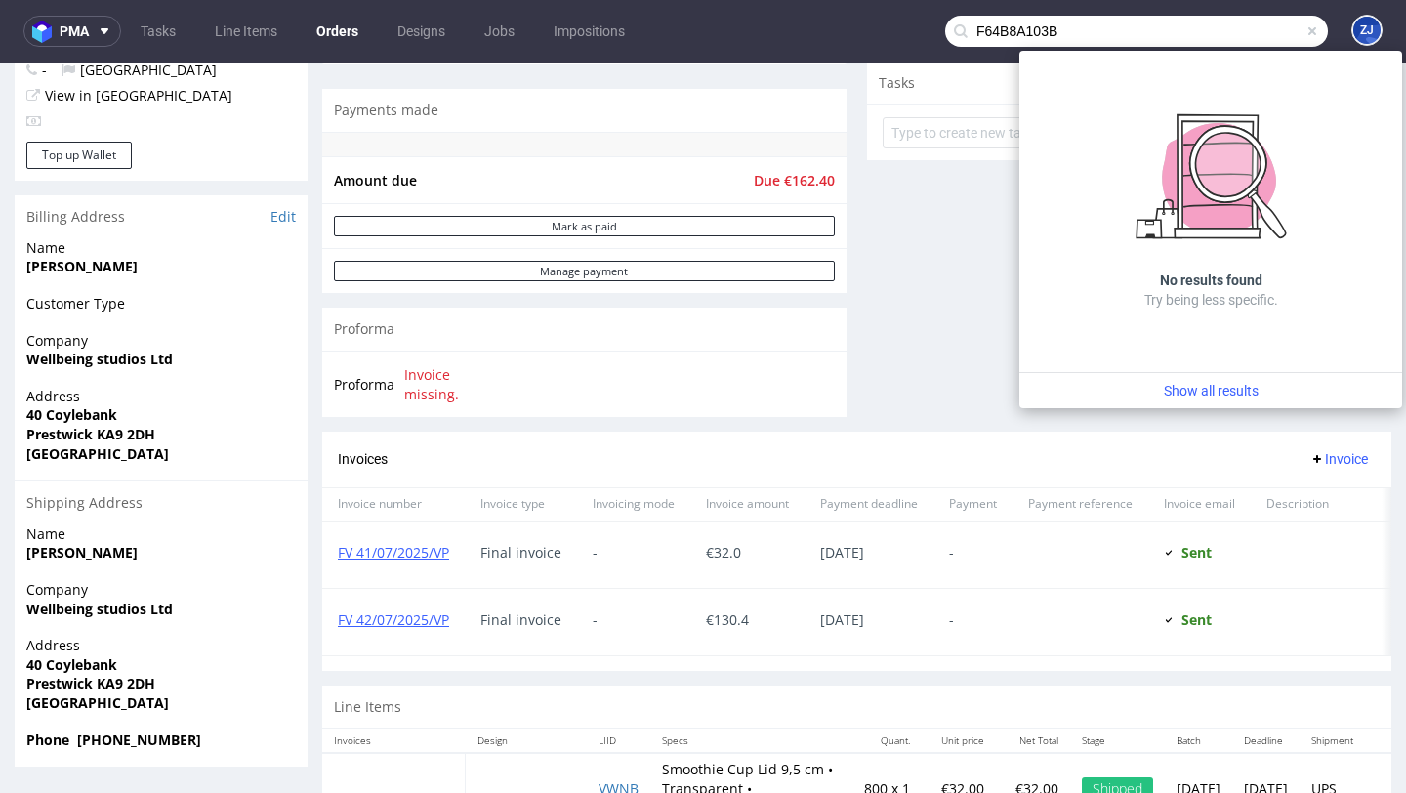
scroll to position [703, 0]
click at [438, 541] on link "FV 41/07/2025/VP" at bounding box center [393, 550] width 111 height 19
click at [1124, 33] on input "F64B8A103B" at bounding box center [1136, 31] width 383 height 31
click at [1194, 27] on input "F64B8A103B" at bounding box center [1136, 31] width 383 height 31
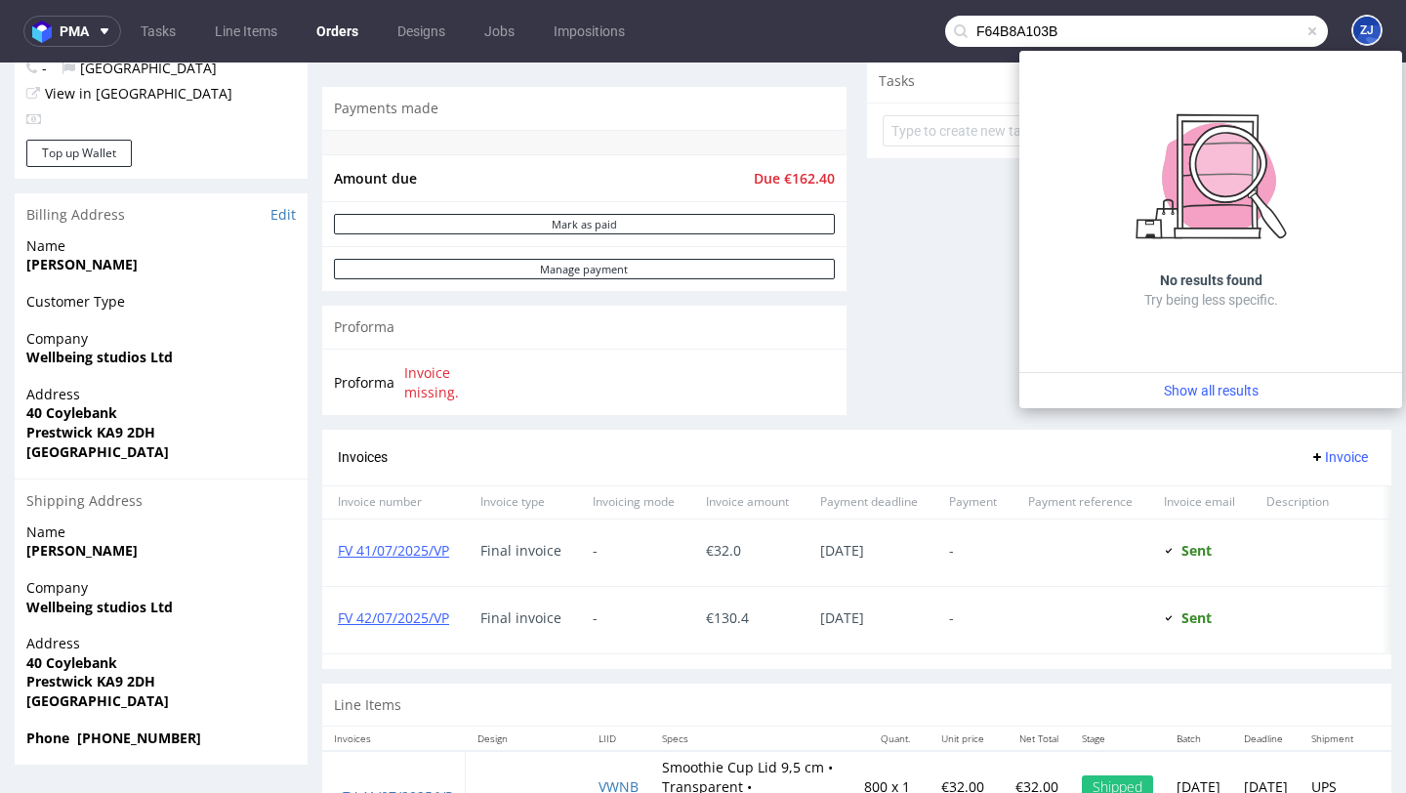
click at [1194, 27] on input "F64B8A103B" at bounding box center [1136, 31] width 383 height 31
paste input "GC1EC0E0D"
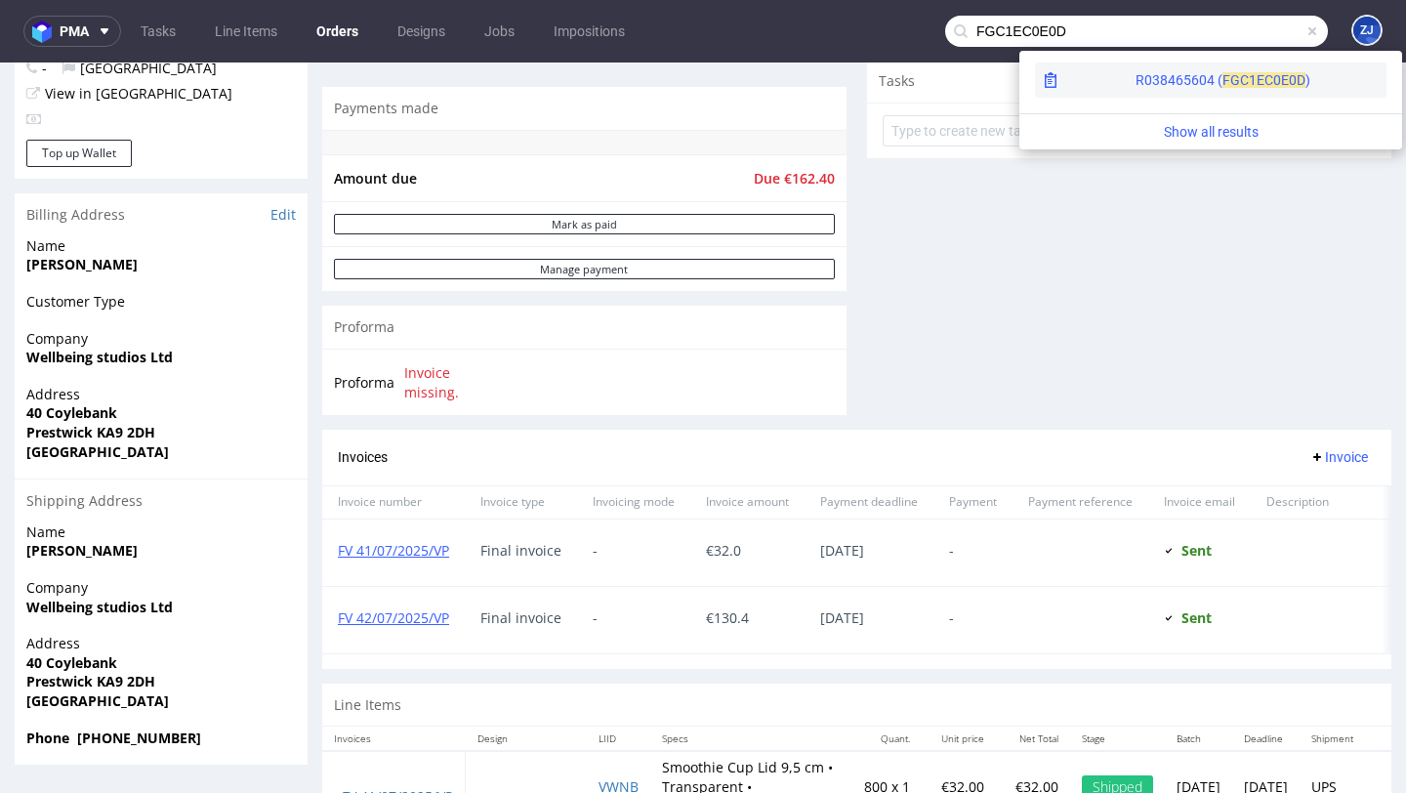
type input "FGC1EC0E0D"
click at [1222, 78] on span "FGC1E" at bounding box center [1243, 80] width 42 height 16
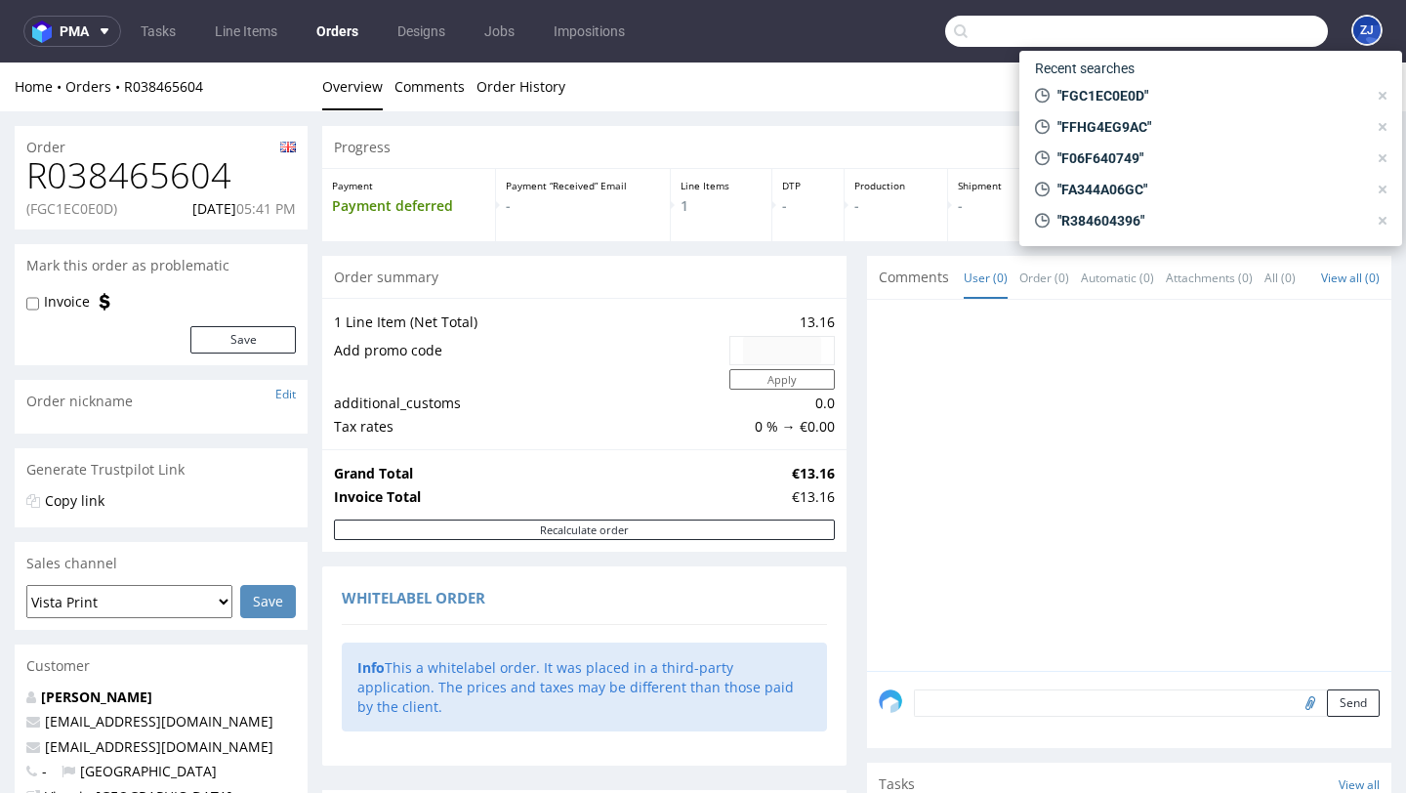
click at [1208, 28] on input "text" at bounding box center [1136, 31] width 383 height 31
paste input "F06F640749"
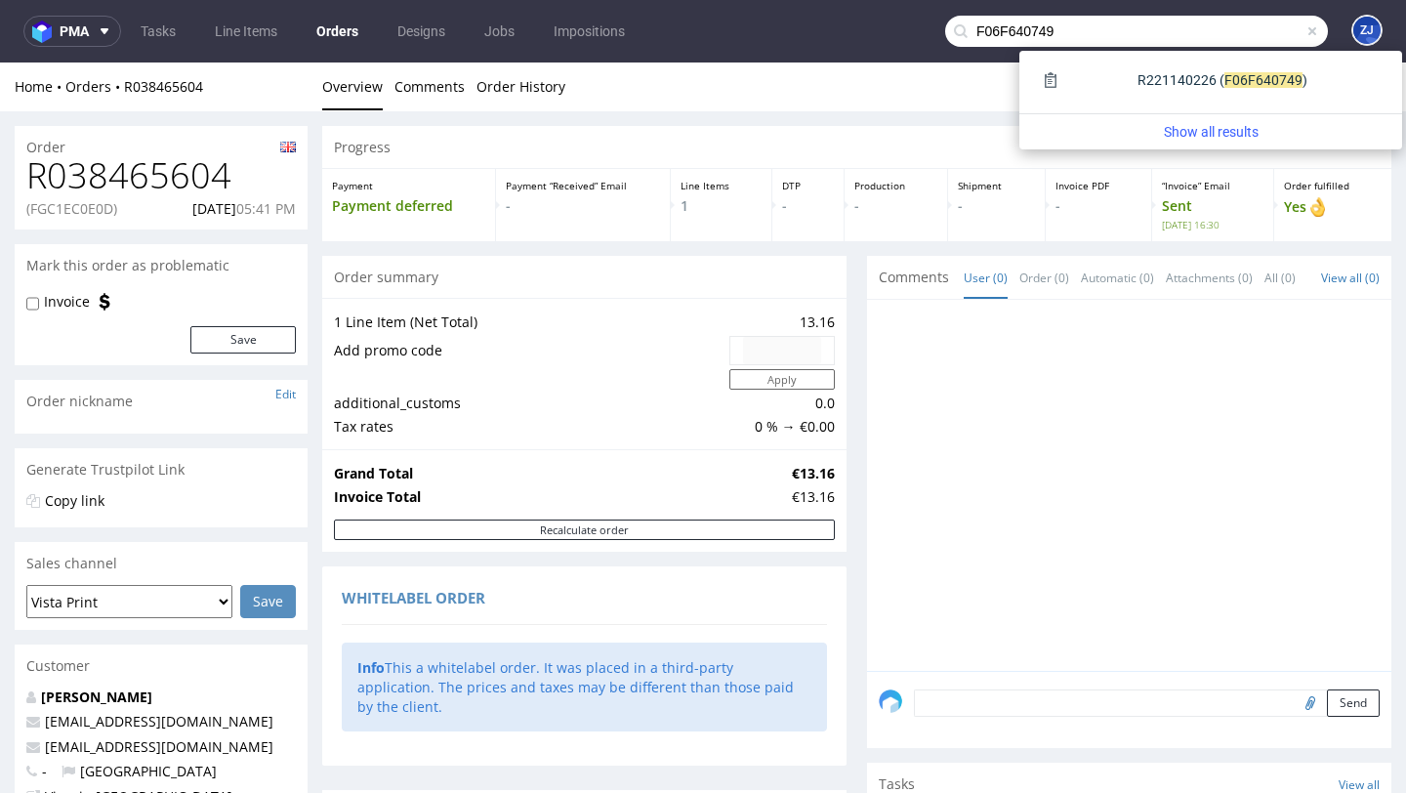
click at [1195, 22] on input "F06F640749" at bounding box center [1136, 31] width 383 height 31
paste input "ZB5B76DGE"
type input "FZB5B76DGE"
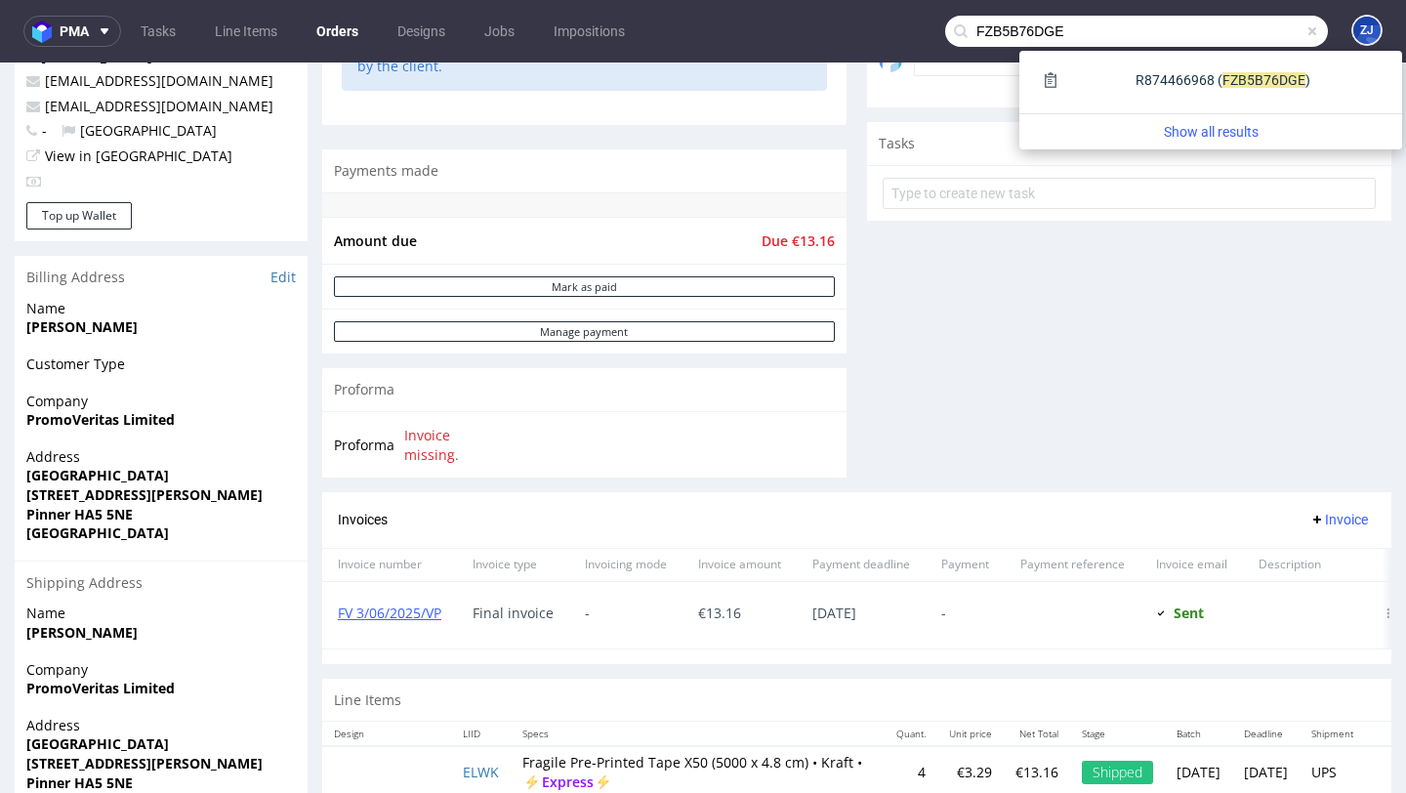
scroll to position [737, 0]
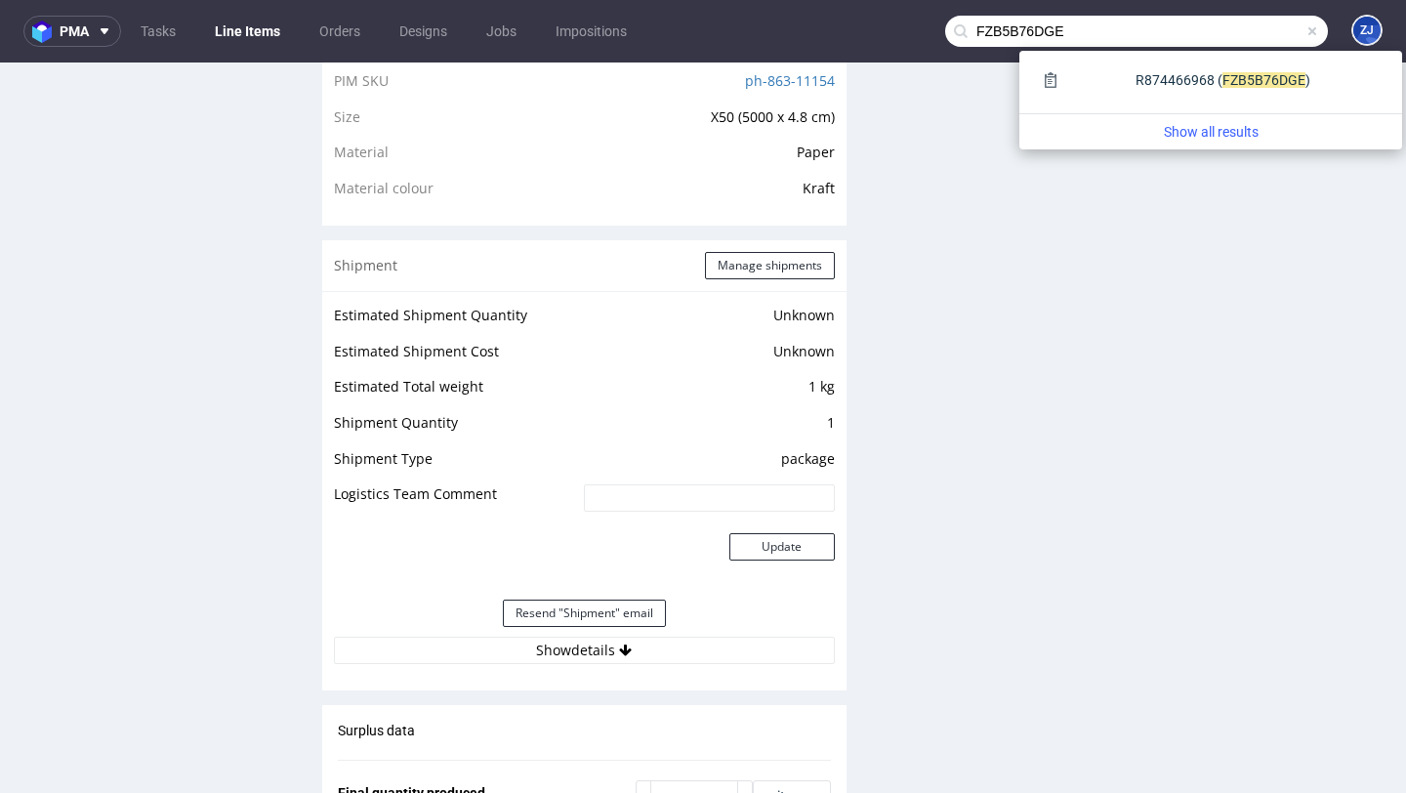
scroll to position [1318, 0]
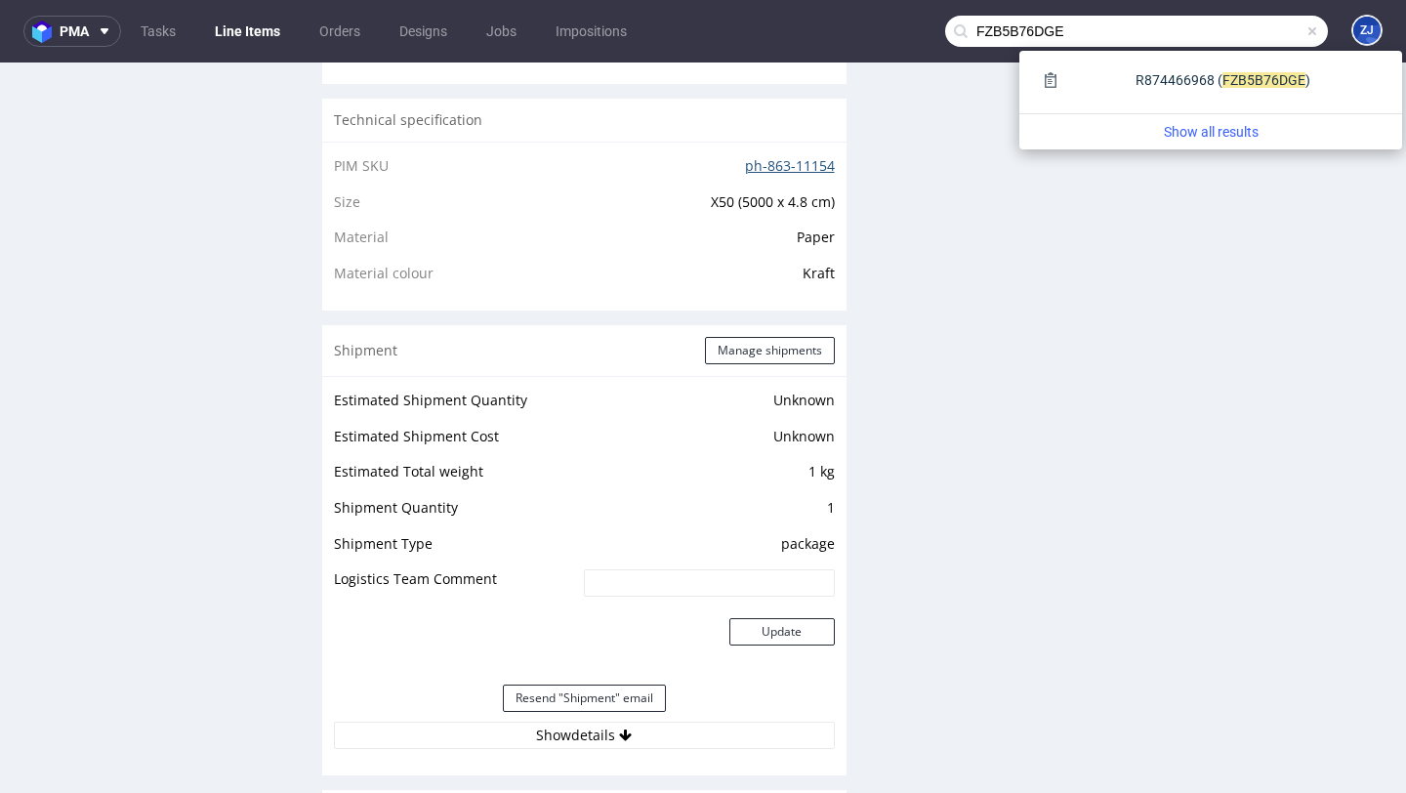
click at [763, 171] on link "ph-863-11154" at bounding box center [790, 165] width 90 height 19
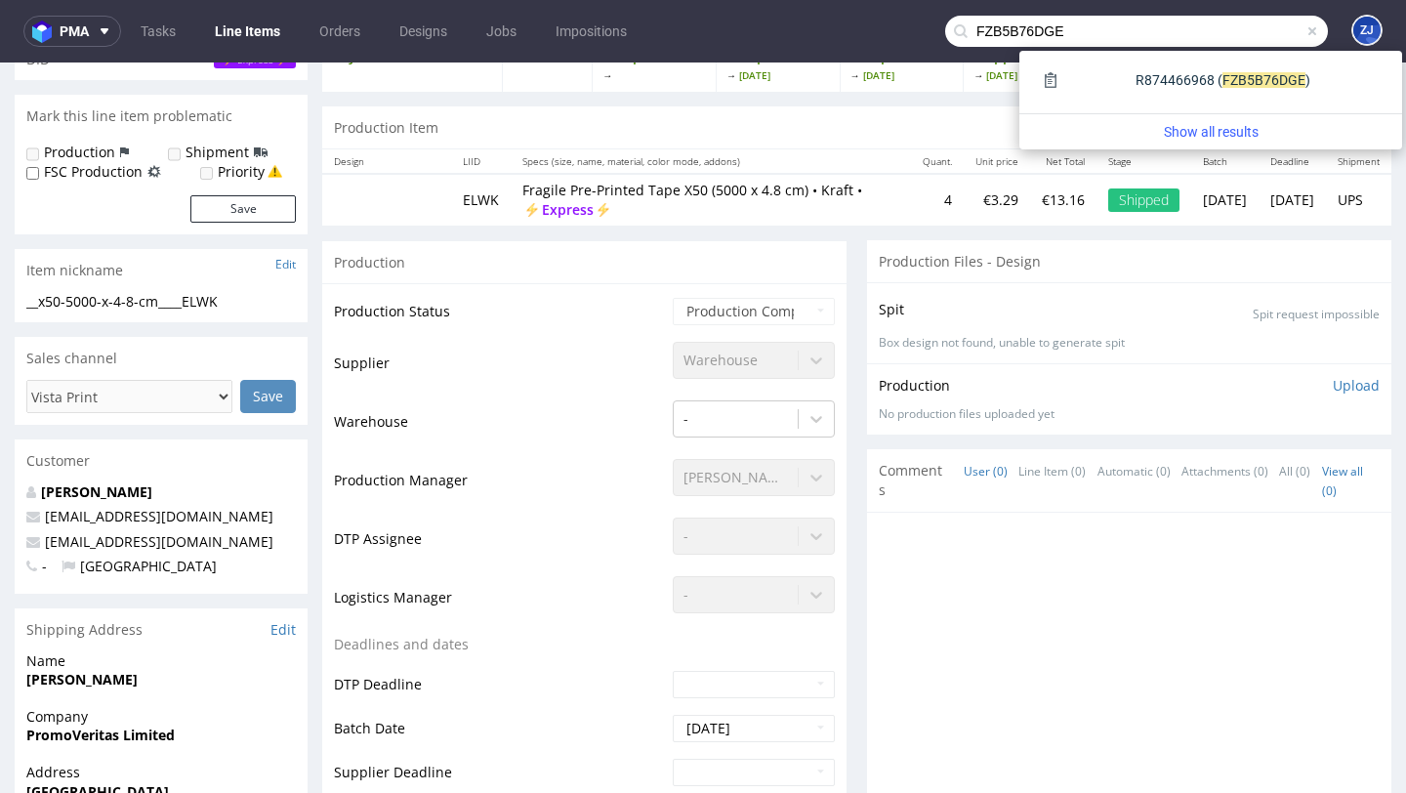
scroll to position [0, 0]
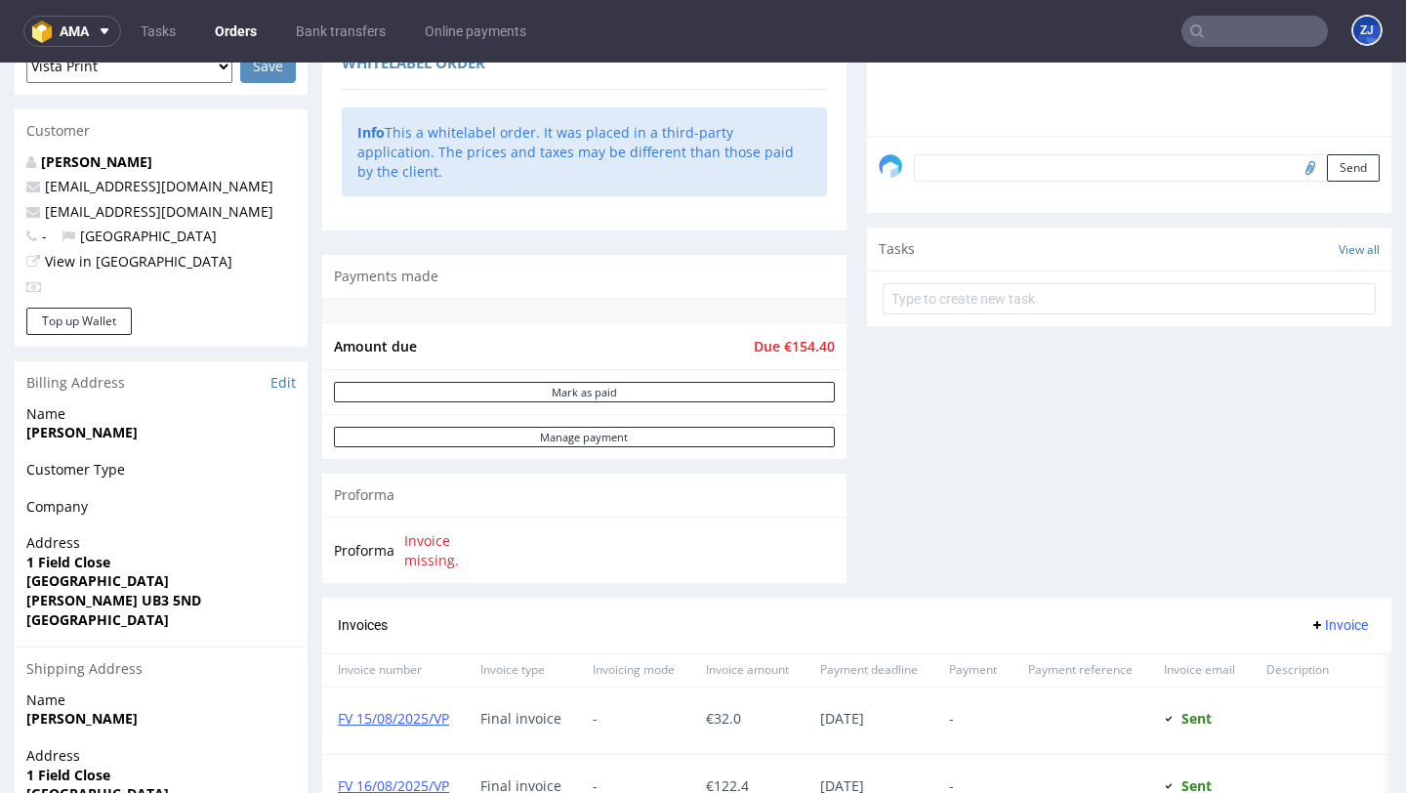
scroll to position [866, 0]
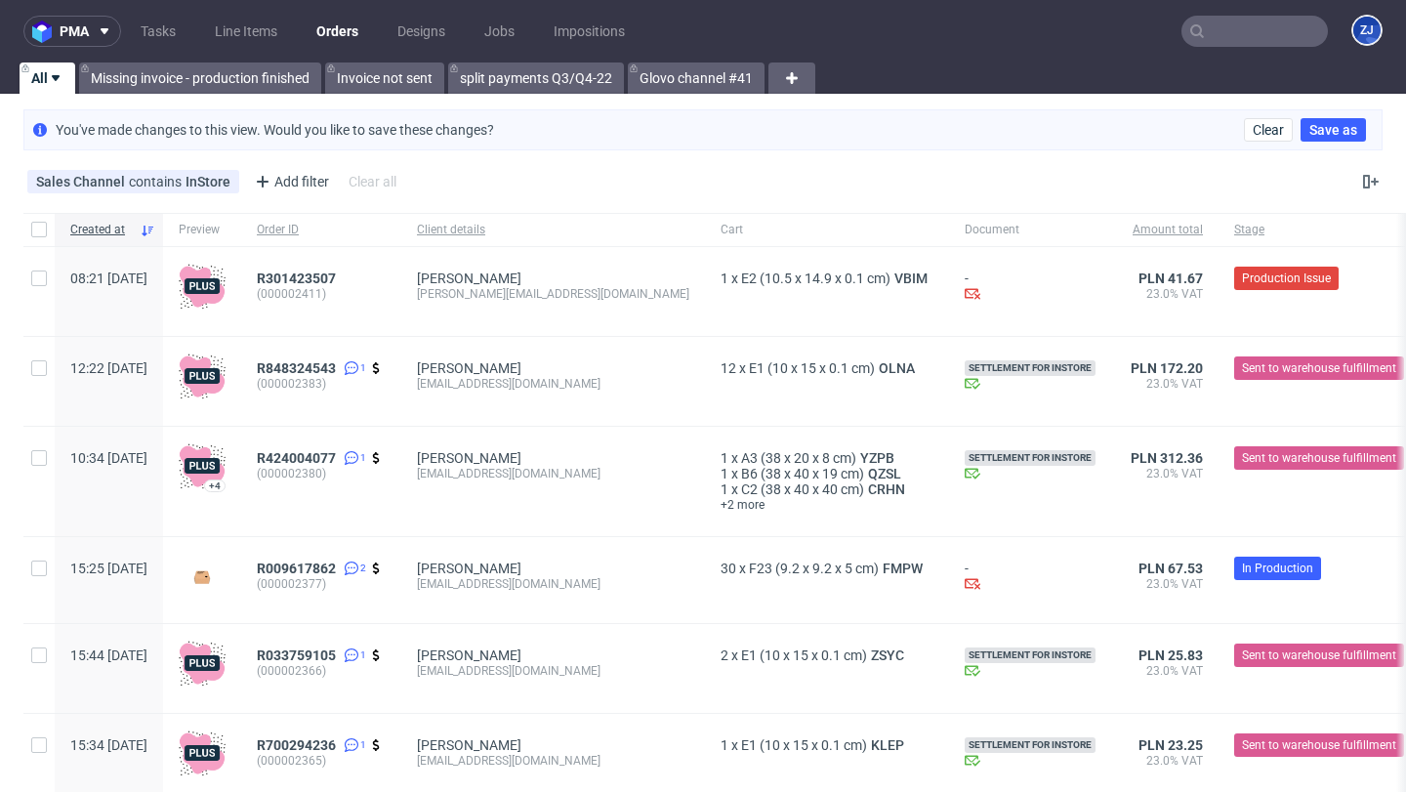
scroll to position [20, 0]
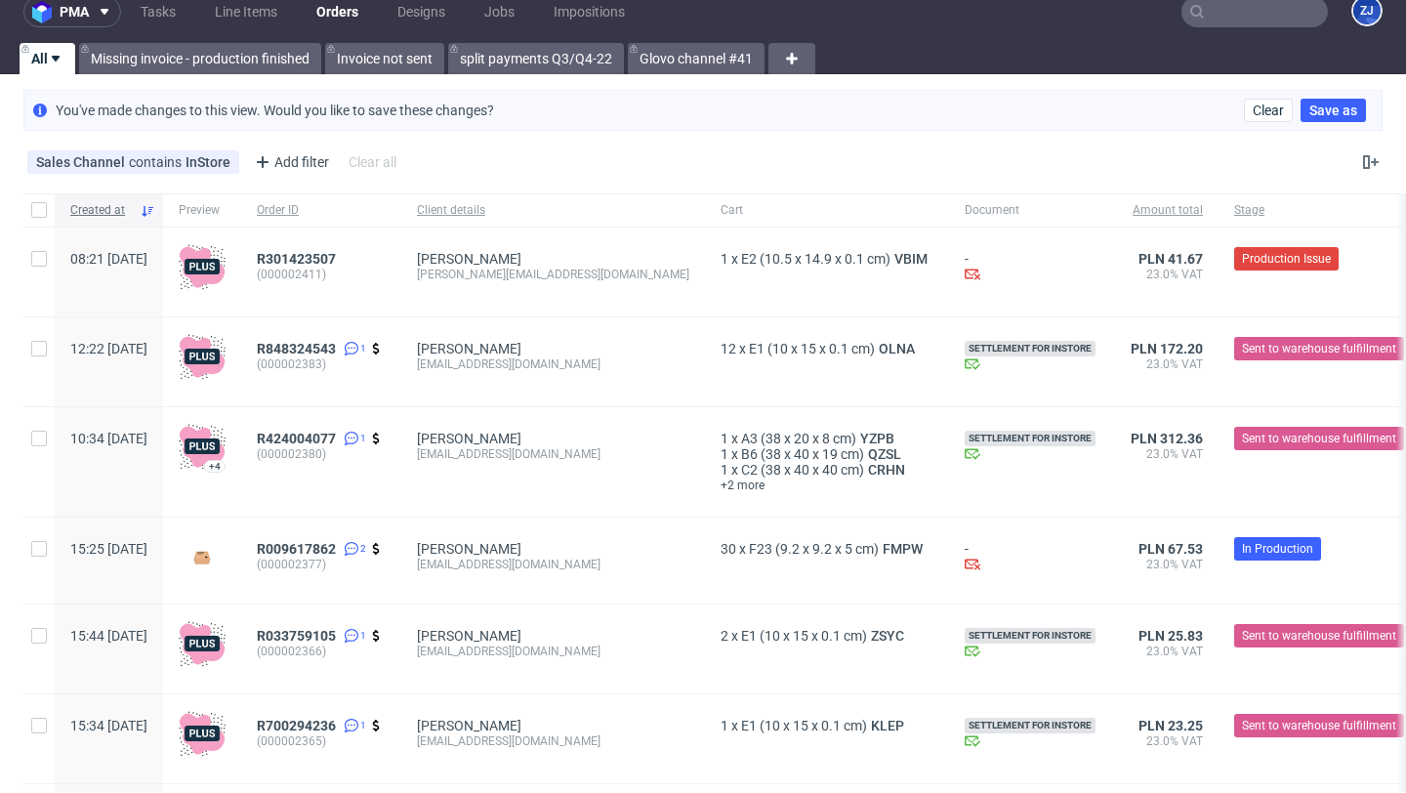
click at [114, 211] on span "Created at" at bounding box center [100, 210] width 61 height 17
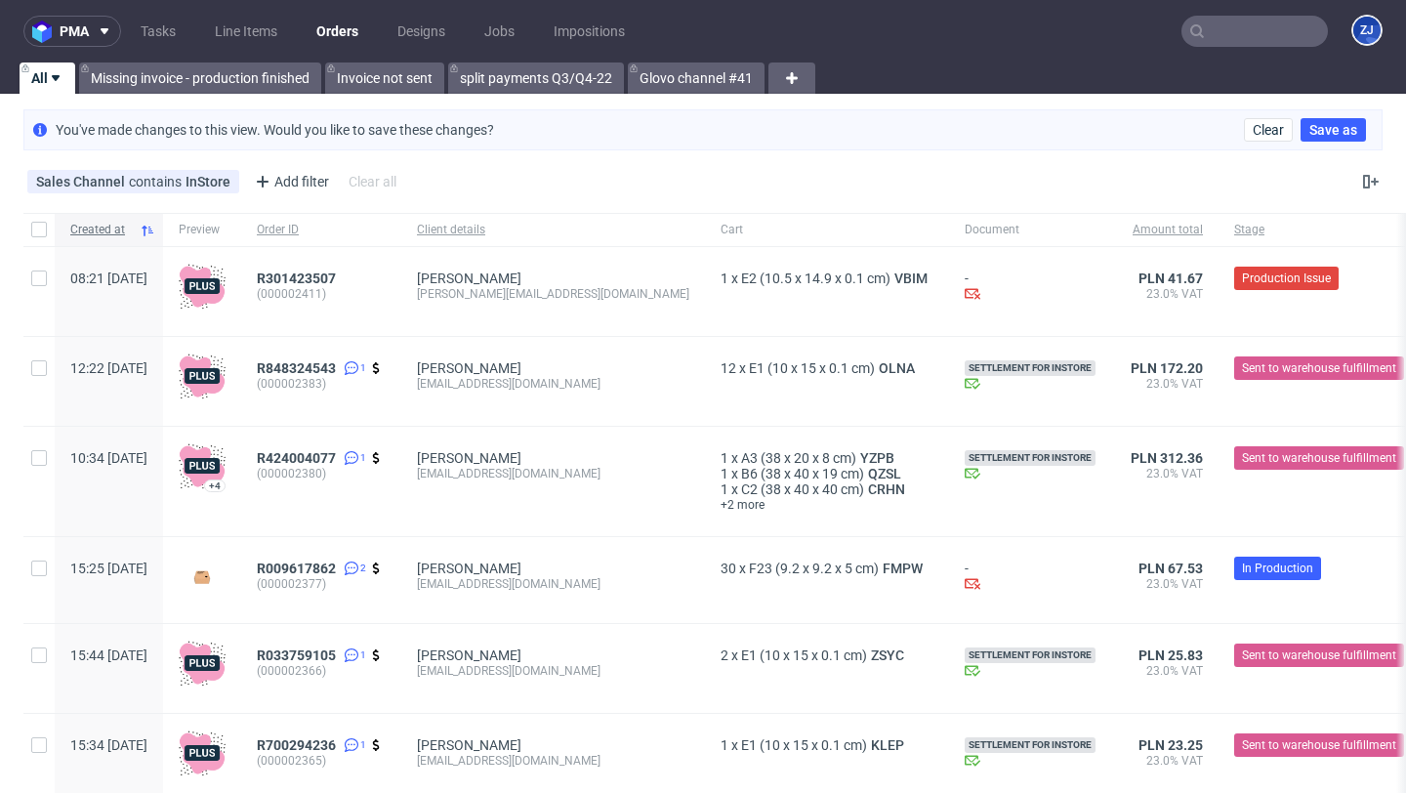
click at [108, 227] on span "Created at" at bounding box center [100, 230] width 61 height 17
click at [108, 228] on span "Created at" at bounding box center [100, 230] width 61 height 17
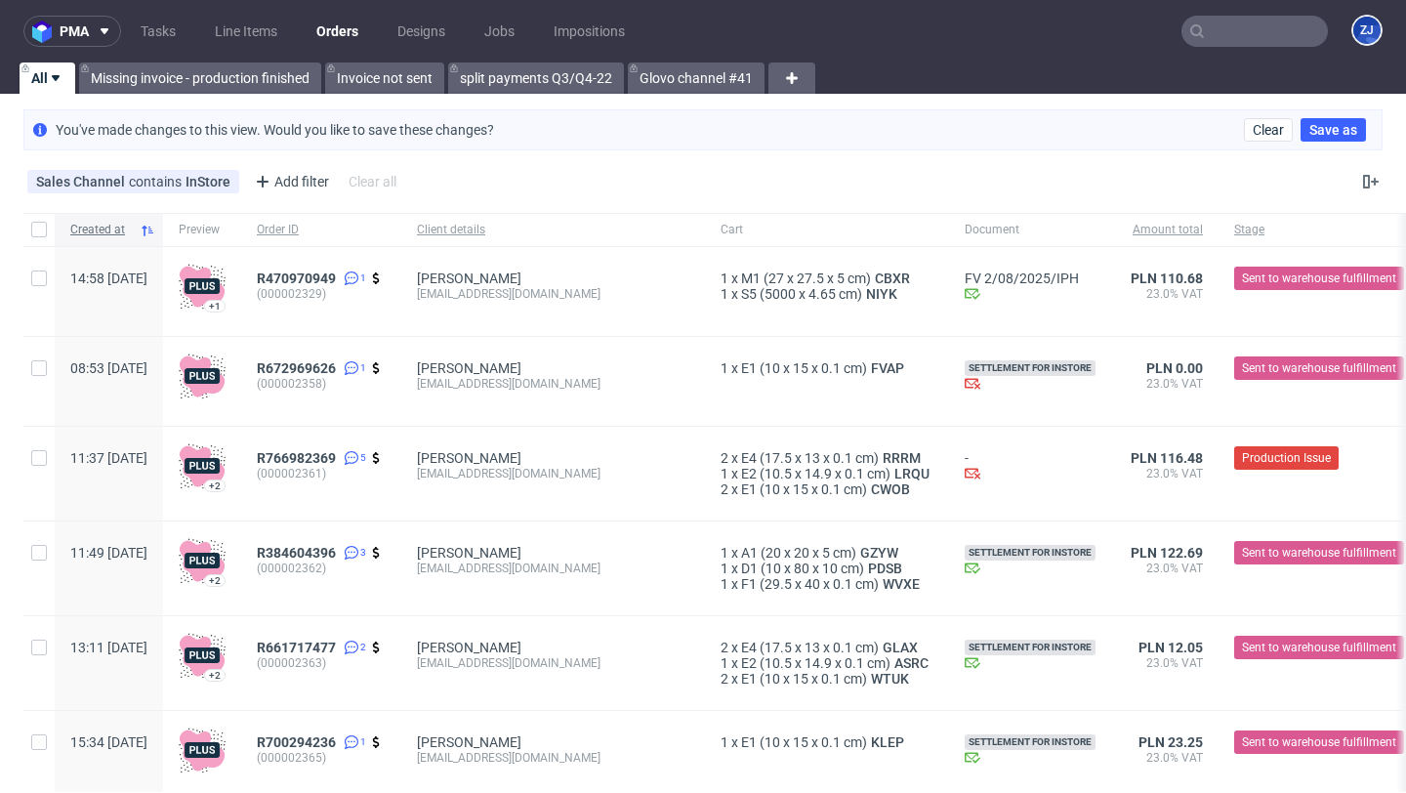
click at [98, 228] on span "Created at" at bounding box center [100, 230] width 61 height 17
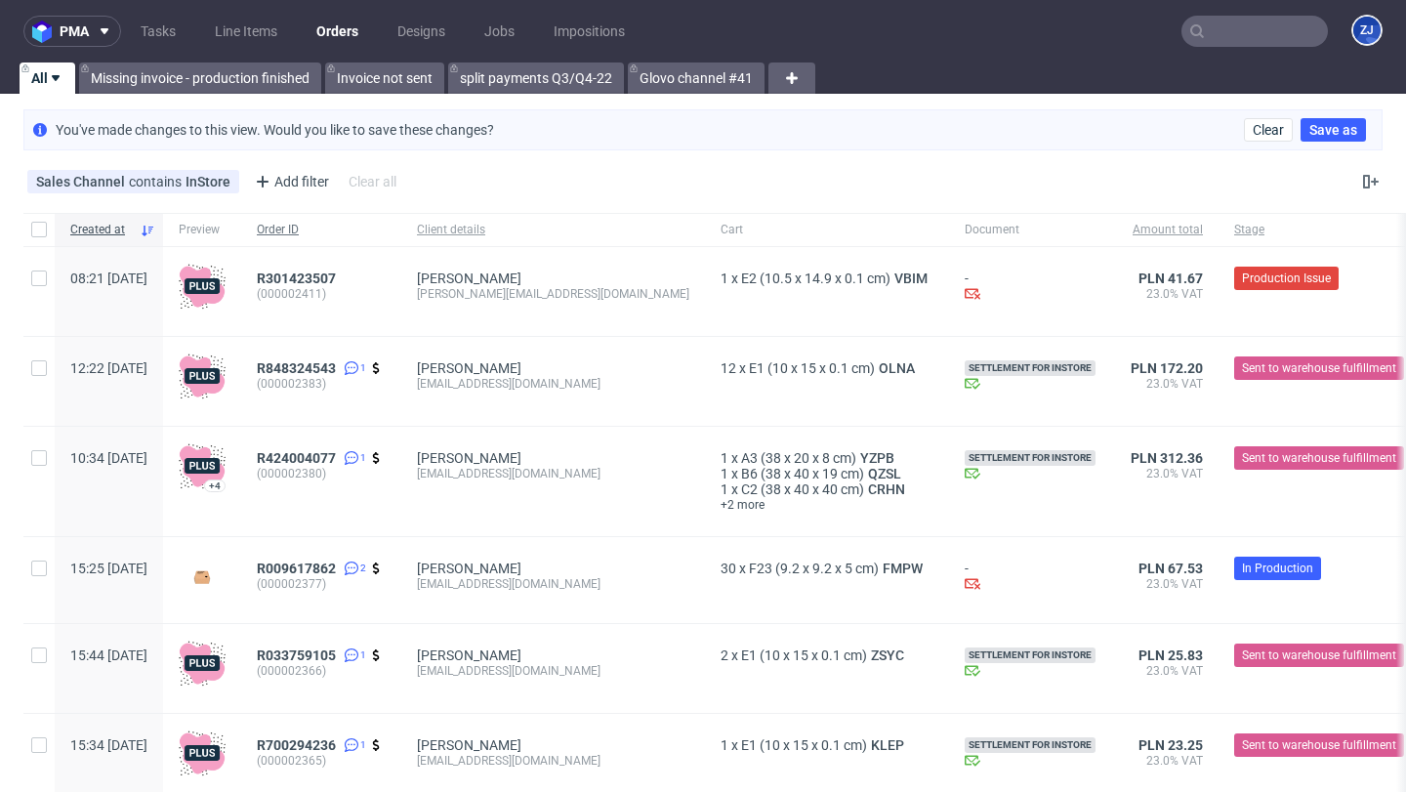
click at [331, 231] on span "Order ID" at bounding box center [321, 230] width 129 height 17
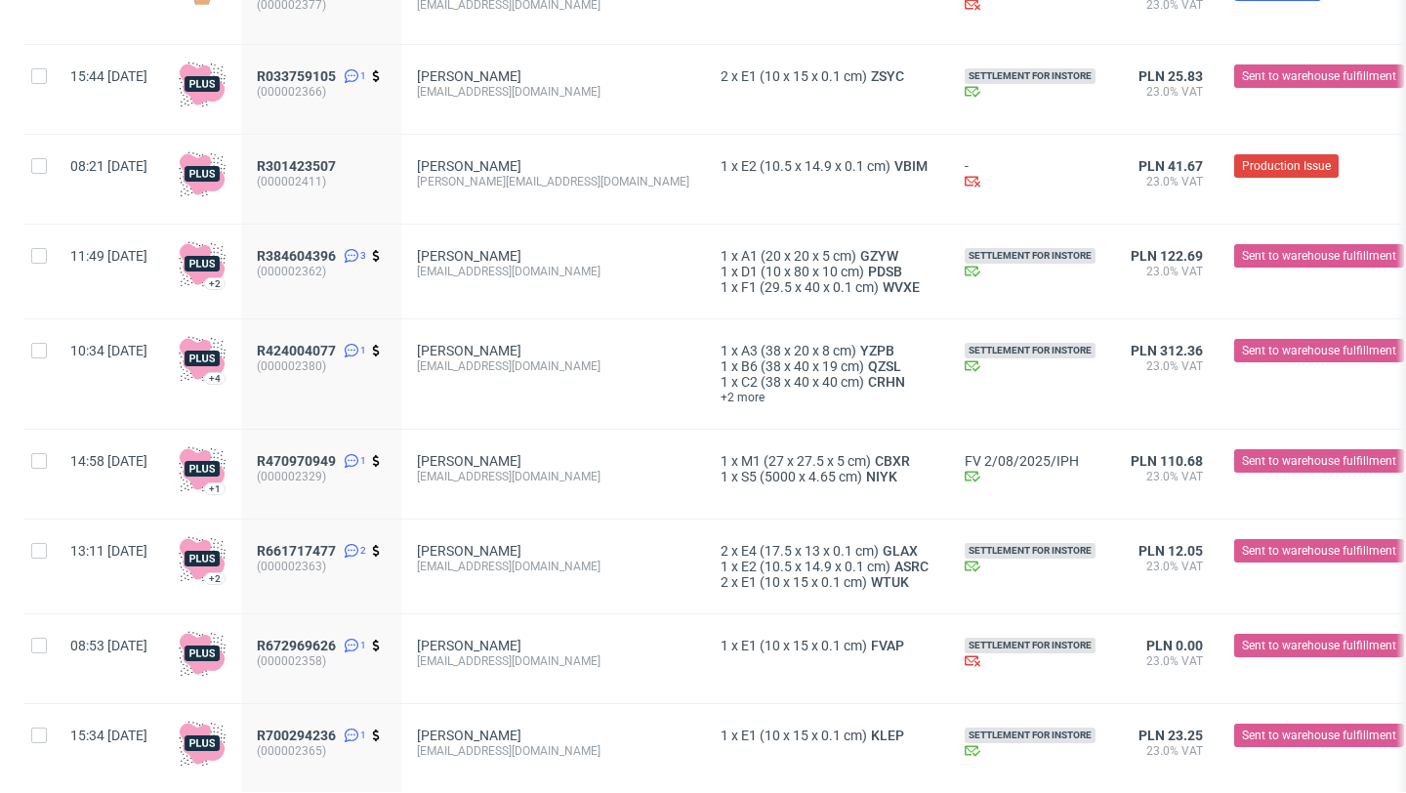
scroll to position [491, 0]
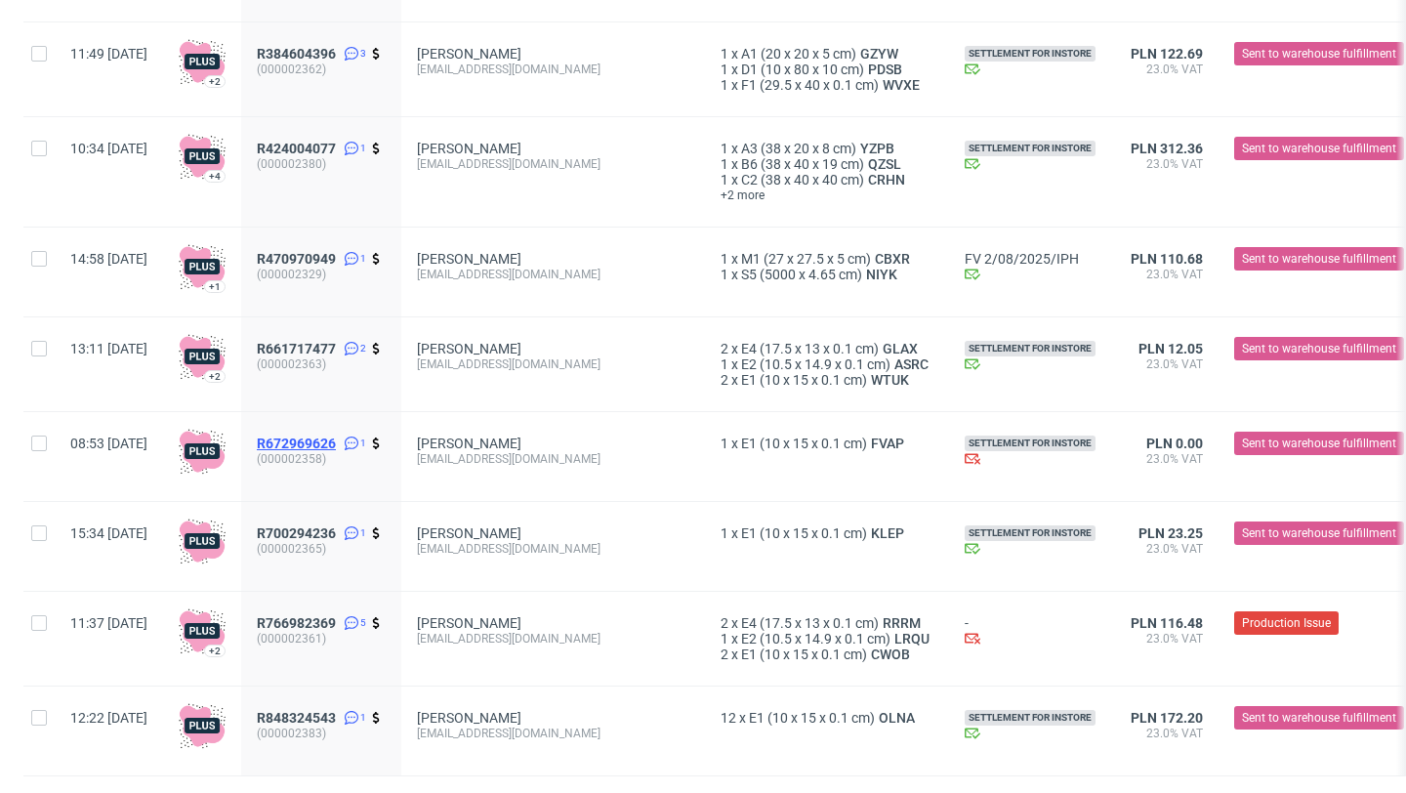
click at [336, 443] on span "R672969626" at bounding box center [296, 443] width 79 height 16
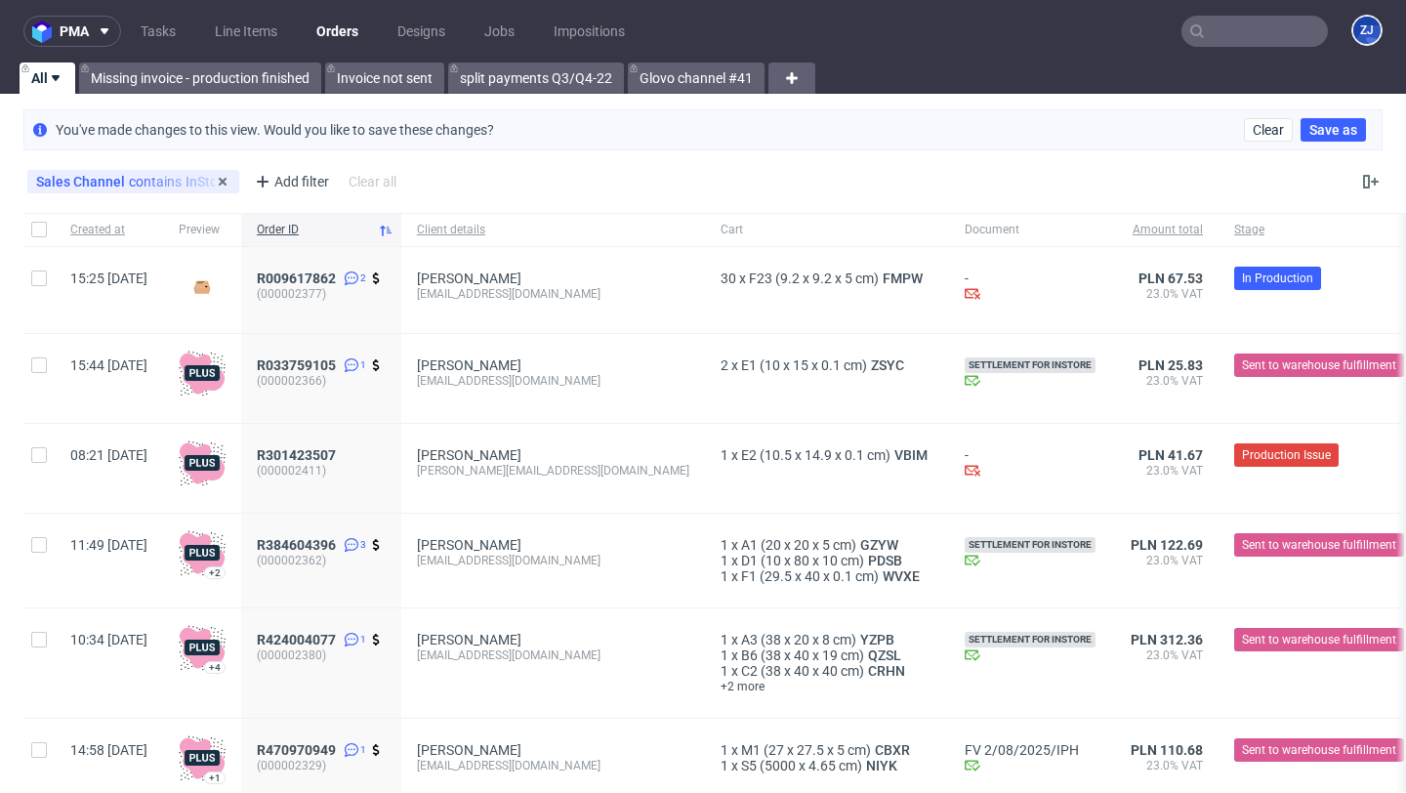
click at [227, 180] on div "Sales Channel contains InStore" at bounding box center [133, 181] width 212 height 23
click at [219, 180] on icon at bounding box center [223, 182] width 16 height 16
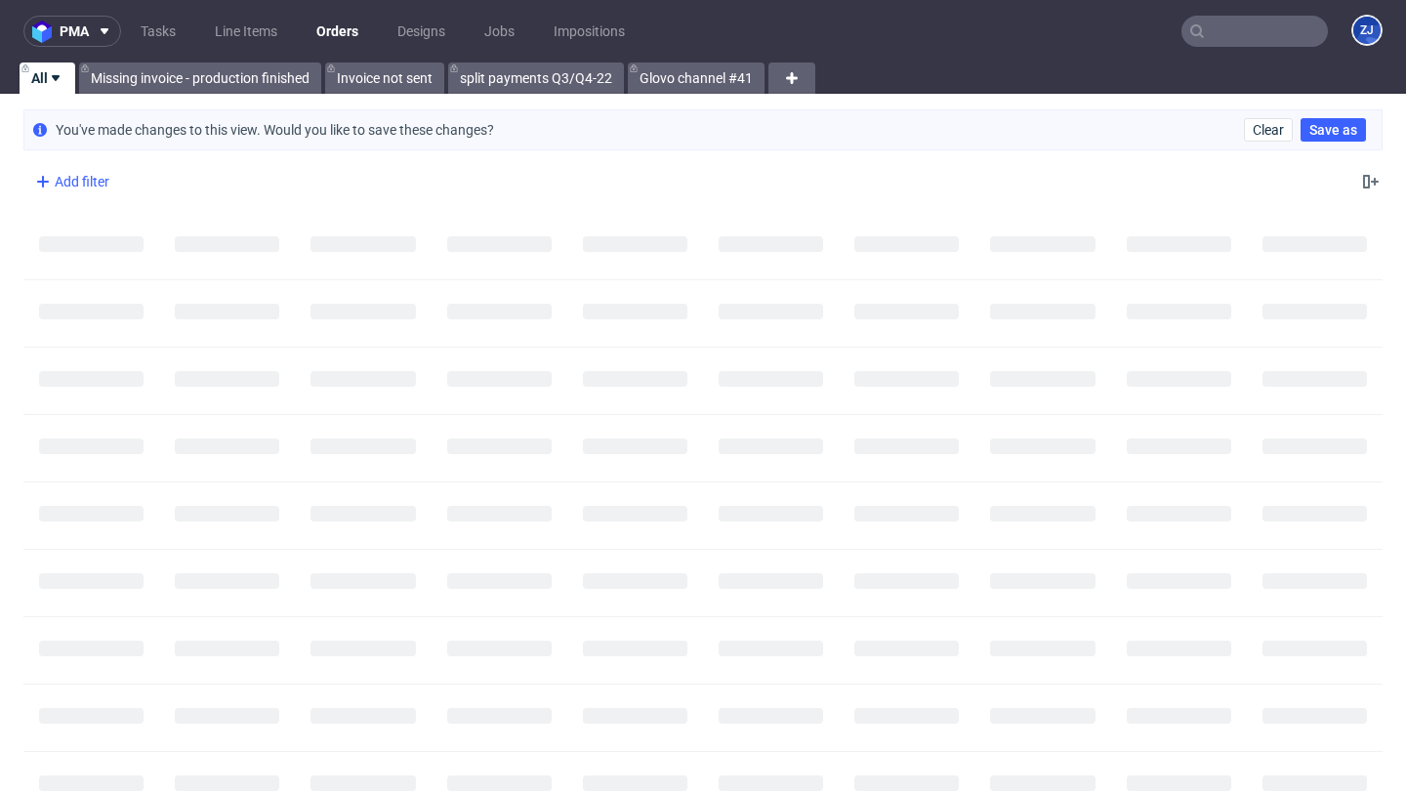
click at [70, 188] on div "Add filter" at bounding box center [70, 181] width 86 height 31
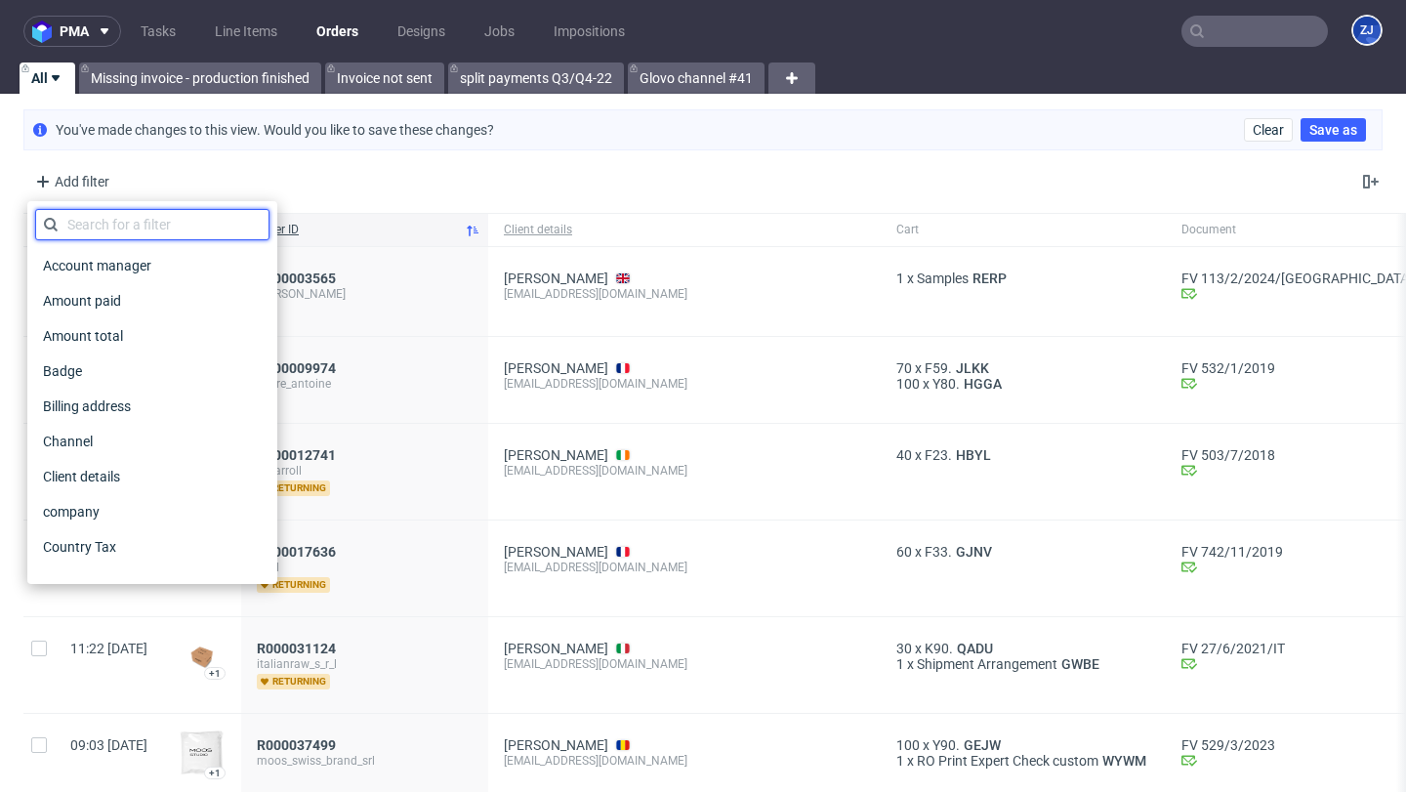
click at [95, 239] on input "text" at bounding box center [152, 224] width 234 height 31
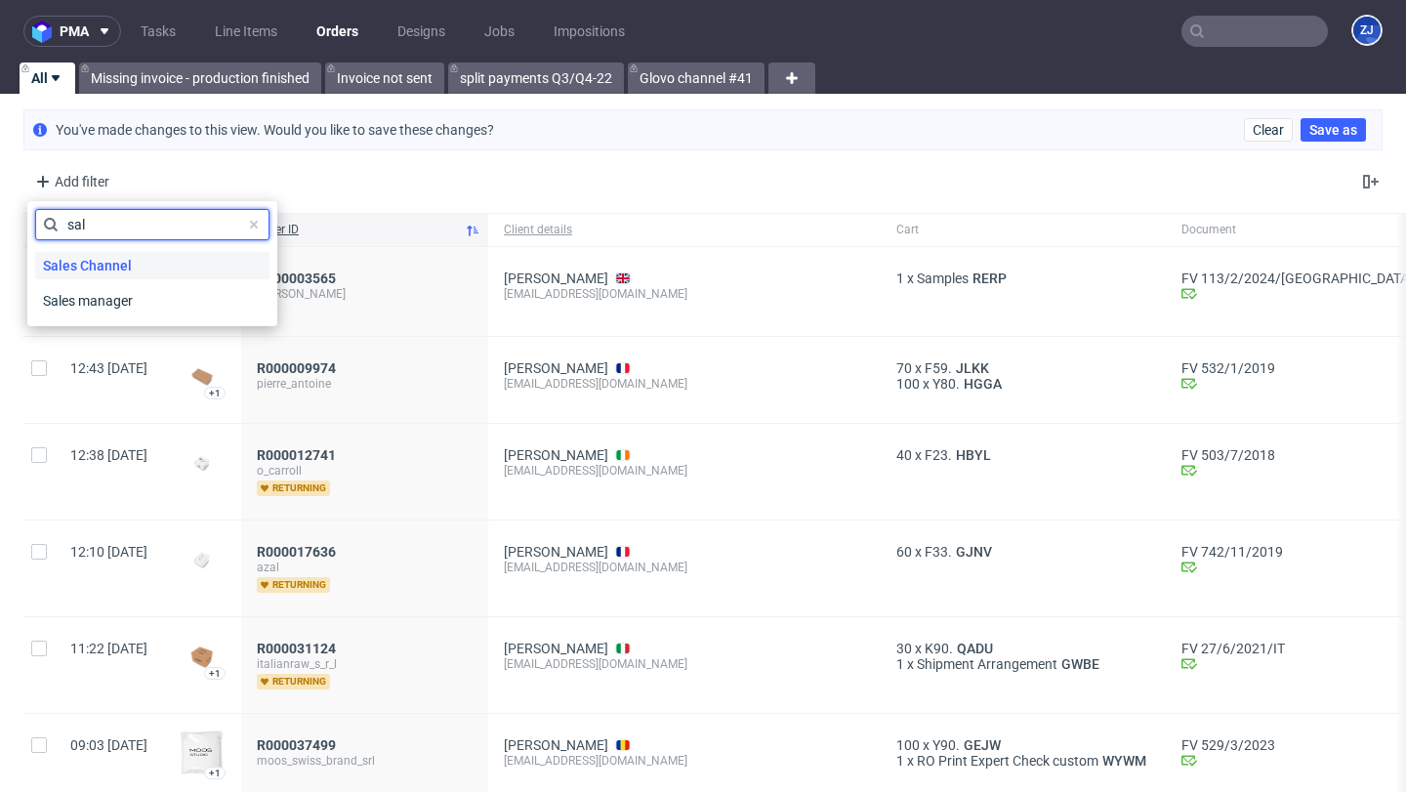
type input "sal"
click at [107, 265] on span "Sales Channel" at bounding box center [87, 265] width 104 height 27
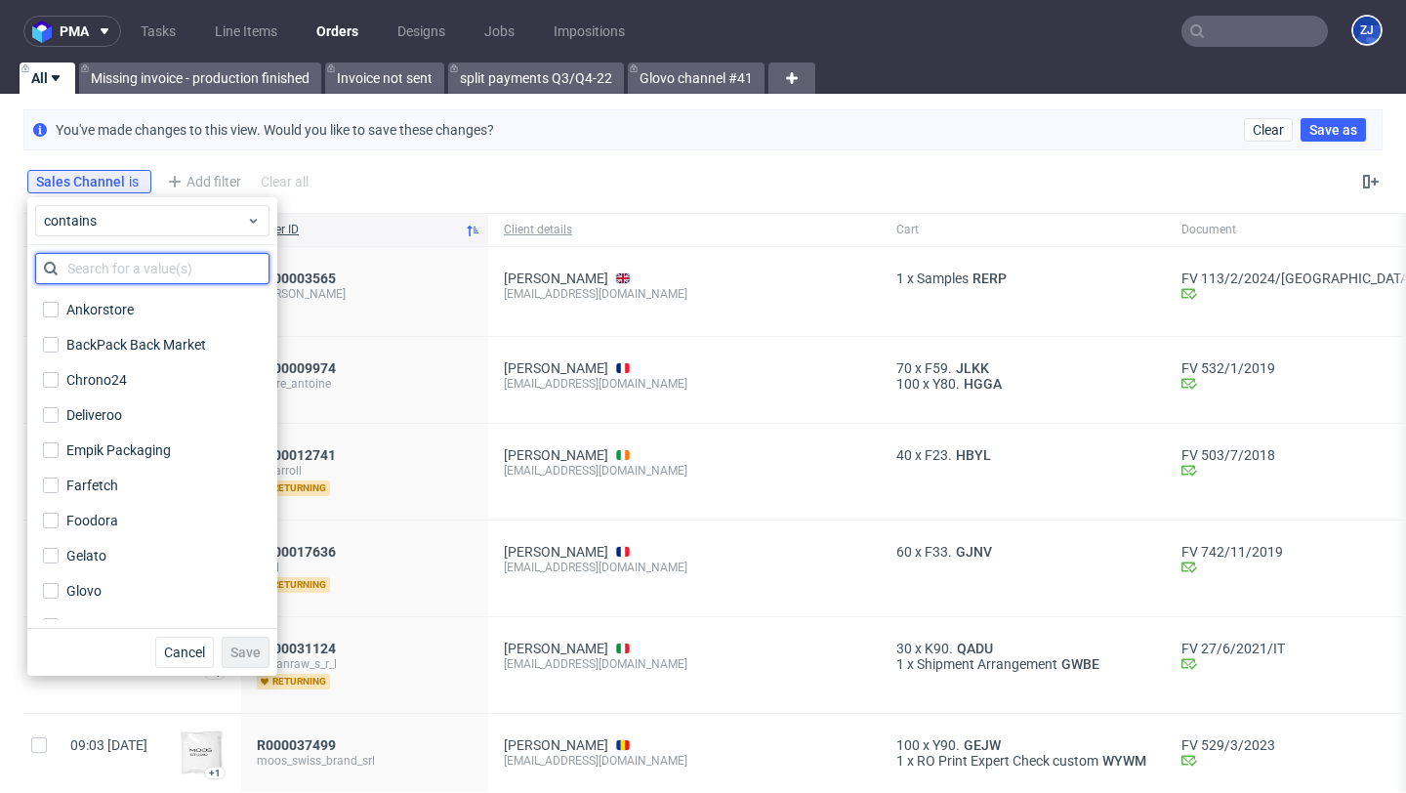
click at [109, 269] on input "text" at bounding box center [152, 268] width 234 height 31
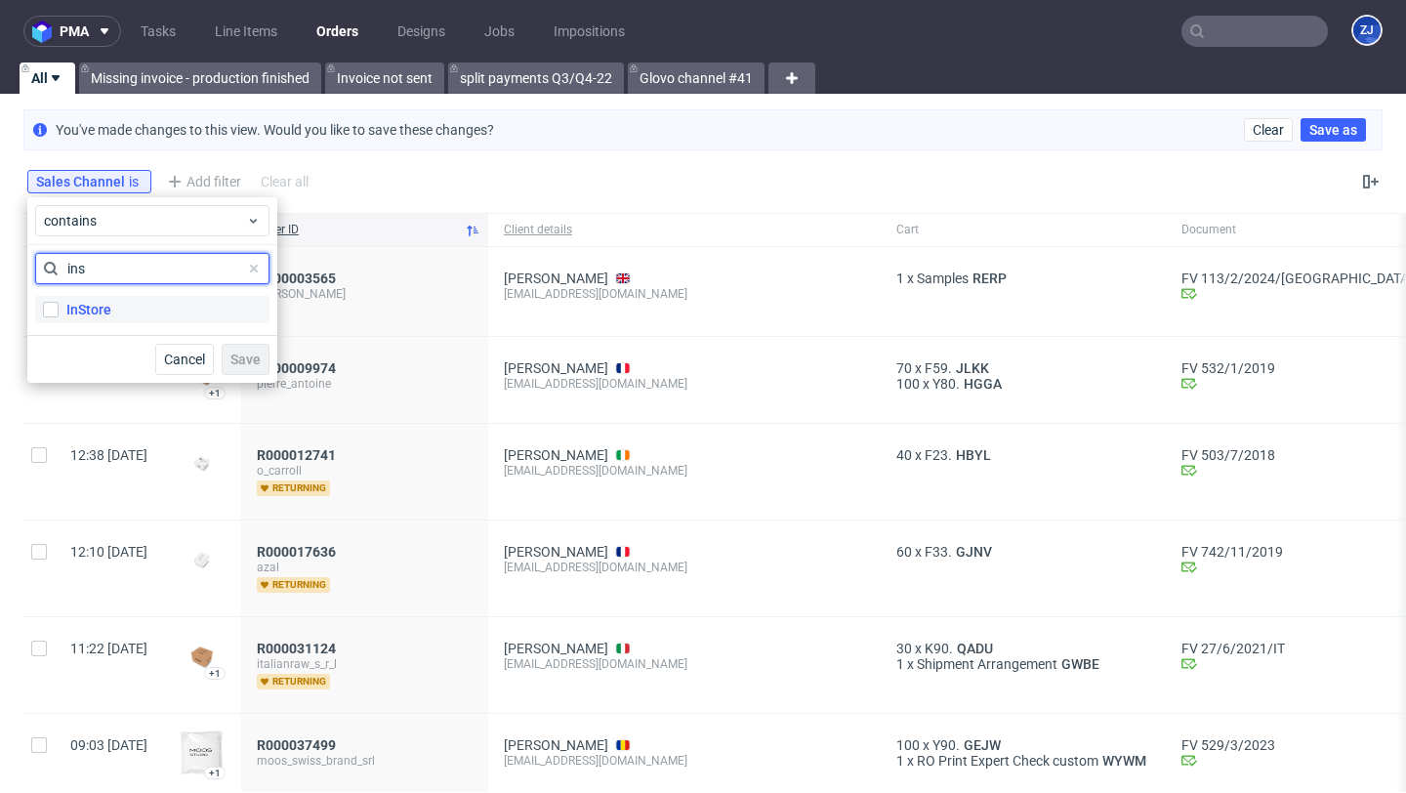
type input "ins"
click at [116, 307] on label "InStore" at bounding box center [152, 309] width 234 height 27
click at [59, 307] on input "InStore" at bounding box center [51, 310] width 16 height 16
checkbox input "true"
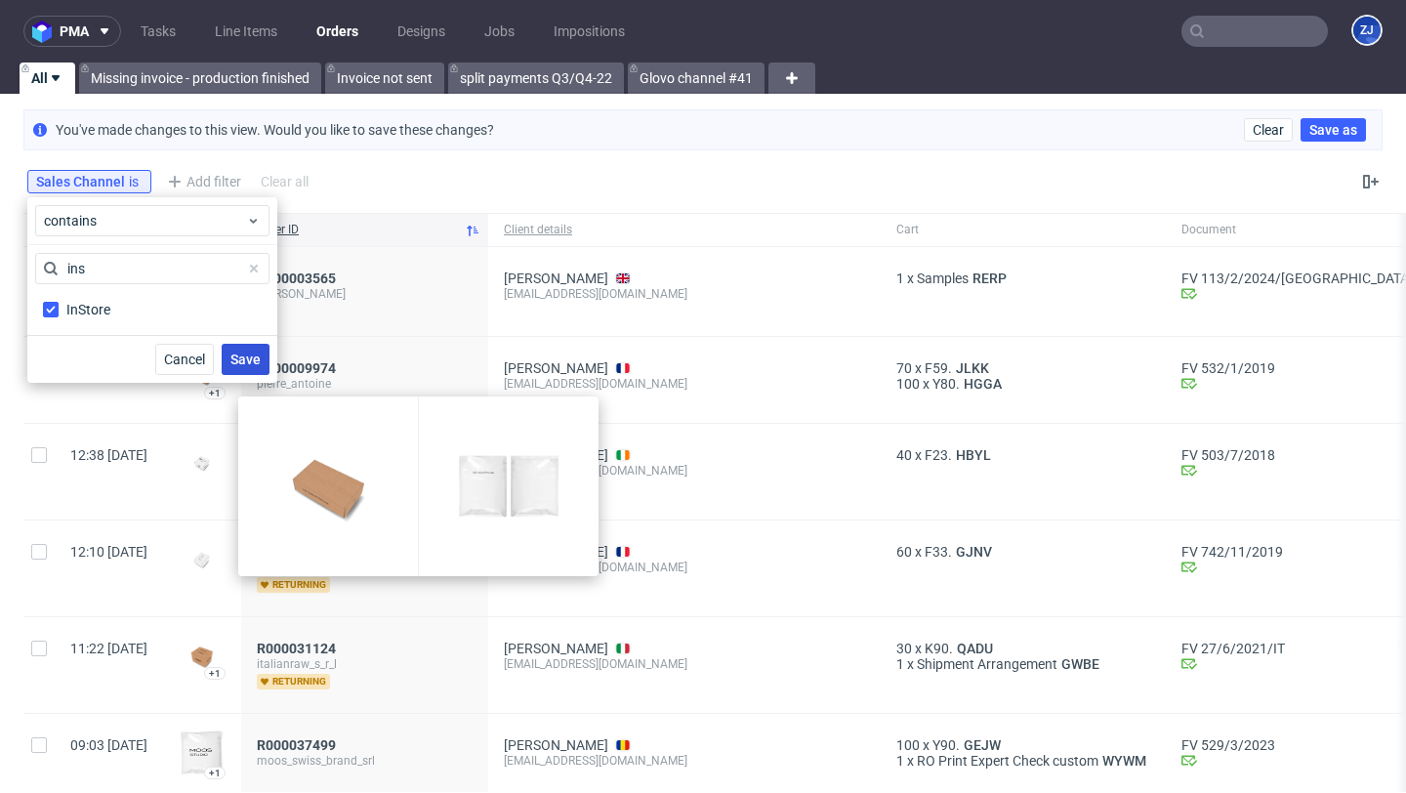
click at [257, 362] on span "Save" at bounding box center [245, 359] width 30 height 14
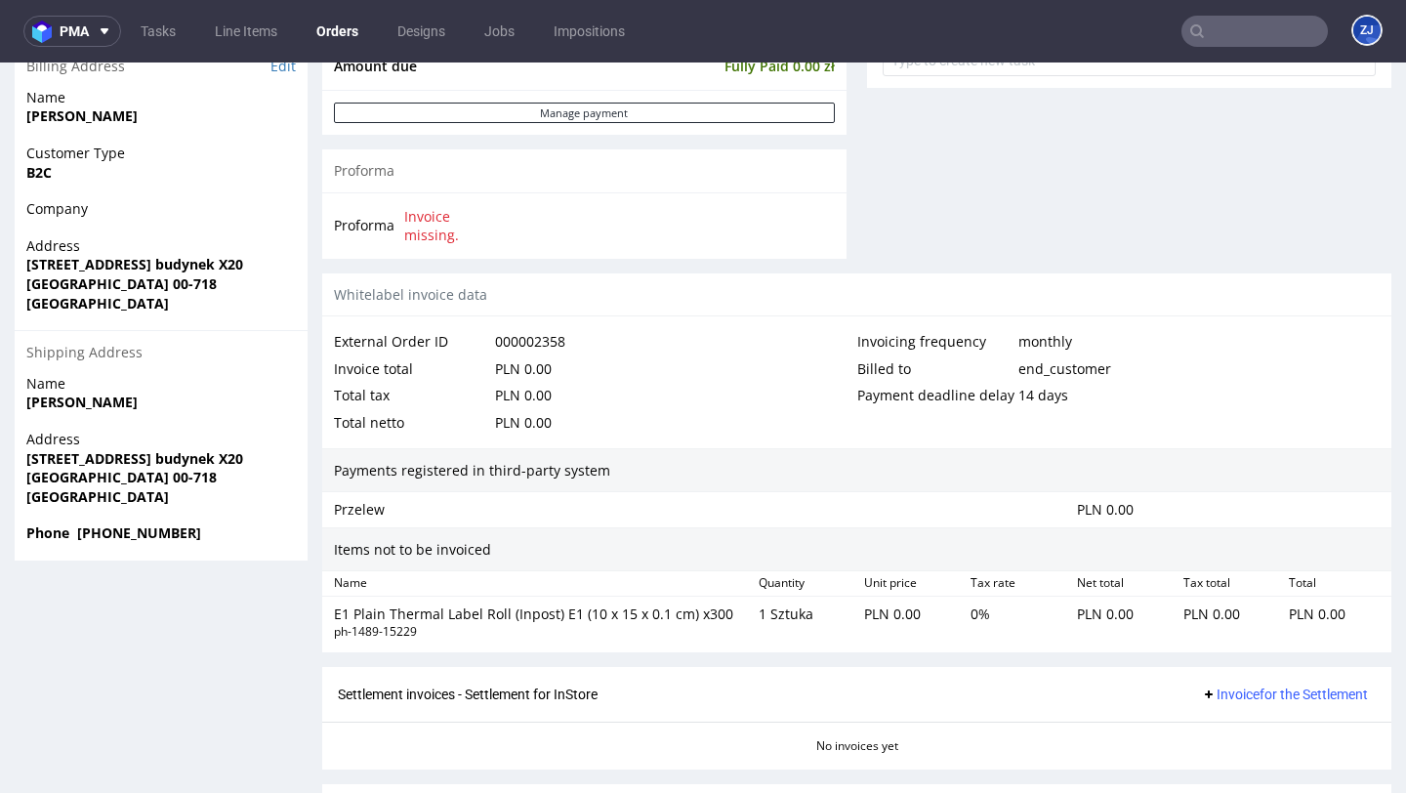
scroll to position [1001, 0]
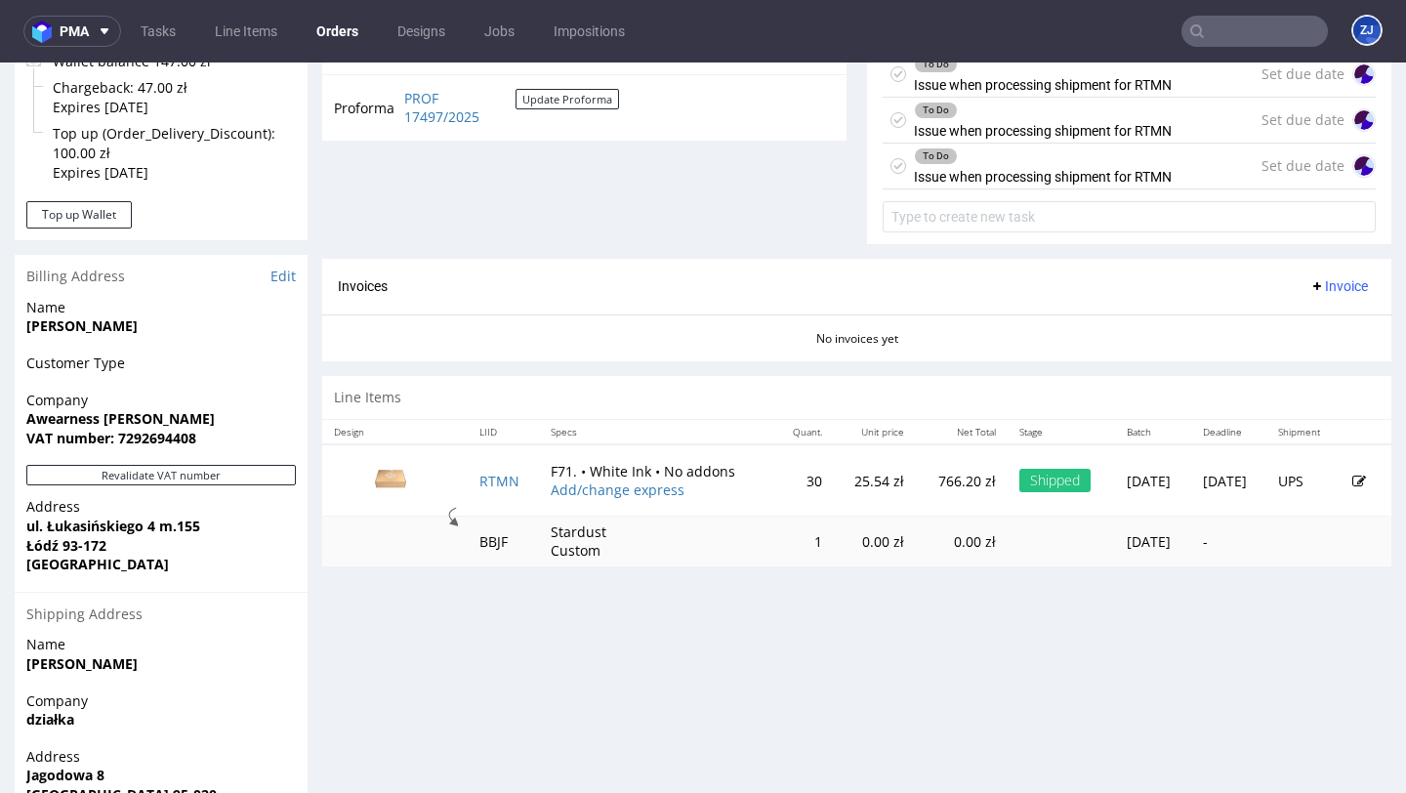
scroll to position [750, 0]
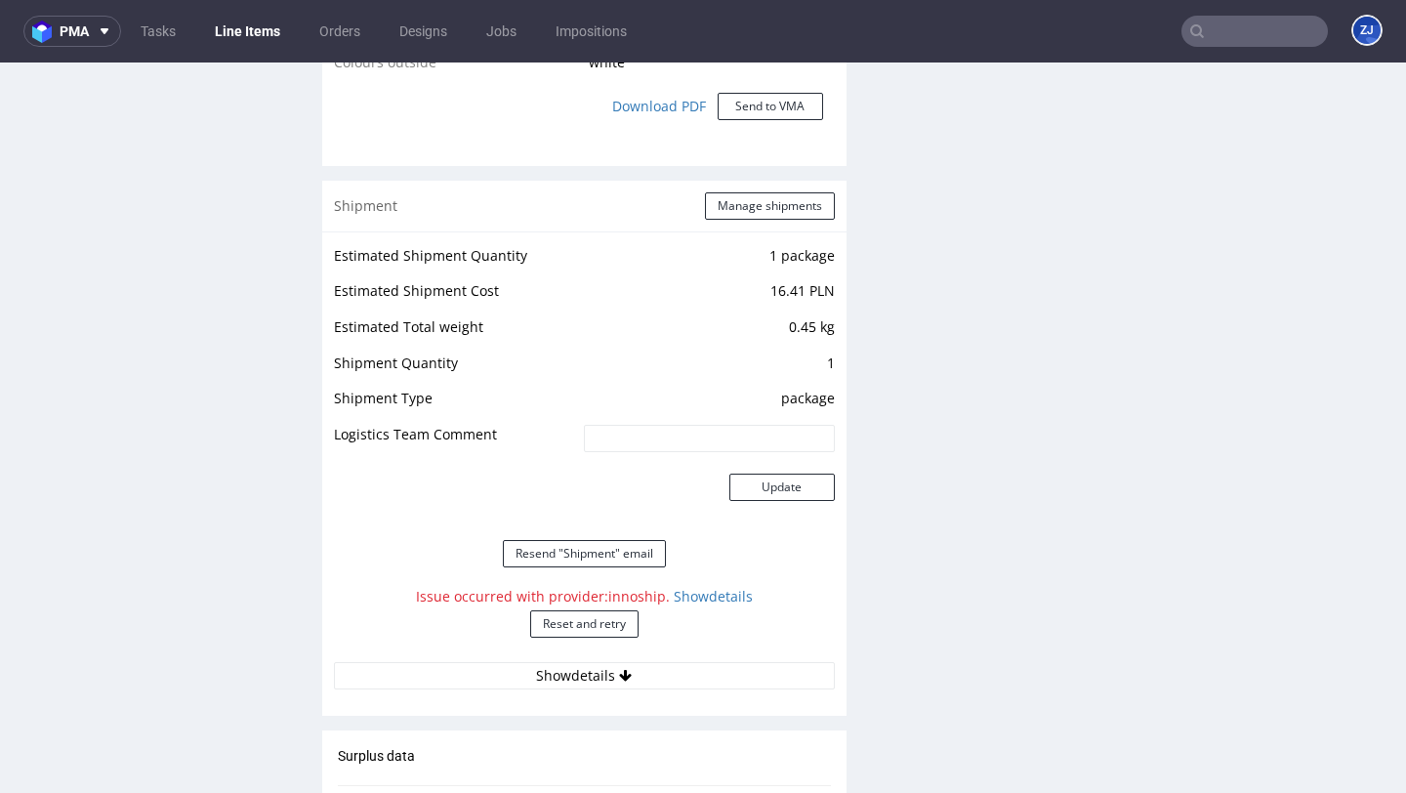
scroll to position [1925, 0]
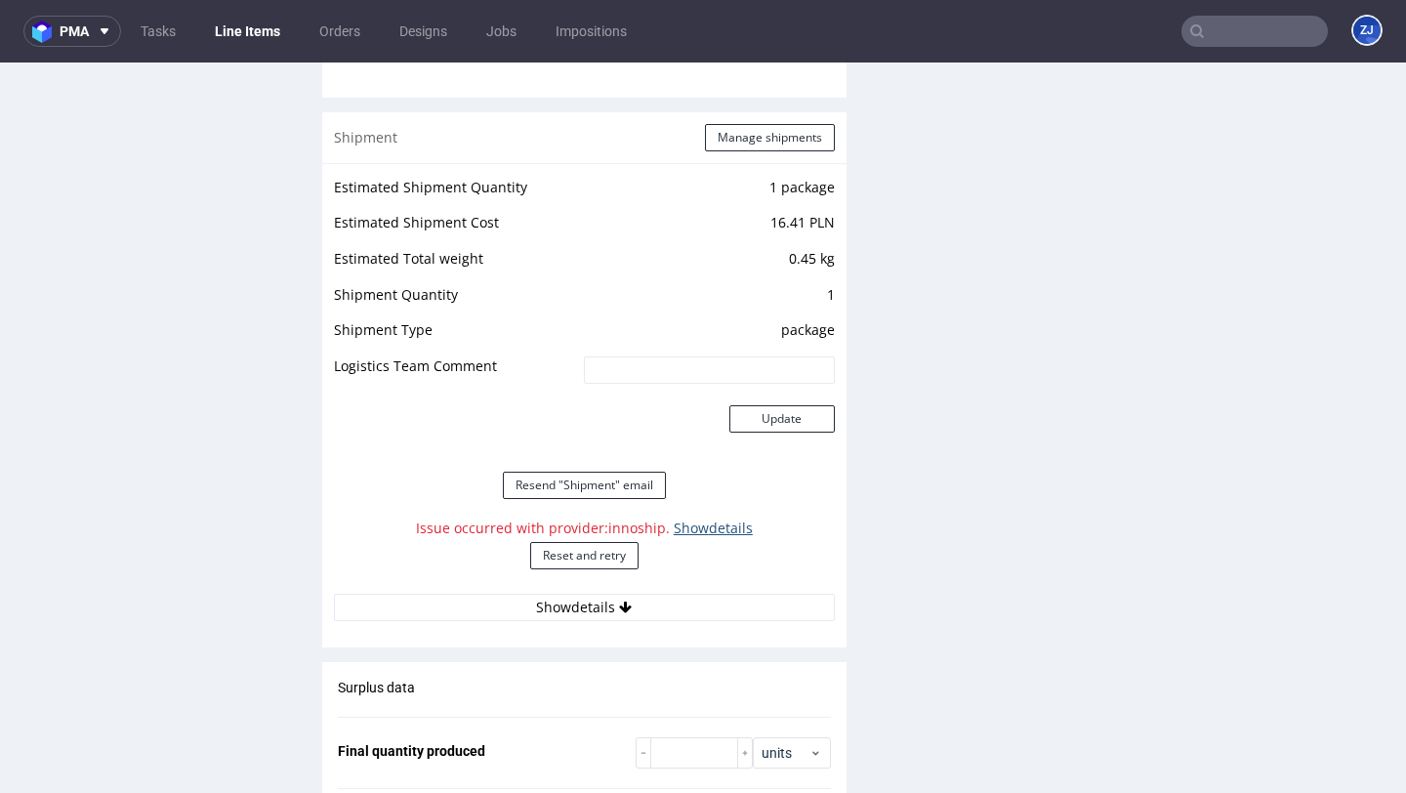
click at [676, 533] on link "Show details" at bounding box center [713, 527] width 79 height 19
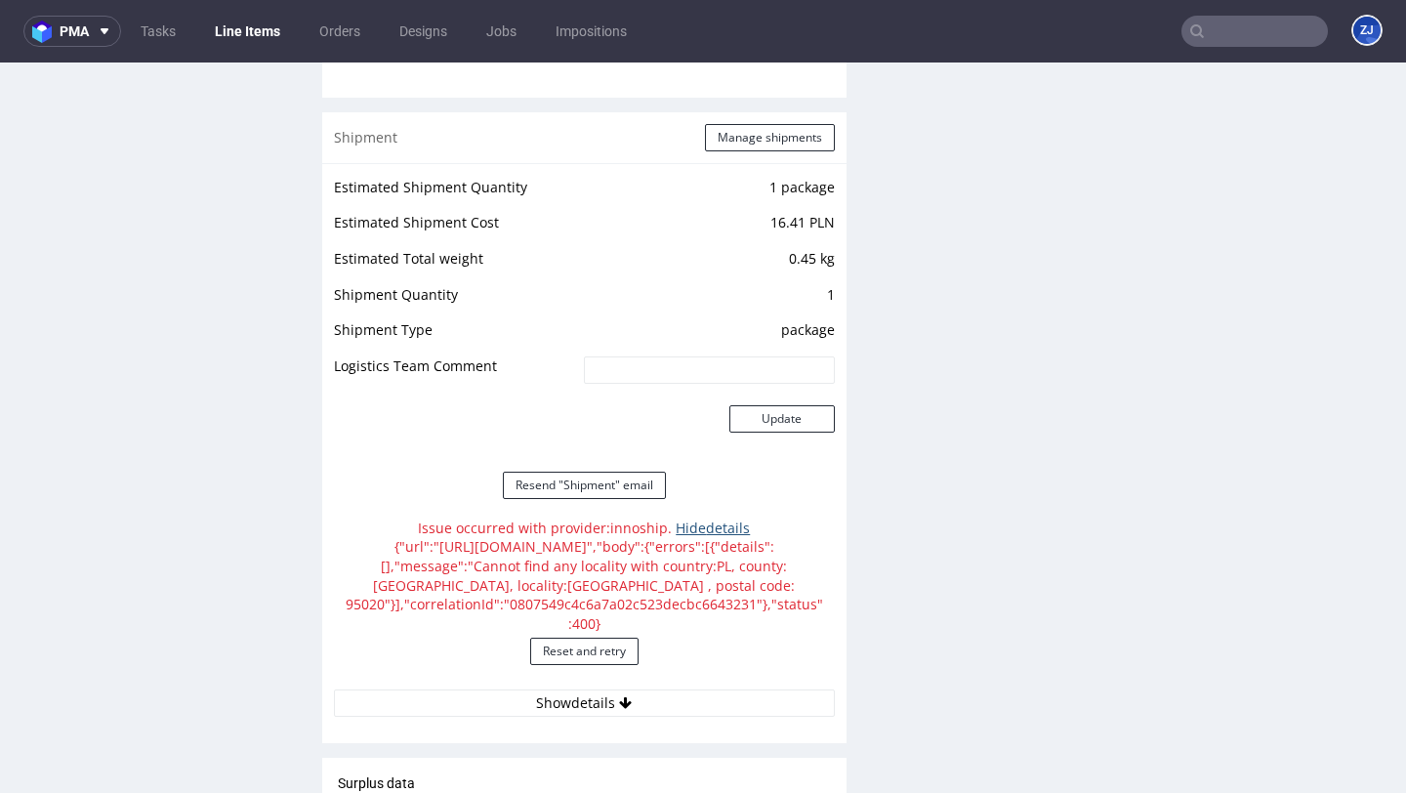
click at [677, 533] on link "Hide details" at bounding box center [712, 527] width 74 height 19
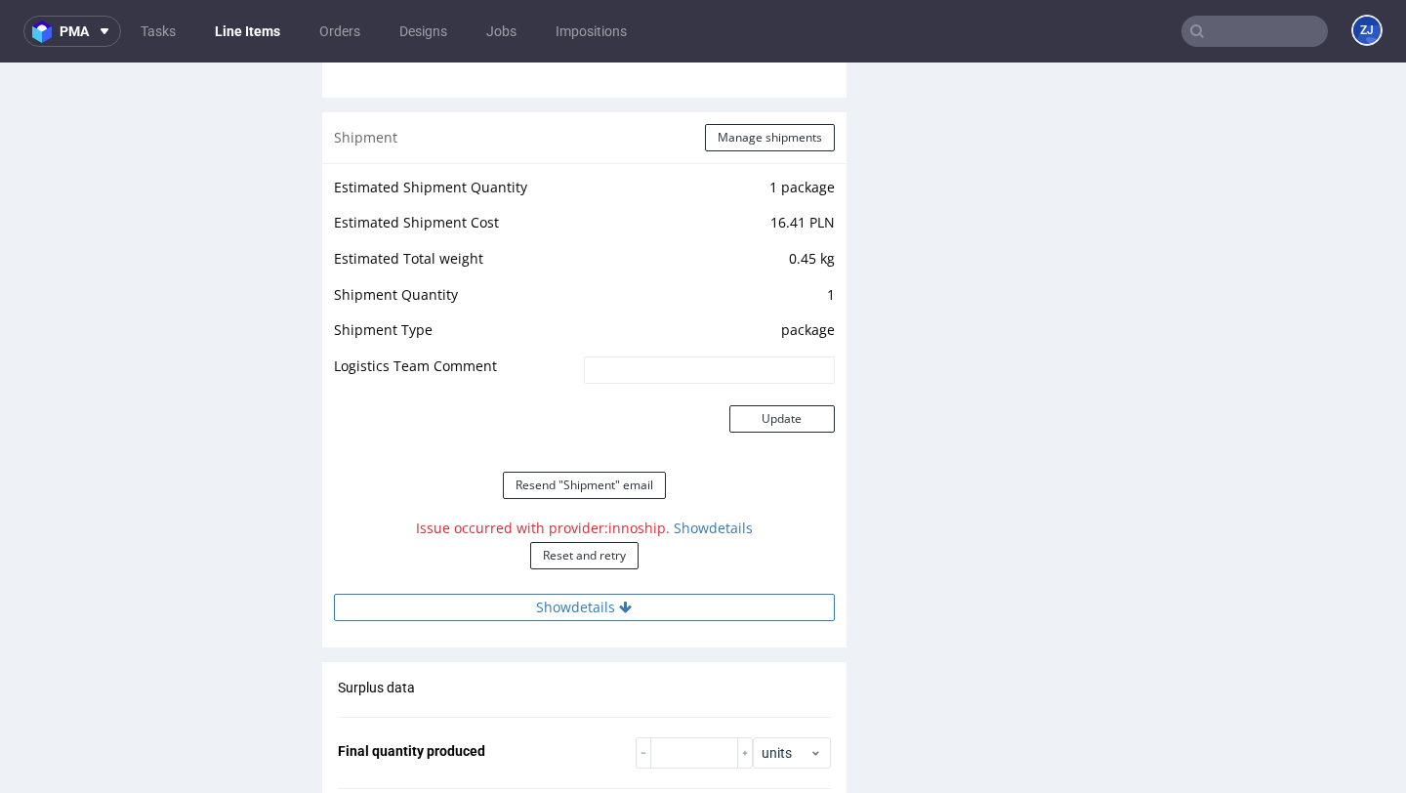
click at [659, 602] on button "Show details" at bounding box center [584, 606] width 501 height 27
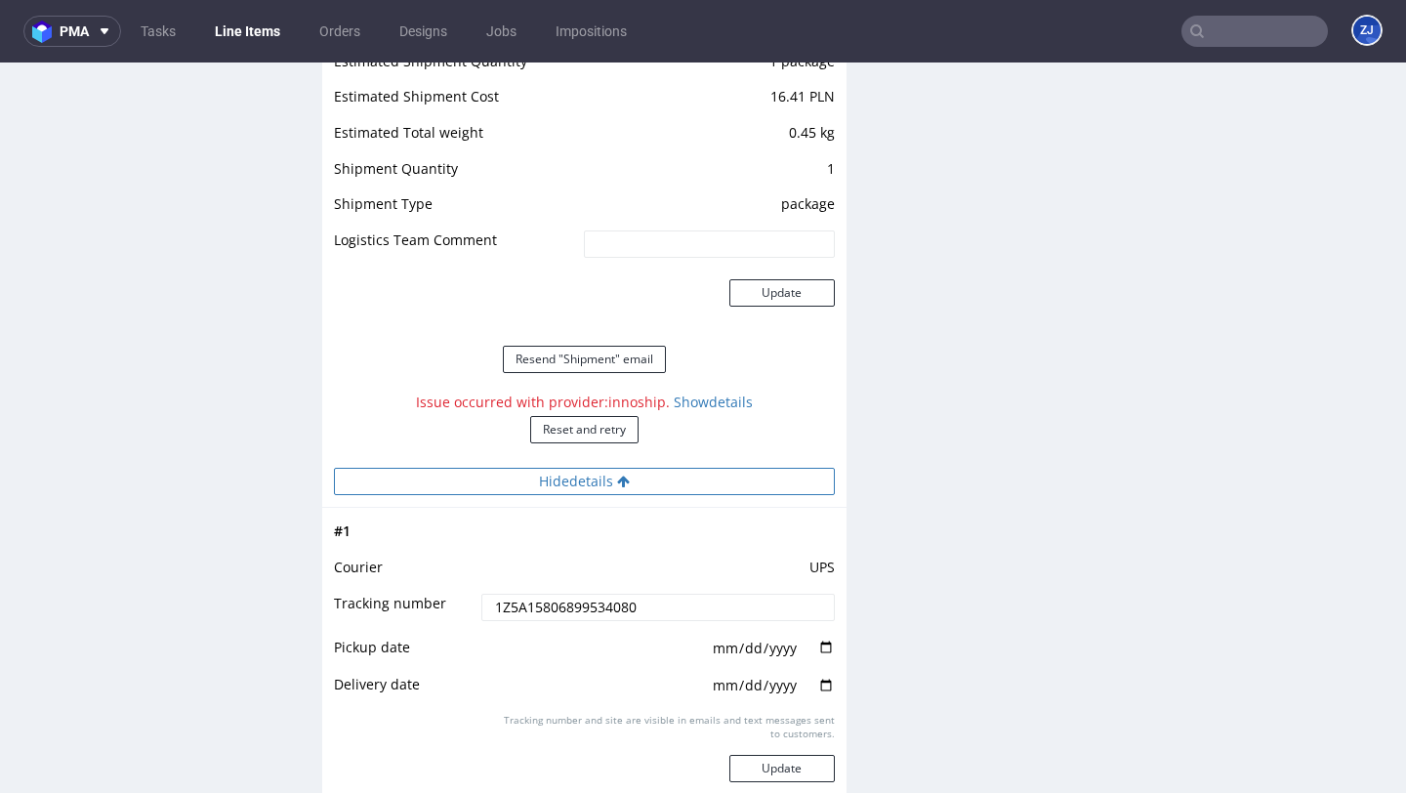
scroll to position [2246, 0]
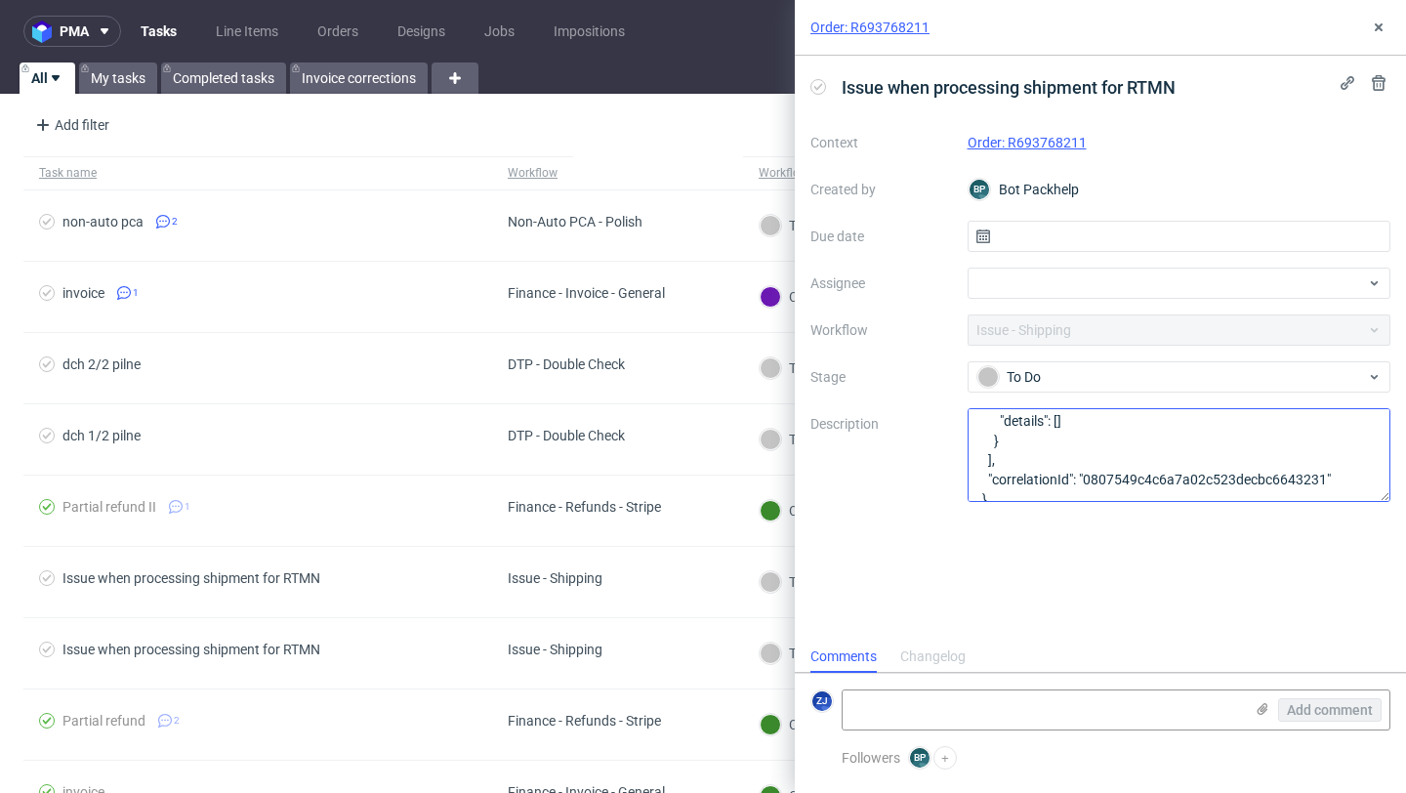
scroll to position [197, 0]
